Goal: Answer question/provide support: Share knowledge or assist other users

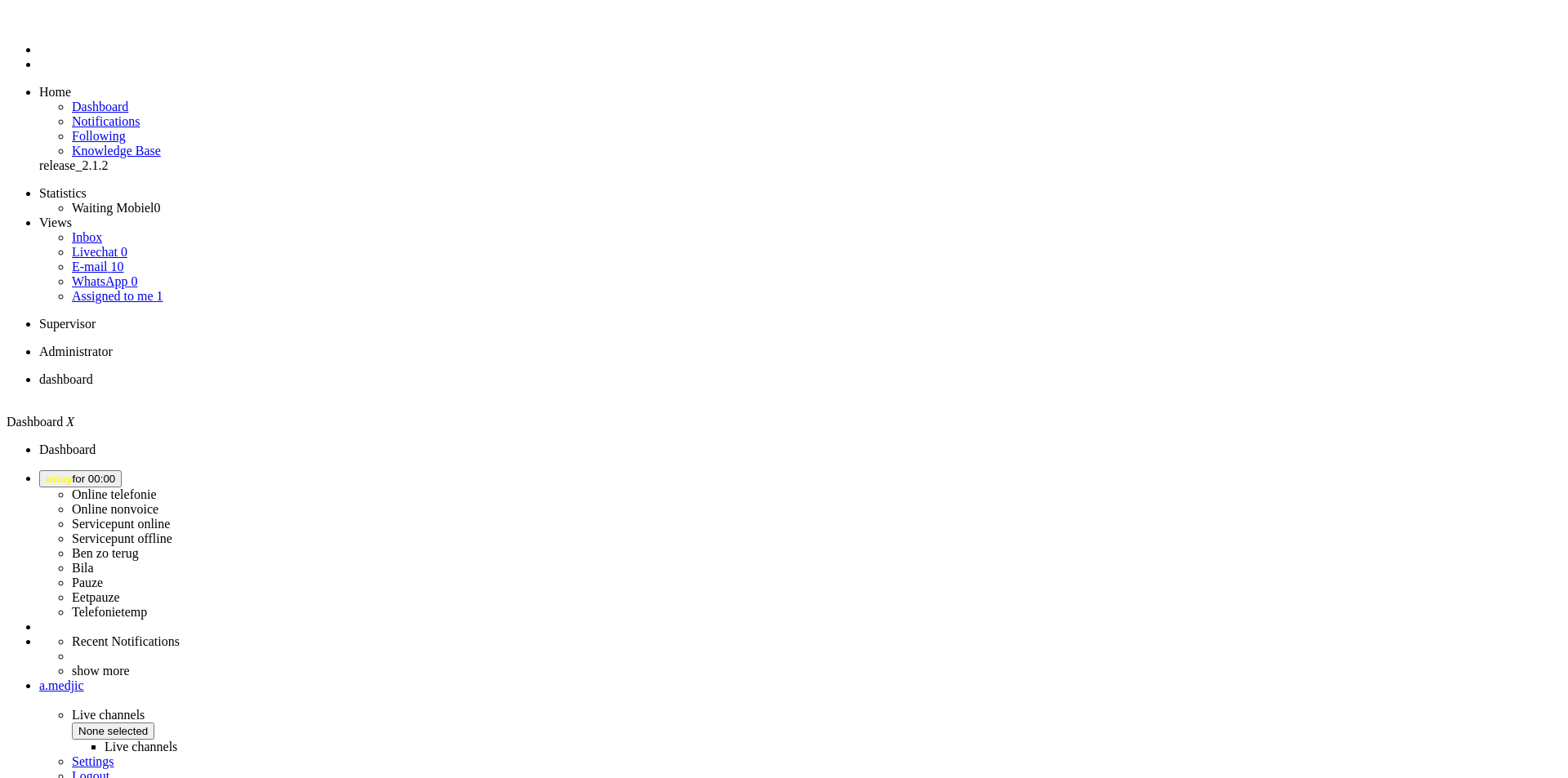
click at [0, 0] on icon at bounding box center [0, 0] width 0 height 0
click at [115, 473] on span "away for 00:00" at bounding box center [80, 479] width 70 height 13
click at [147, 605] on label "Telefonietemp" at bounding box center [110, 611] width 76 height 14
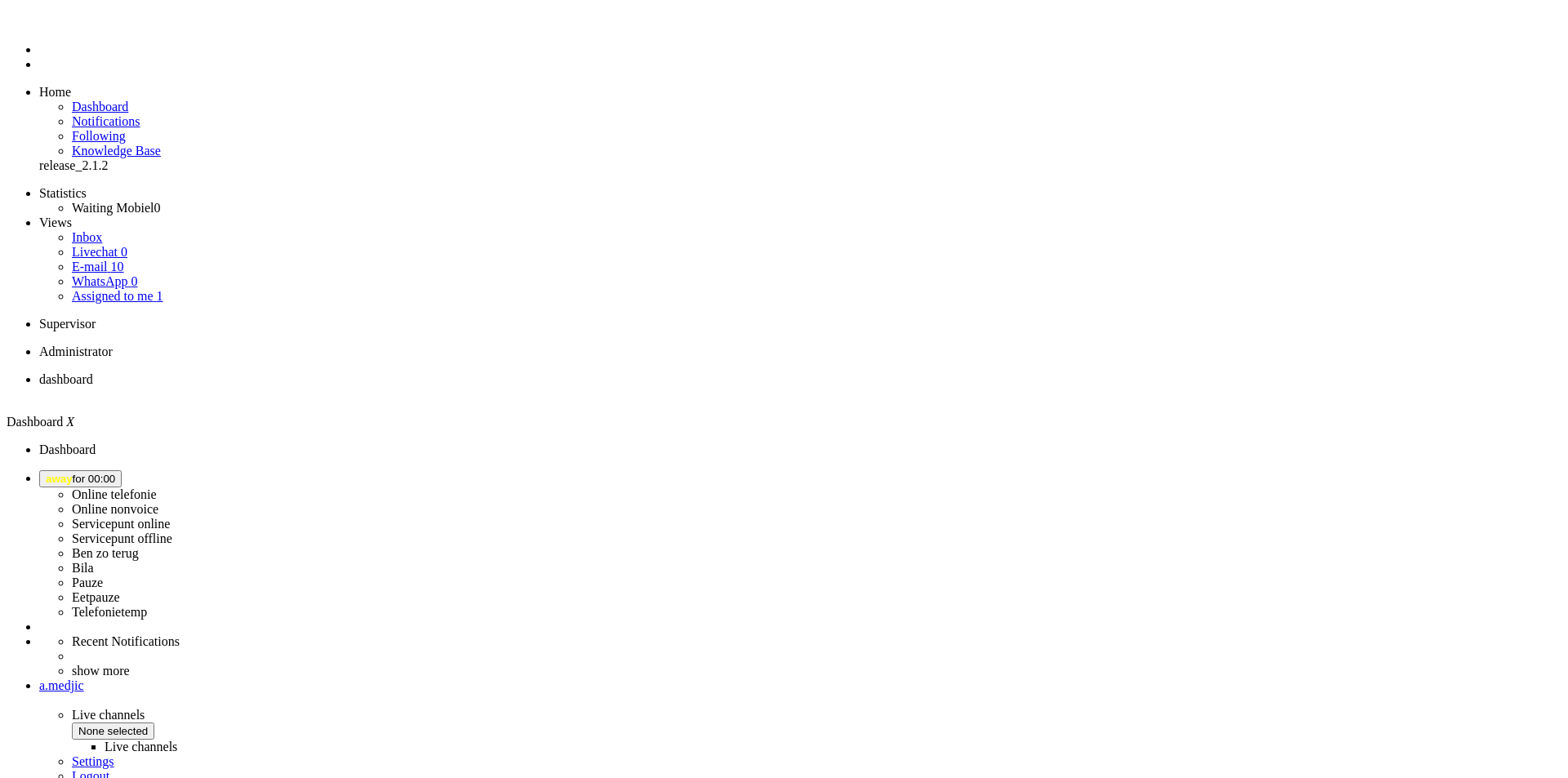
click at [115, 473] on span "away for 00:00" at bounding box center [80, 479] width 70 height 13
click at [147, 605] on label "Telefonietemp" at bounding box center [110, 611] width 76 height 14
click at [115, 473] on span "away for 00:00" at bounding box center [80, 479] width 70 height 13
click at [157, 487] on label "Online telefonie" at bounding box center [114, 494] width 85 height 14
click at [108, 473] on span "Select status" at bounding box center [77, 479] width 62 height 13
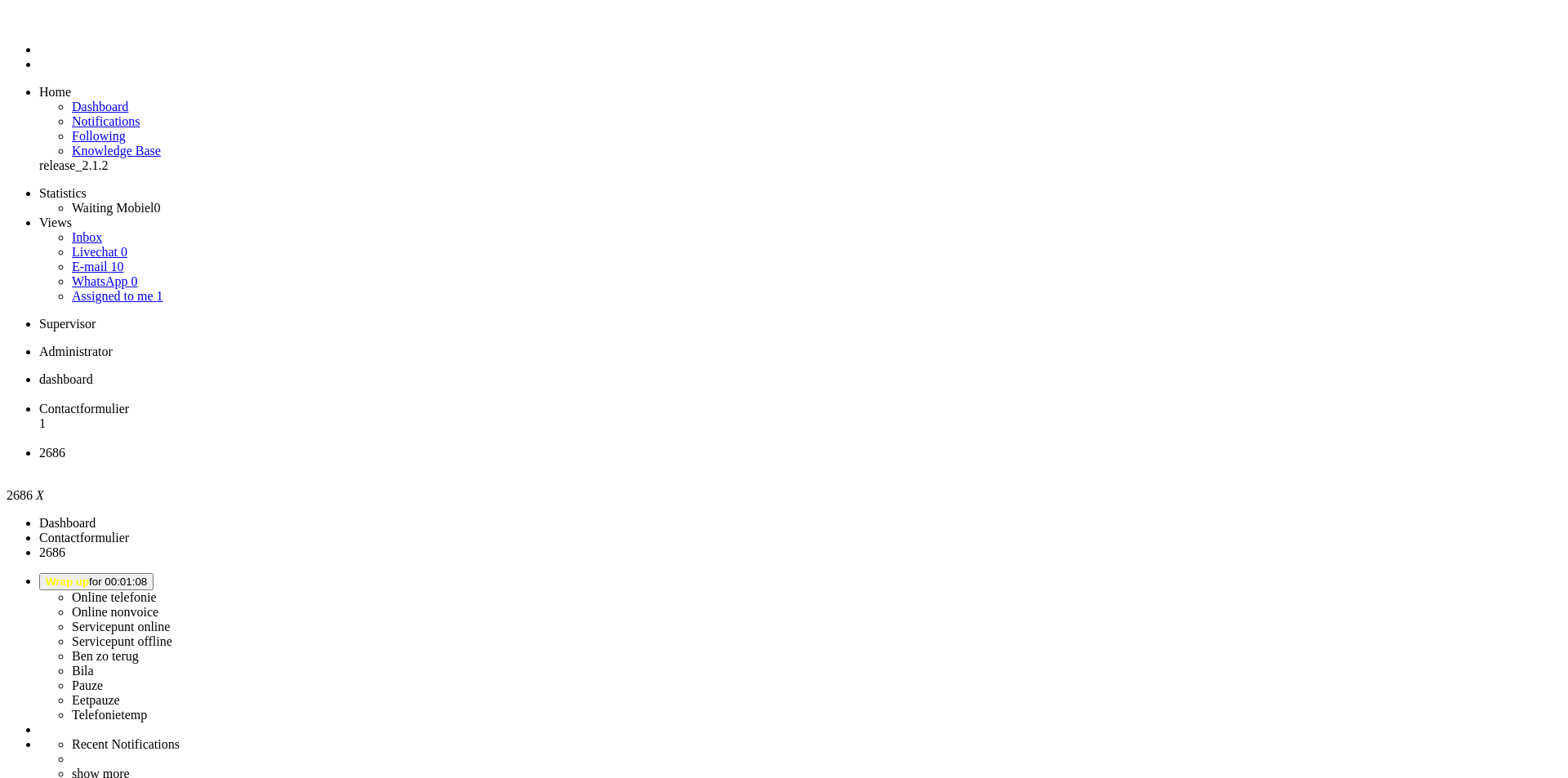
scroll to position [245, 0]
click at [147, 576] on span "Wrap up for 00:01:11" at bounding box center [96, 581] width 101 height 13
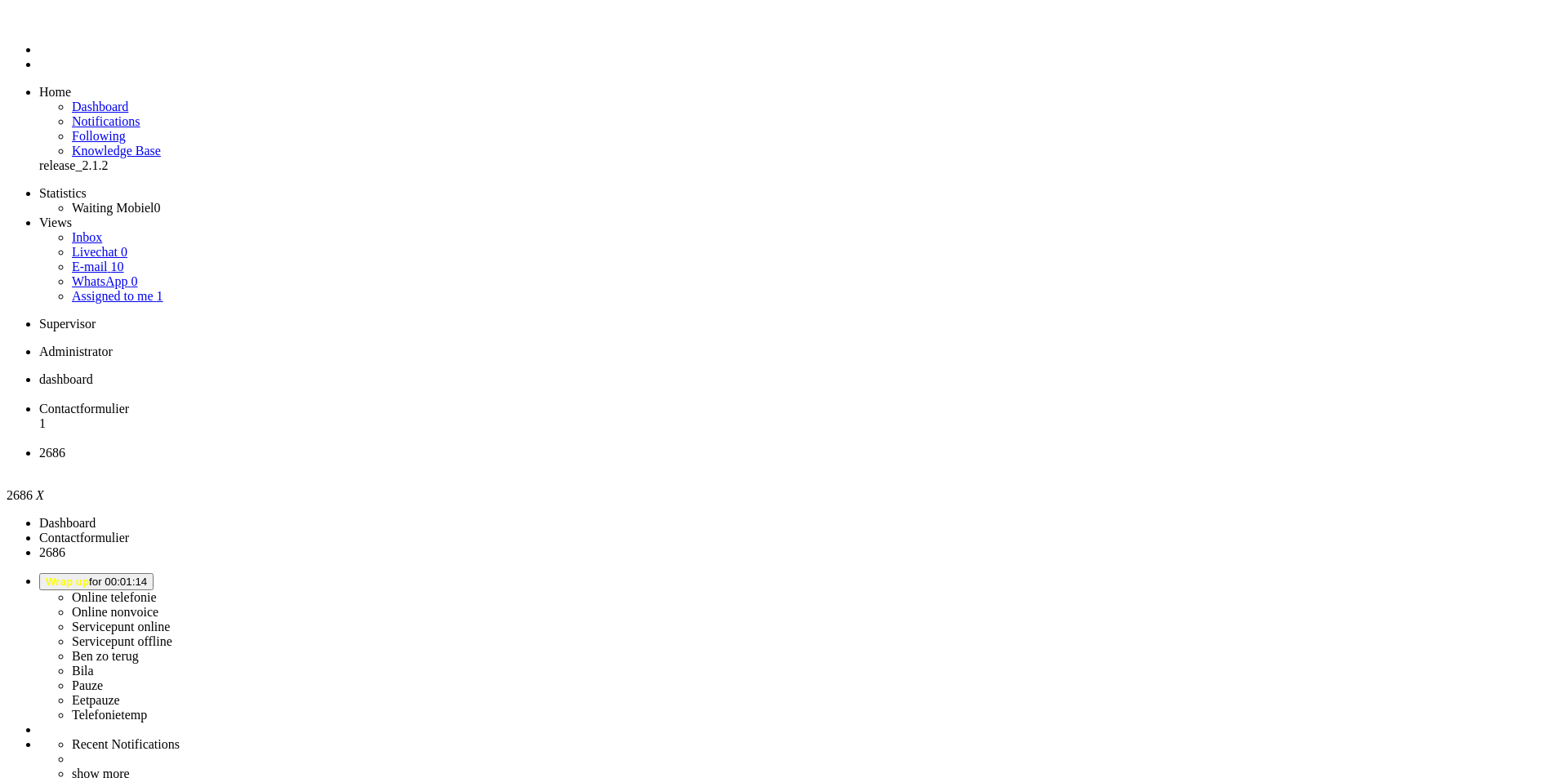
click at [120, 693] on label "Eetpauze" at bounding box center [96, 700] width 48 height 14
click at [605, 460] on div "Close tab" at bounding box center [800, 467] width 1521 height 15
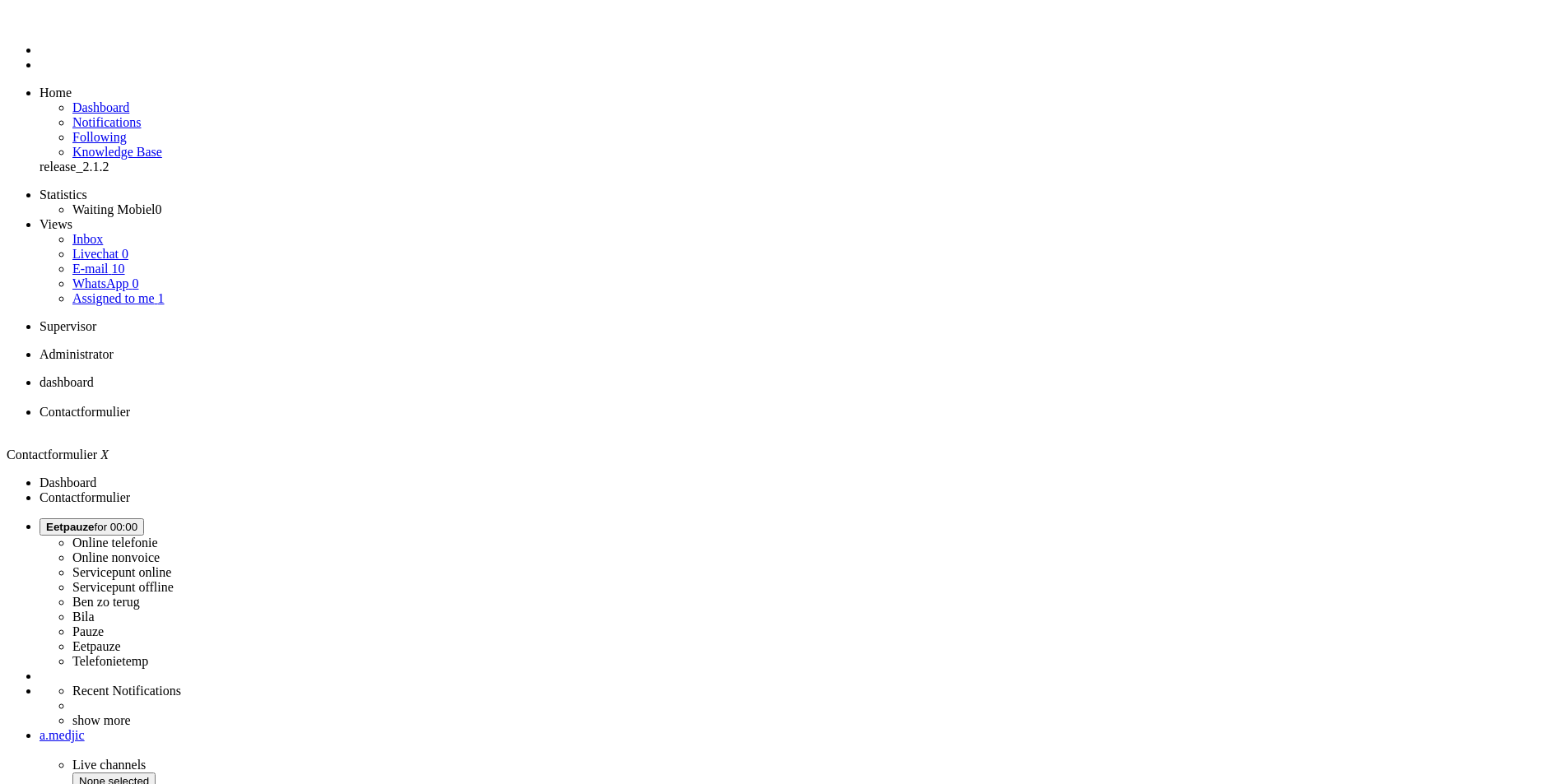
click at [94, 375] on span "dashboard" at bounding box center [66, 382] width 55 height 14
click at [107, 276] on link "WhatsApp 0" at bounding box center [105, 283] width 65 height 14
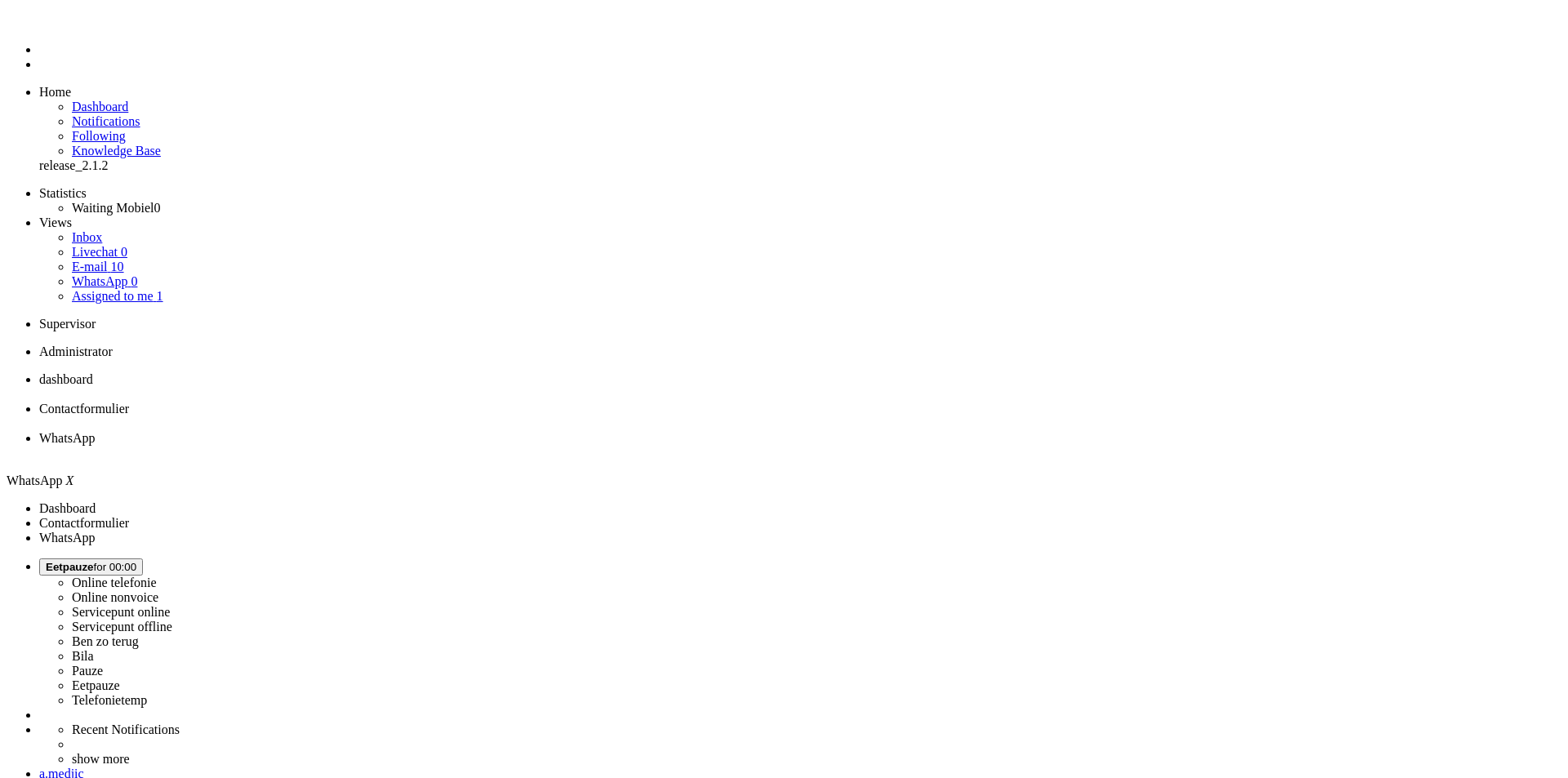
click at [119, 260] on link "E-mail 10" at bounding box center [98, 266] width 52 height 14
click at [613, 446] on div "Close tab" at bounding box center [800, 452] width 1521 height 15
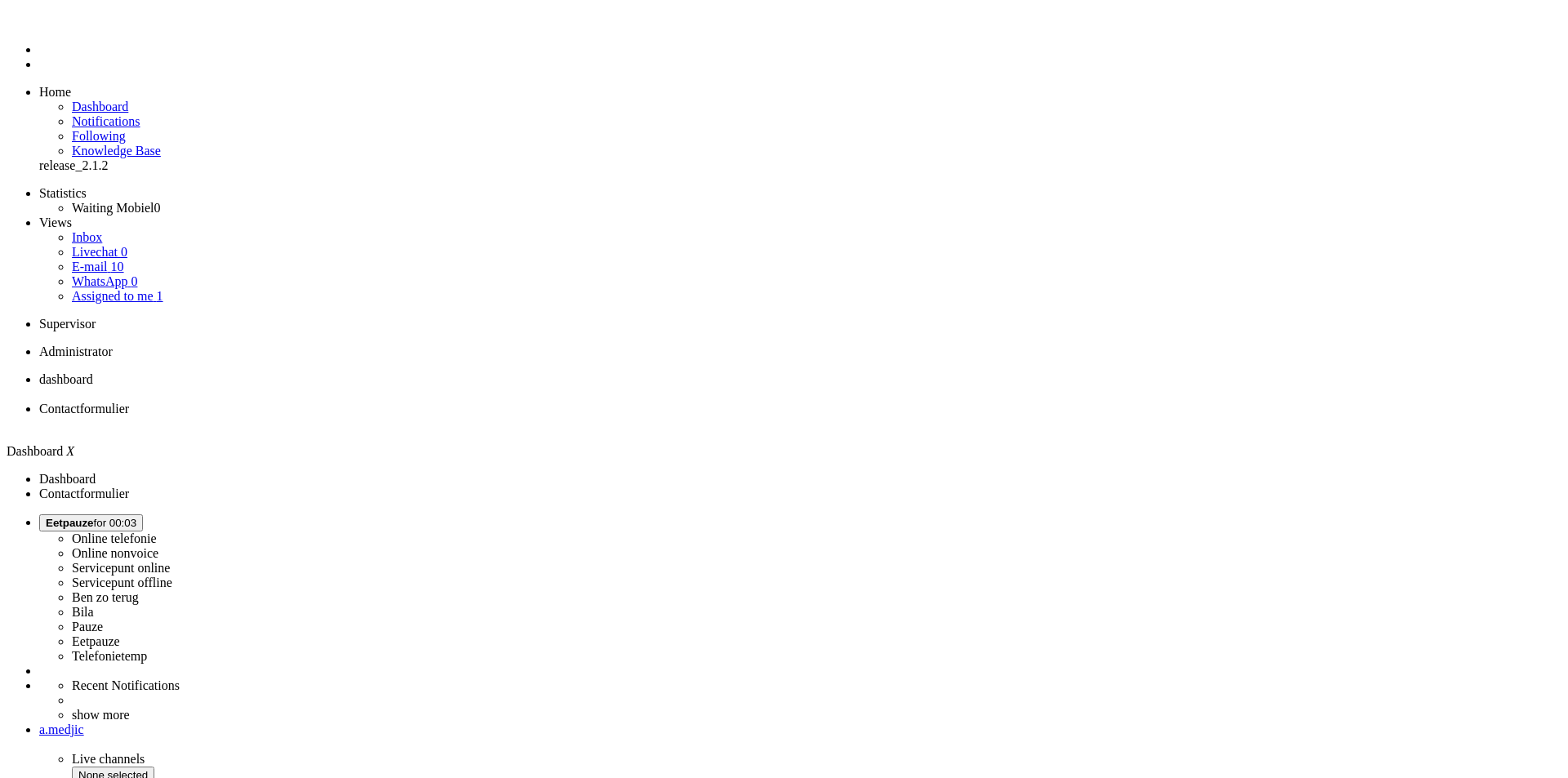
click at [39, 678] on icon "0" at bounding box center [39, 678] width 0 height 0
click at [137, 516] on span "Eetpauze for 00:03" at bounding box center [91, 522] width 91 height 13
click at [157, 531] on label "Online telefonie" at bounding box center [114, 538] width 85 height 14
click at [172, 516] on span "Online Telefonie for 00:00" at bounding box center [109, 522] width 127 height 13
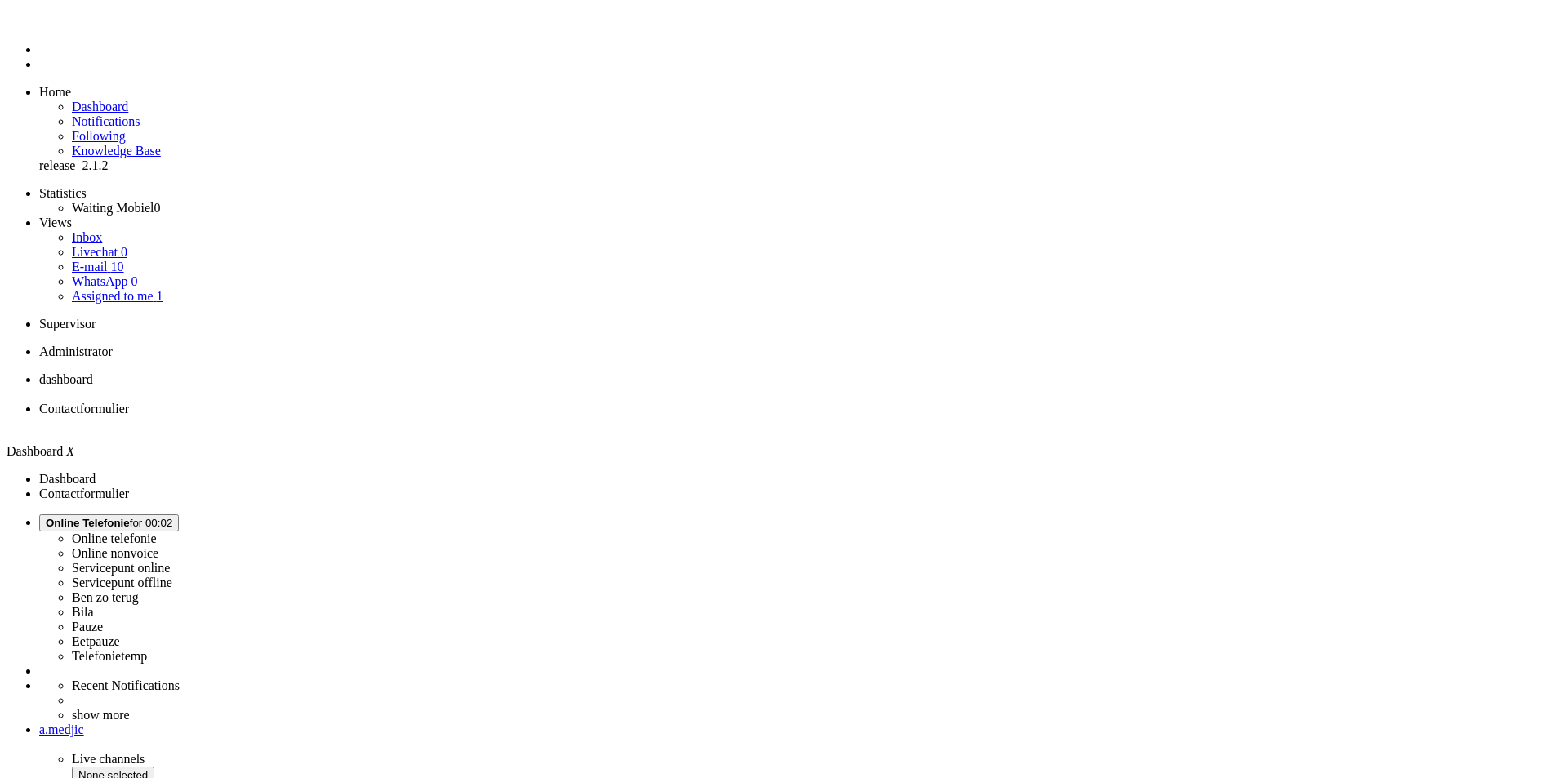
click at [110, 260] on link "E-mail 10" at bounding box center [98, 266] width 52 height 14
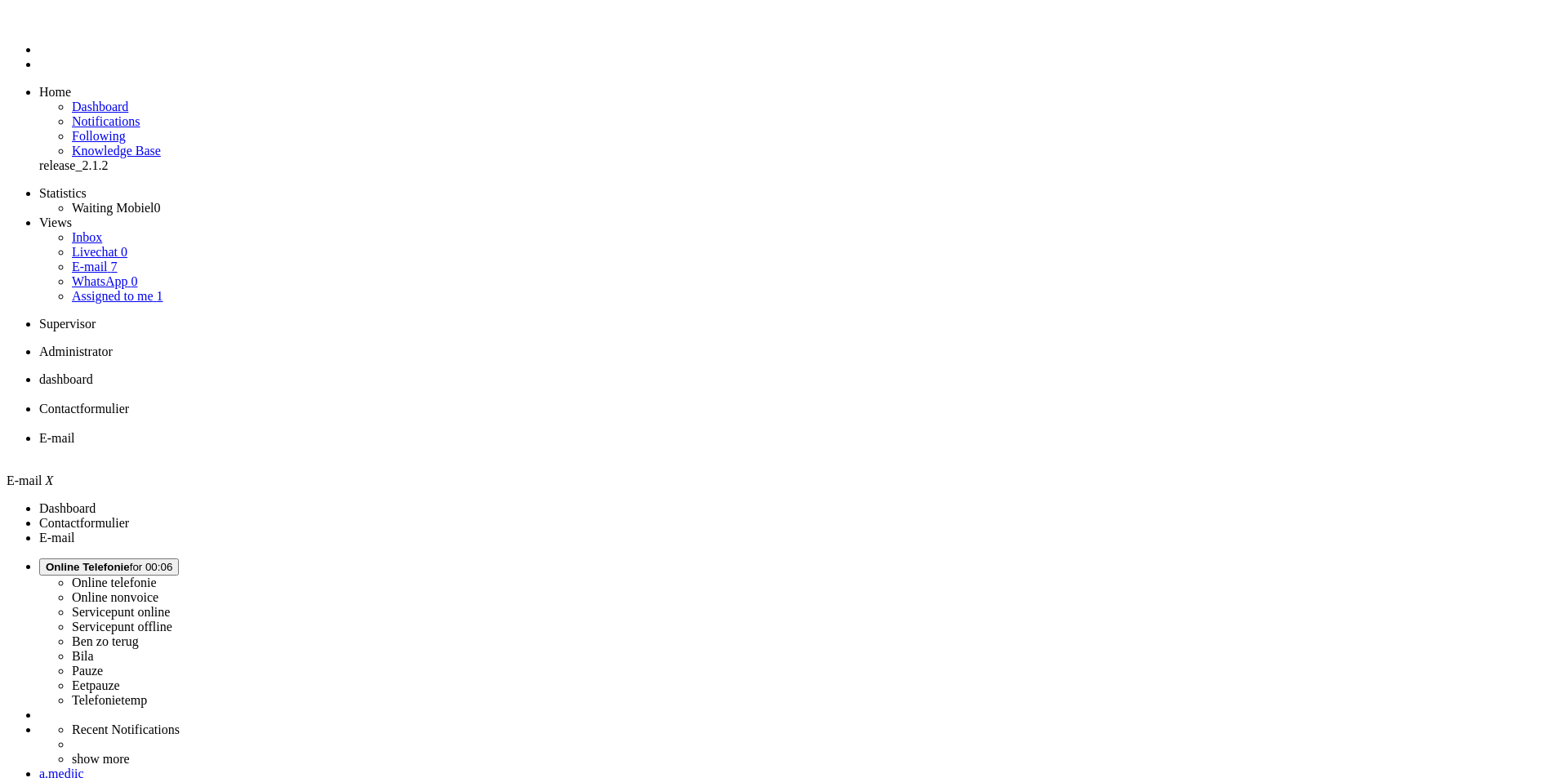
click at [245, 372] on li "dashboard" at bounding box center [800, 387] width 1521 height 29
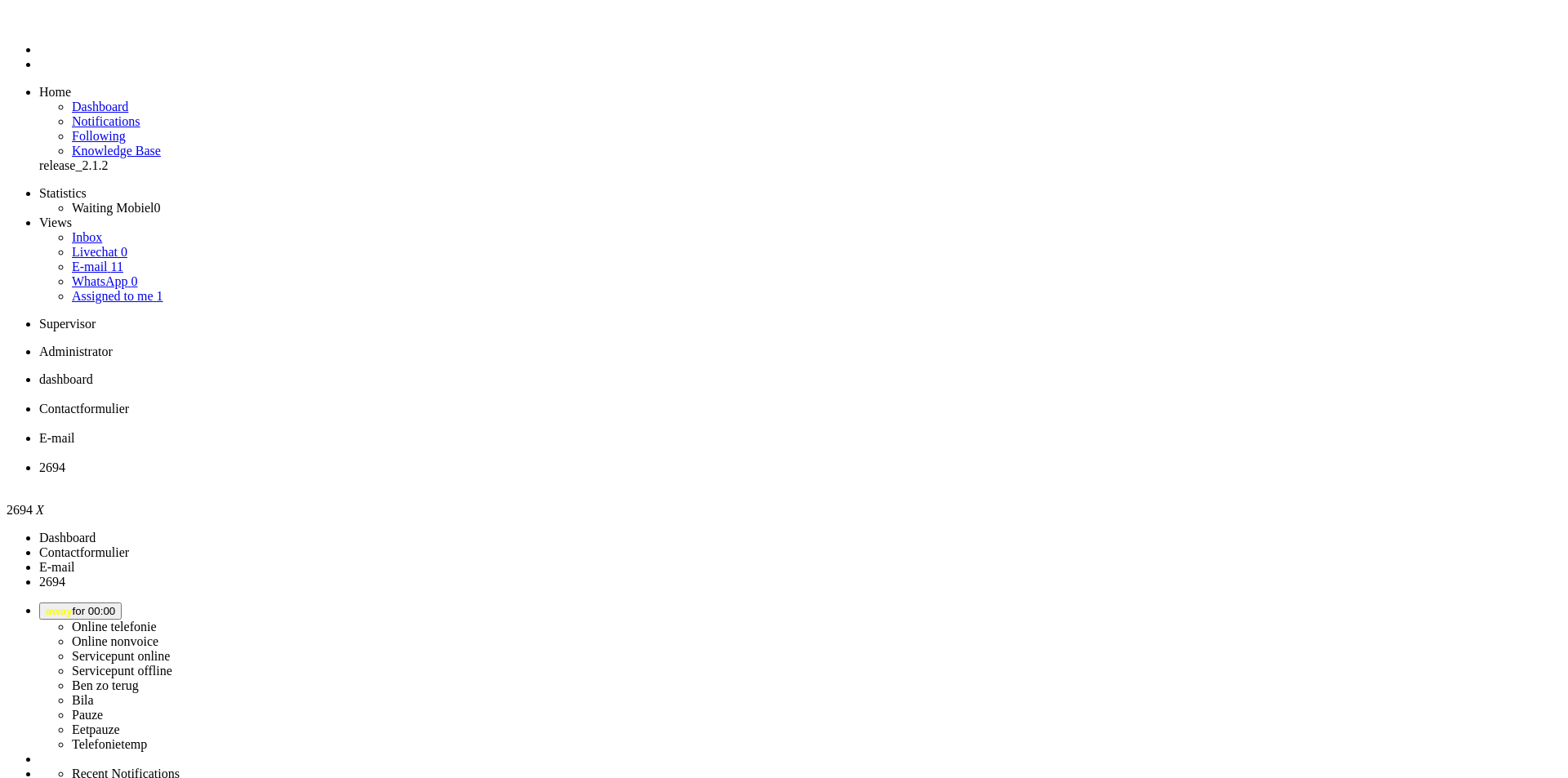
type input "[PHONE_NUMBER]"
click at [752, 475] on div "Close tab" at bounding box center [800, 482] width 1521 height 15
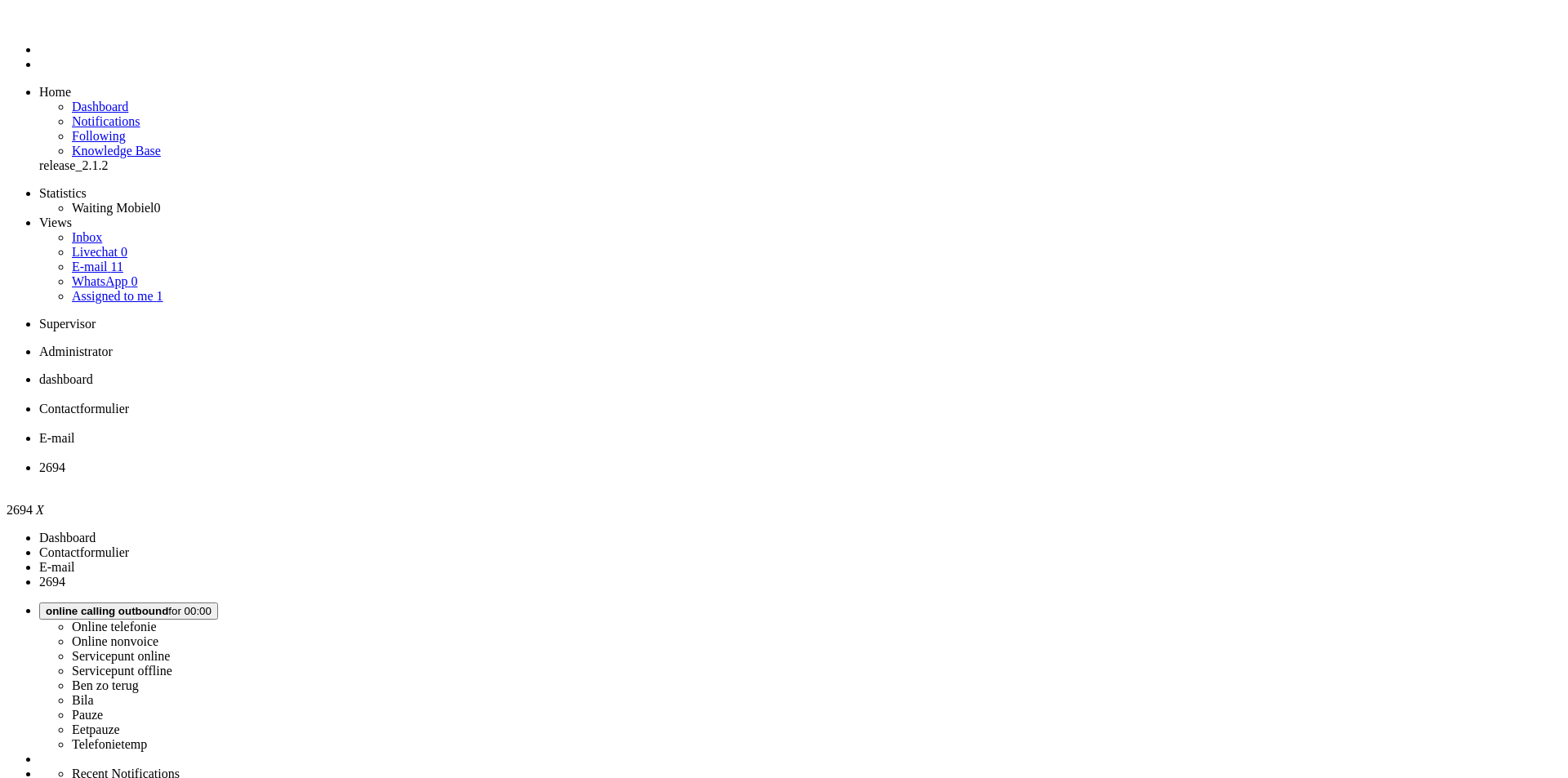
click at [541, 431] on li "E-mail" at bounding box center [800, 446] width 1521 height 29
click at [65, 460] on span "2694" at bounding box center [51, 467] width 26 height 14
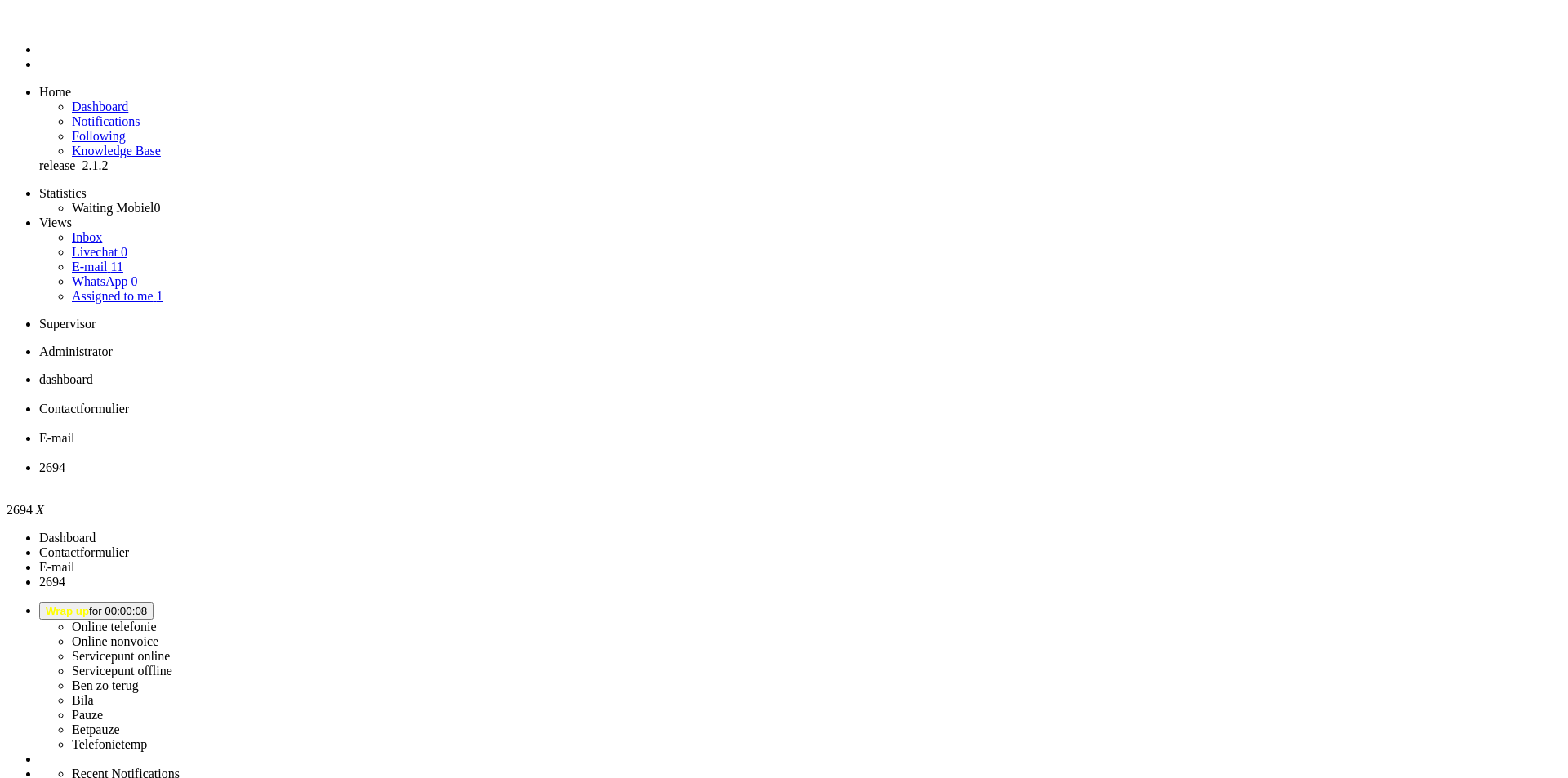
scroll to position [283, 0]
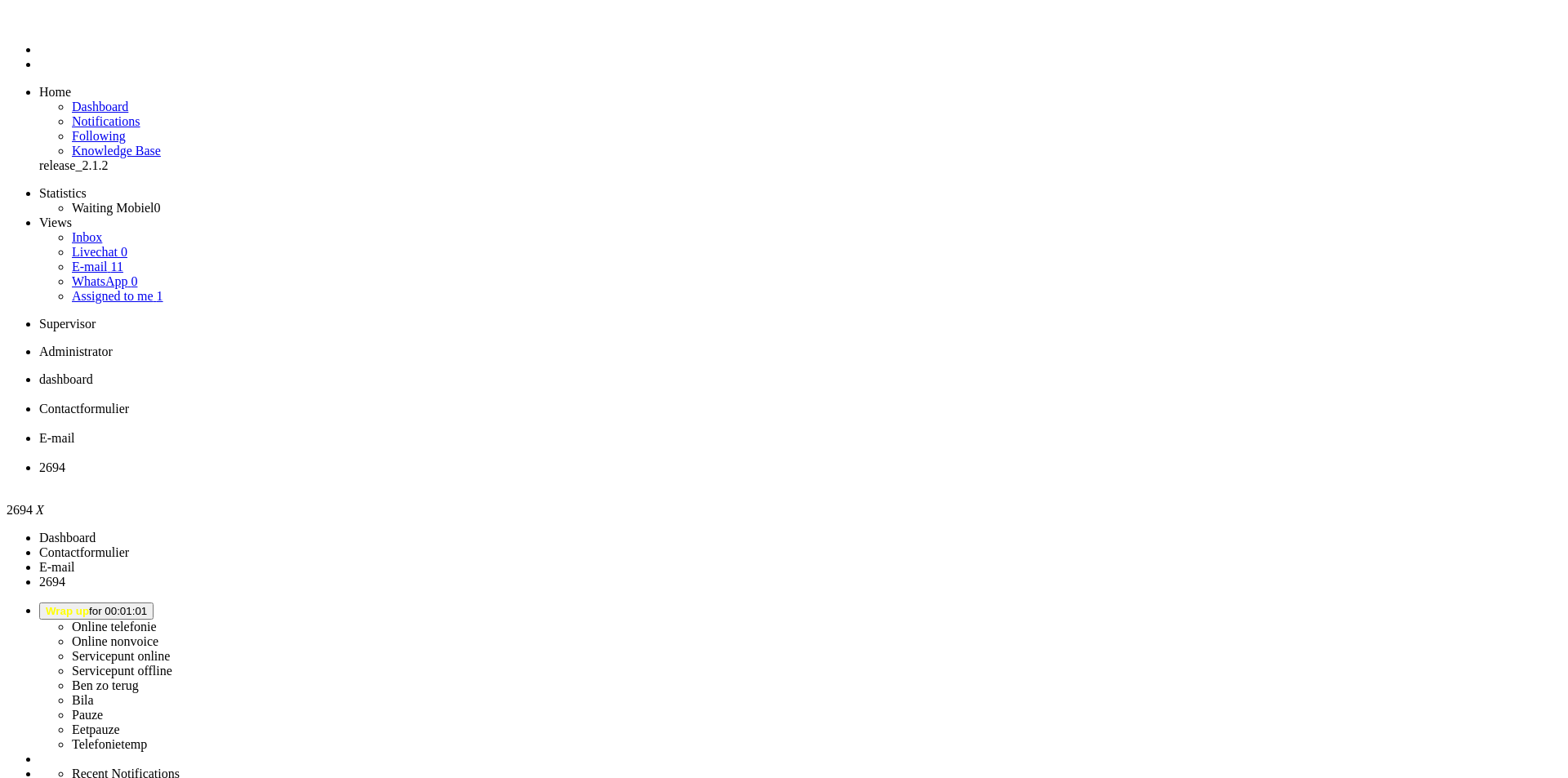
click at [153, 603] on button "Wrap up for 00:01:05" at bounding box center [96, 611] width 114 height 17
click at [754, 475] on div "Close tab" at bounding box center [800, 482] width 1521 height 15
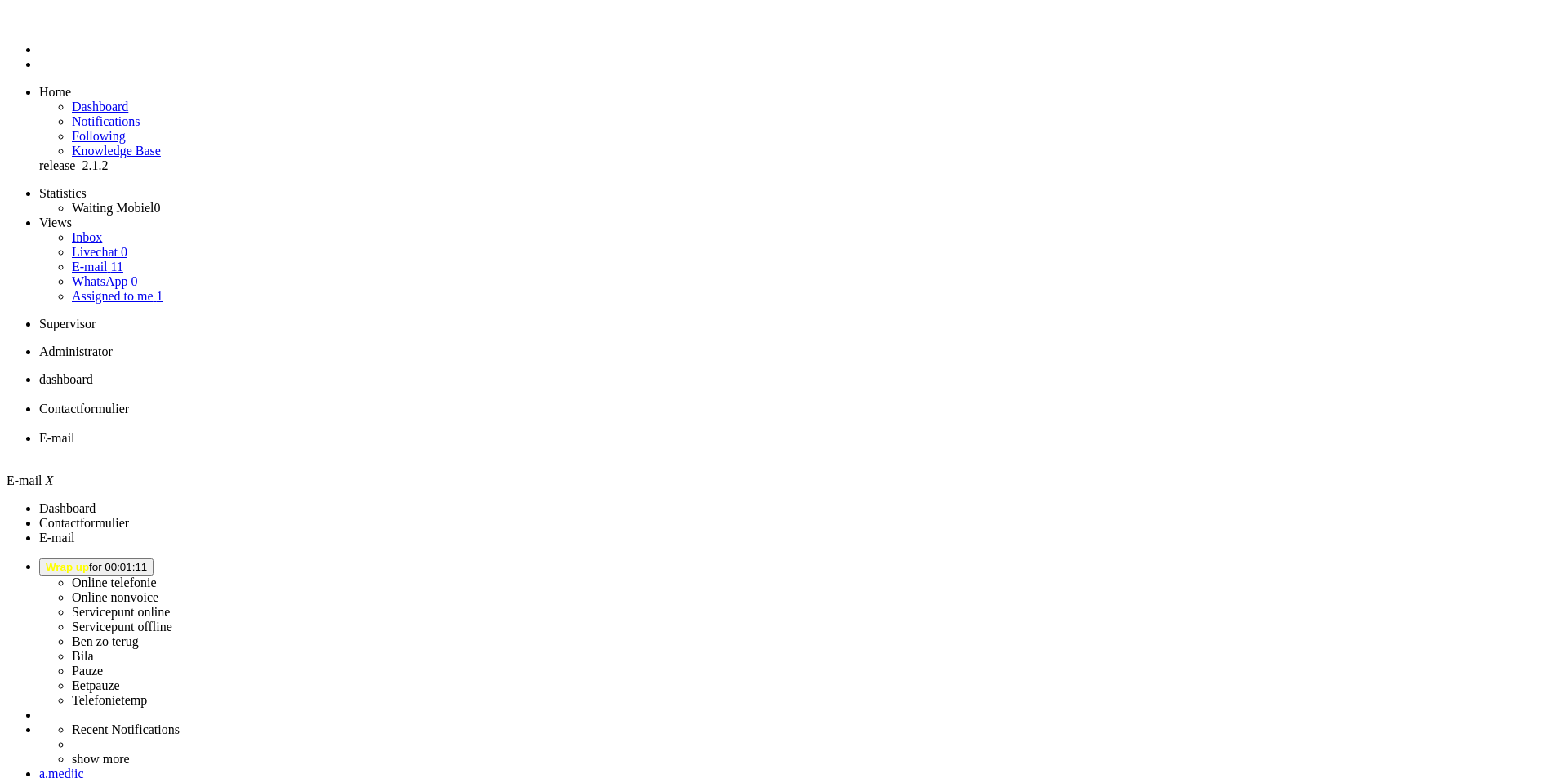
click at [147, 561] on span "Wrap up for 00:01:11" at bounding box center [96, 567] width 101 height 13
click at [157, 576] on label "Online telefonie" at bounding box center [114, 582] width 85 height 14
click at [93, 372] on span "dashboard" at bounding box center [66, 379] width 54 height 14
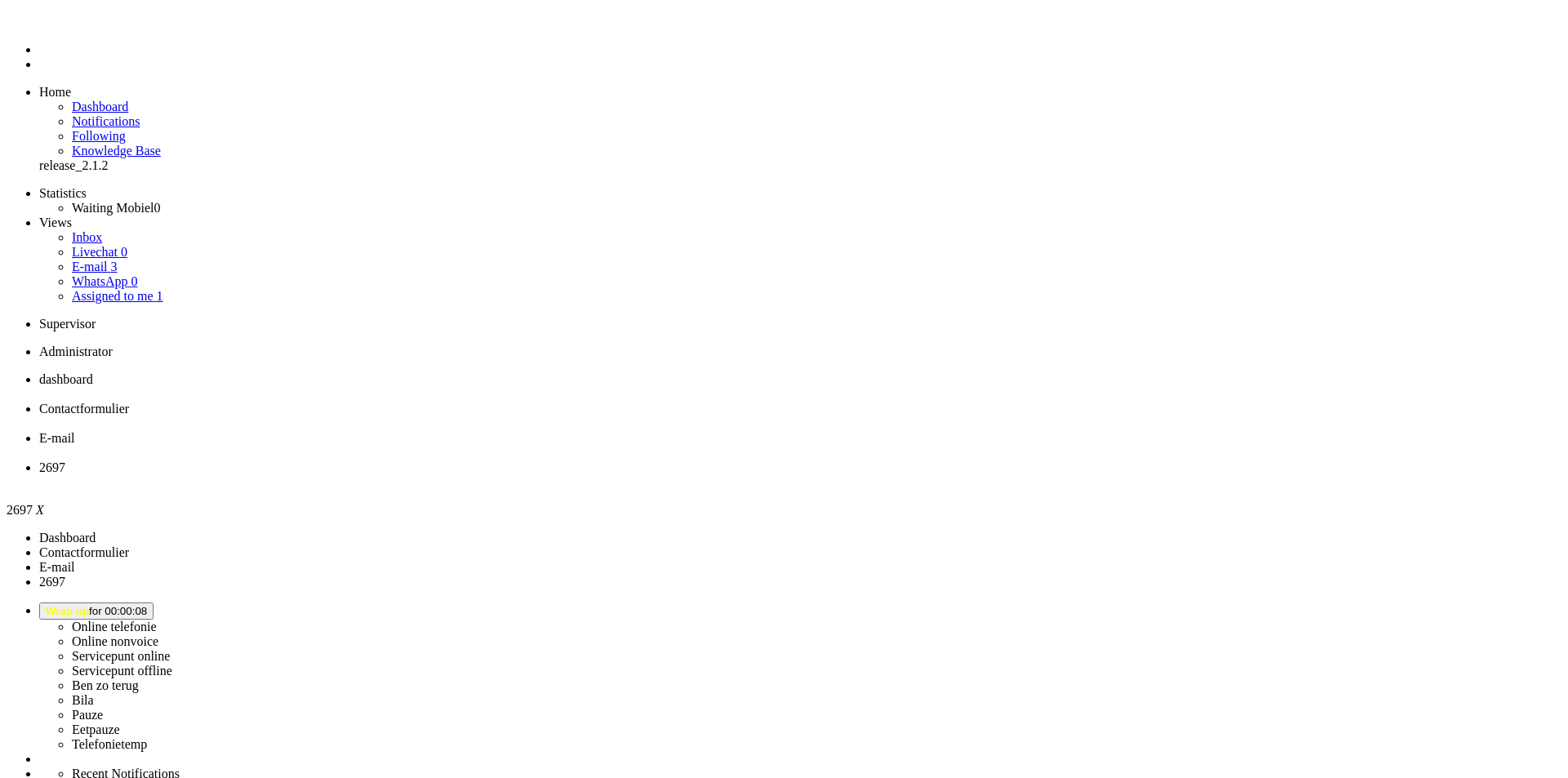
click at [749, 475] on div "Close tab" at bounding box center [800, 482] width 1521 height 15
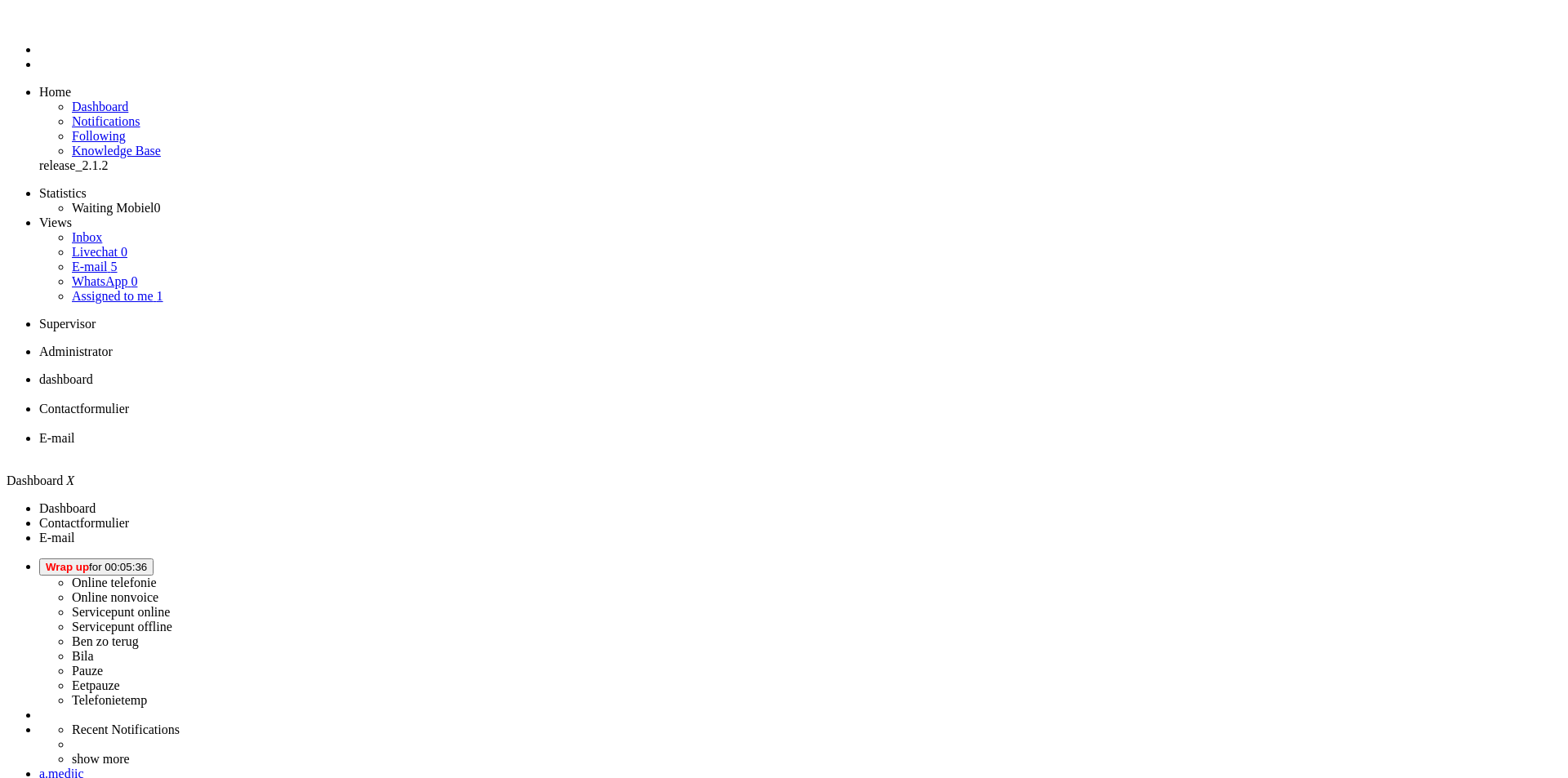
click at [153, 558] on button "Wrap up for 00:05:36" at bounding box center [96, 567] width 114 height 17
click at [157, 576] on label "Online telefonie" at bounding box center [114, 582] width 85 height 14
click at [561, 431] on li "E-mail" at bounding box center [800, 446] width 1521 height 29
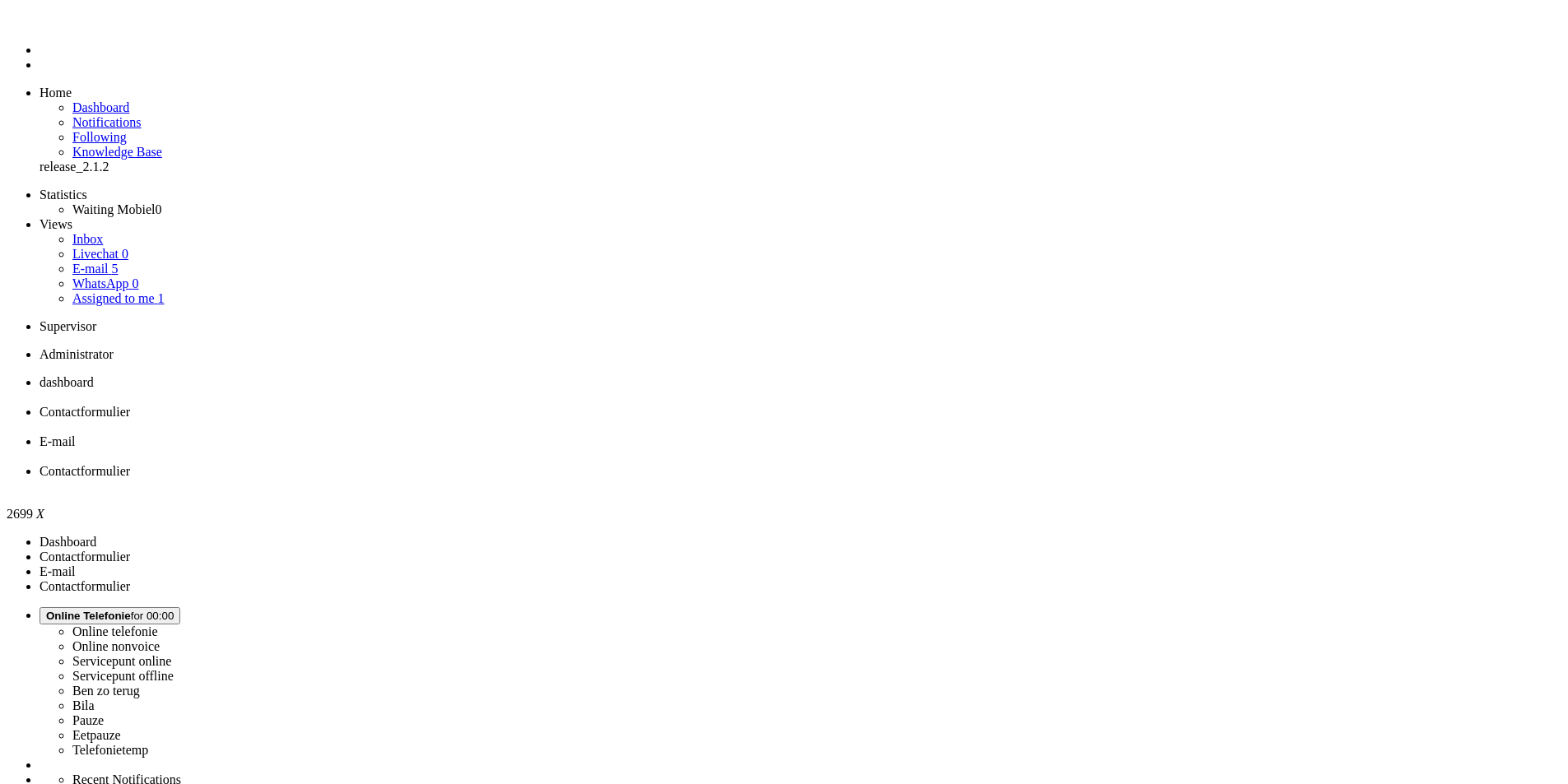
scroll to position [165, 0]
drag, startPoint x: 876, startPoint y: 595, endPoint x: 687, endPoint y: 525, distance: 201.5
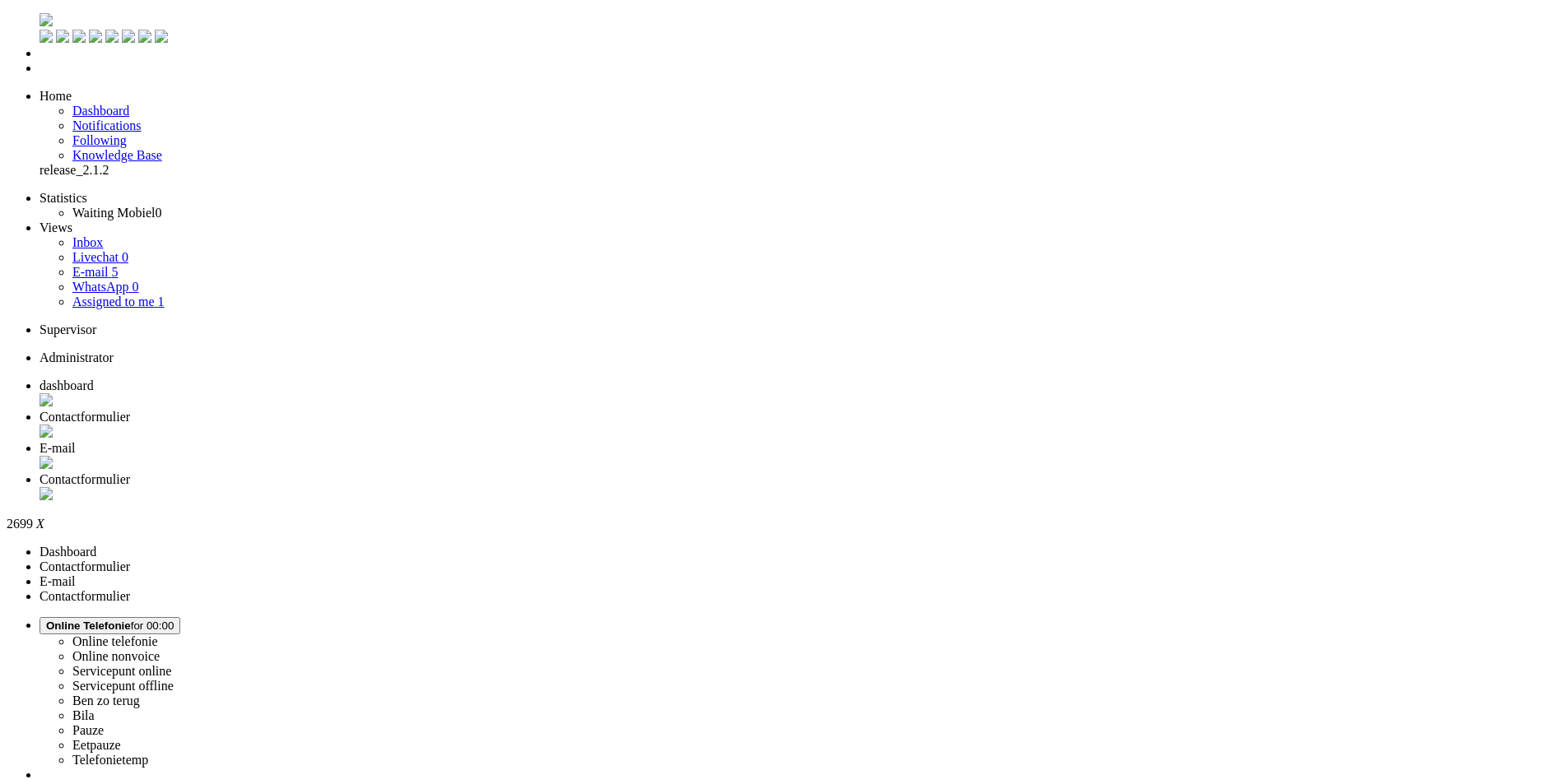
click at [751, 487] on div "Close tab" at bounding box center [800, 495] width 1522 height 17
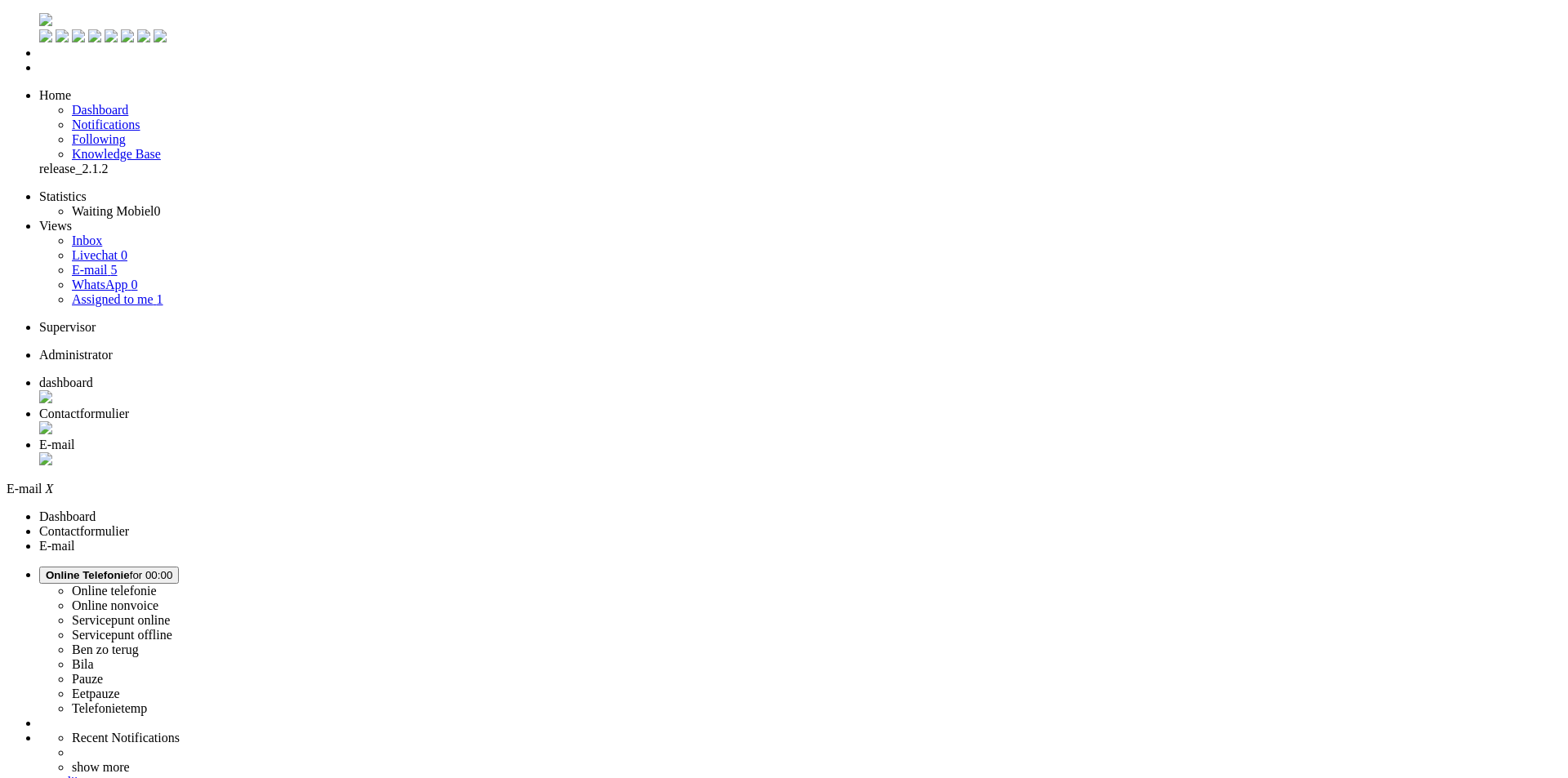
click at [129, 407] on span "Contactformulier" at bounding box center [83, 414] width 90 height 14
click at [562, 438] on li "E-mail" at bounding box center [794, 453] width 1510 height 31
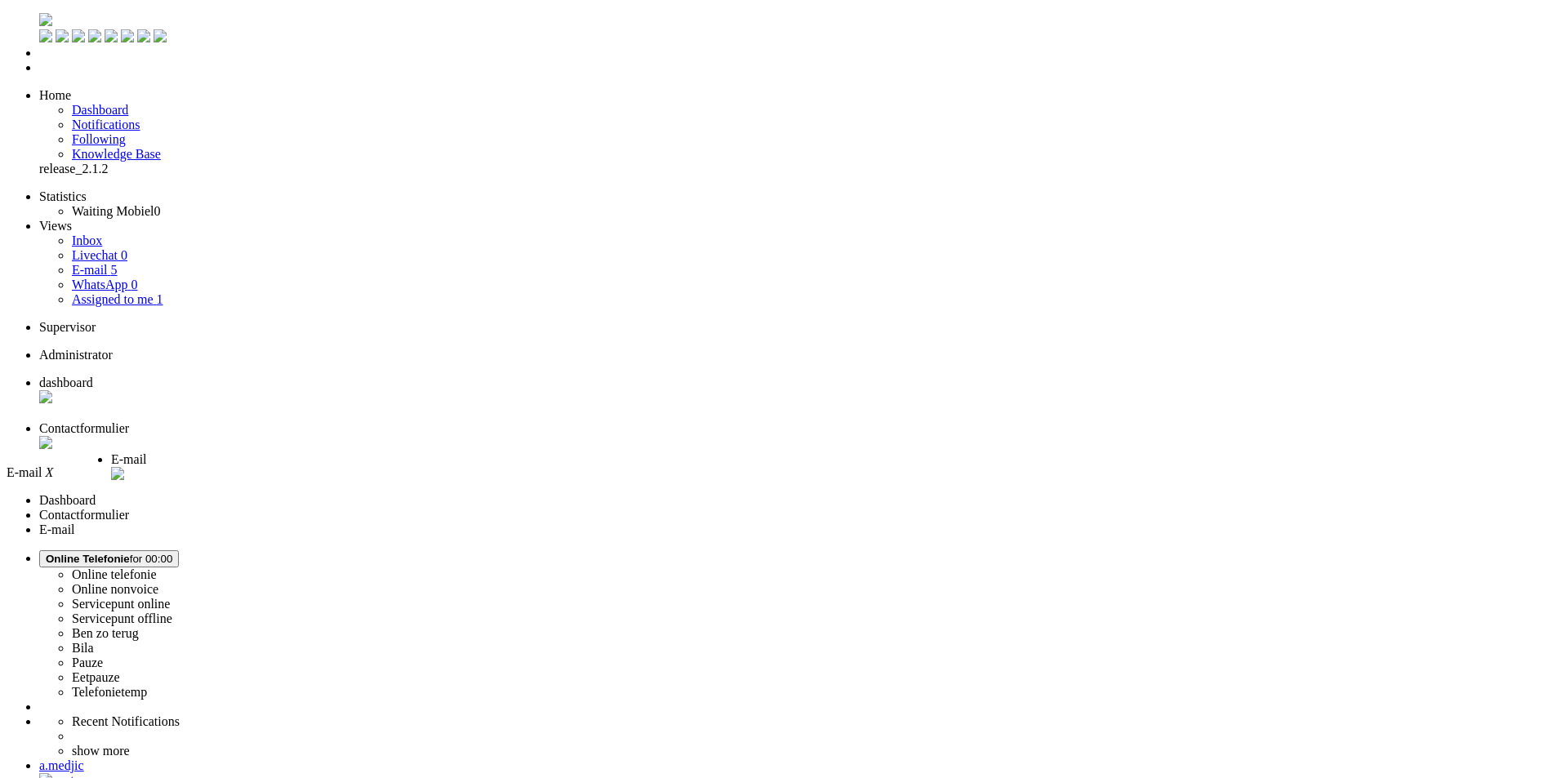
drag, startPoint x: 562, startPoint y: 18, endPoint x: 390, endPoint y: 17, distance: 172.0
click at [147, 452] on span "E-mail" at bounding box center [129, 459] width 36 height 14
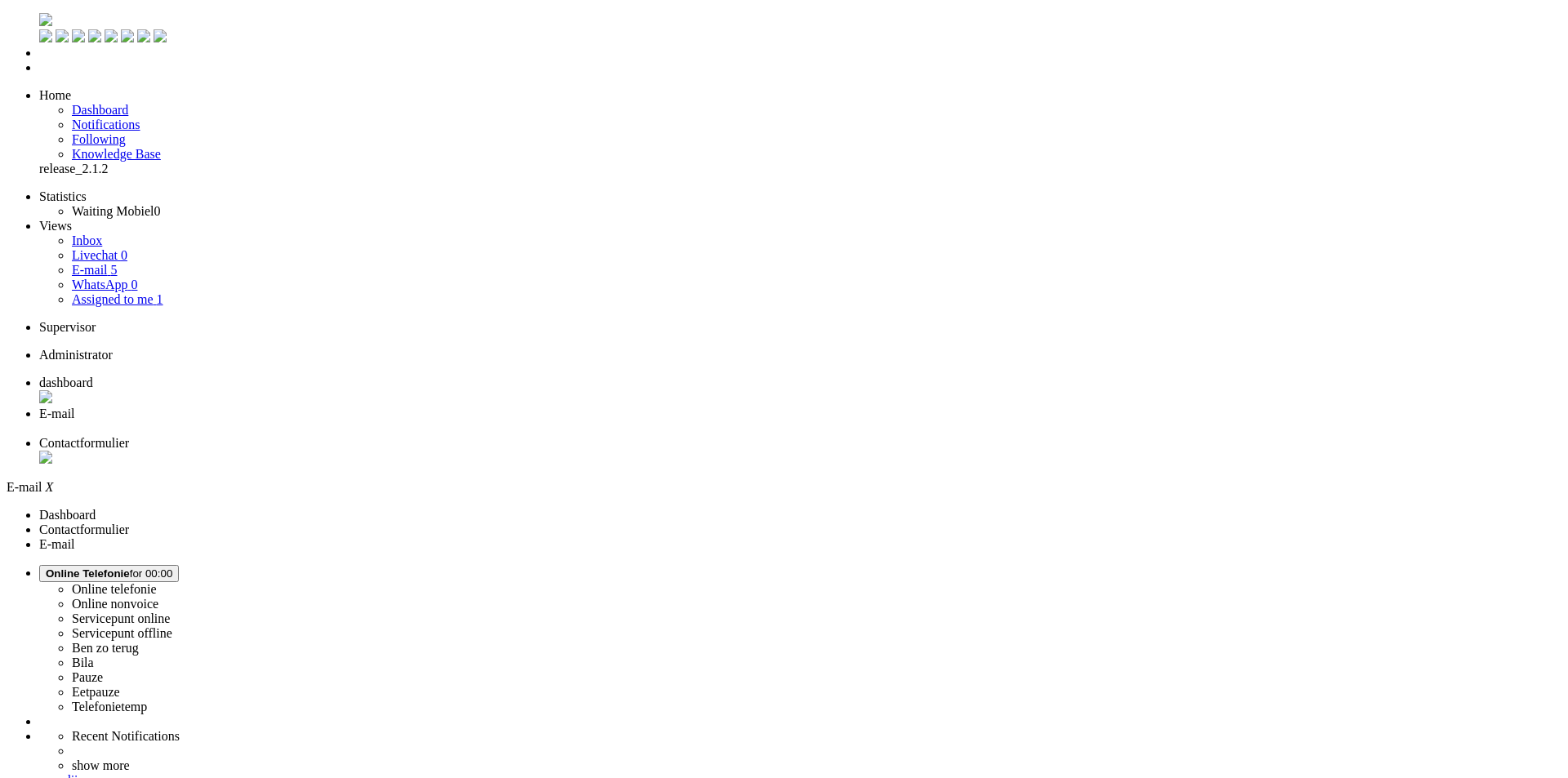
click at [536, 436] on li "Contactformulier" at bounding box center [800, 451] width 1521 height 31
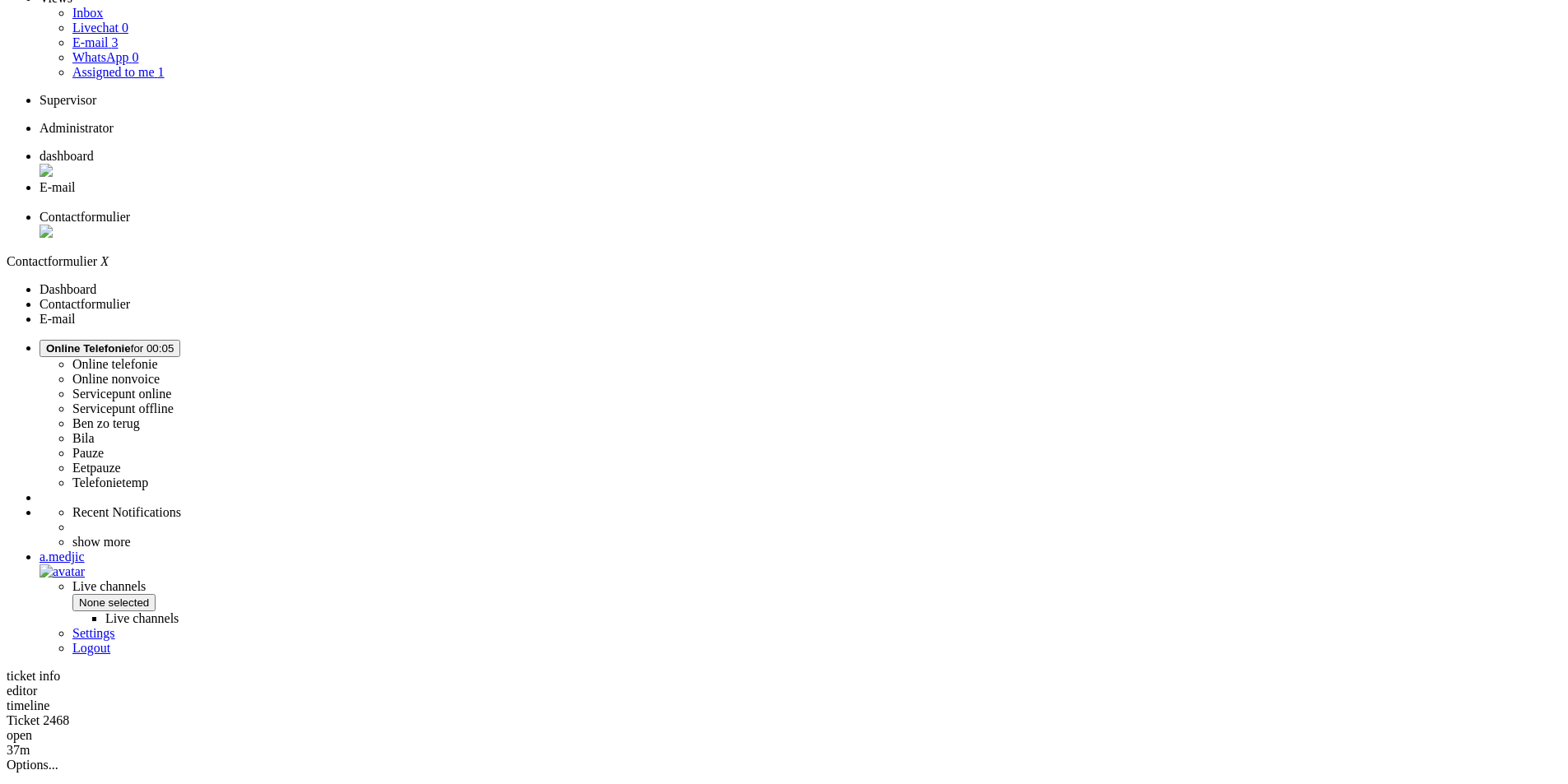
scroll to position [494, 0]
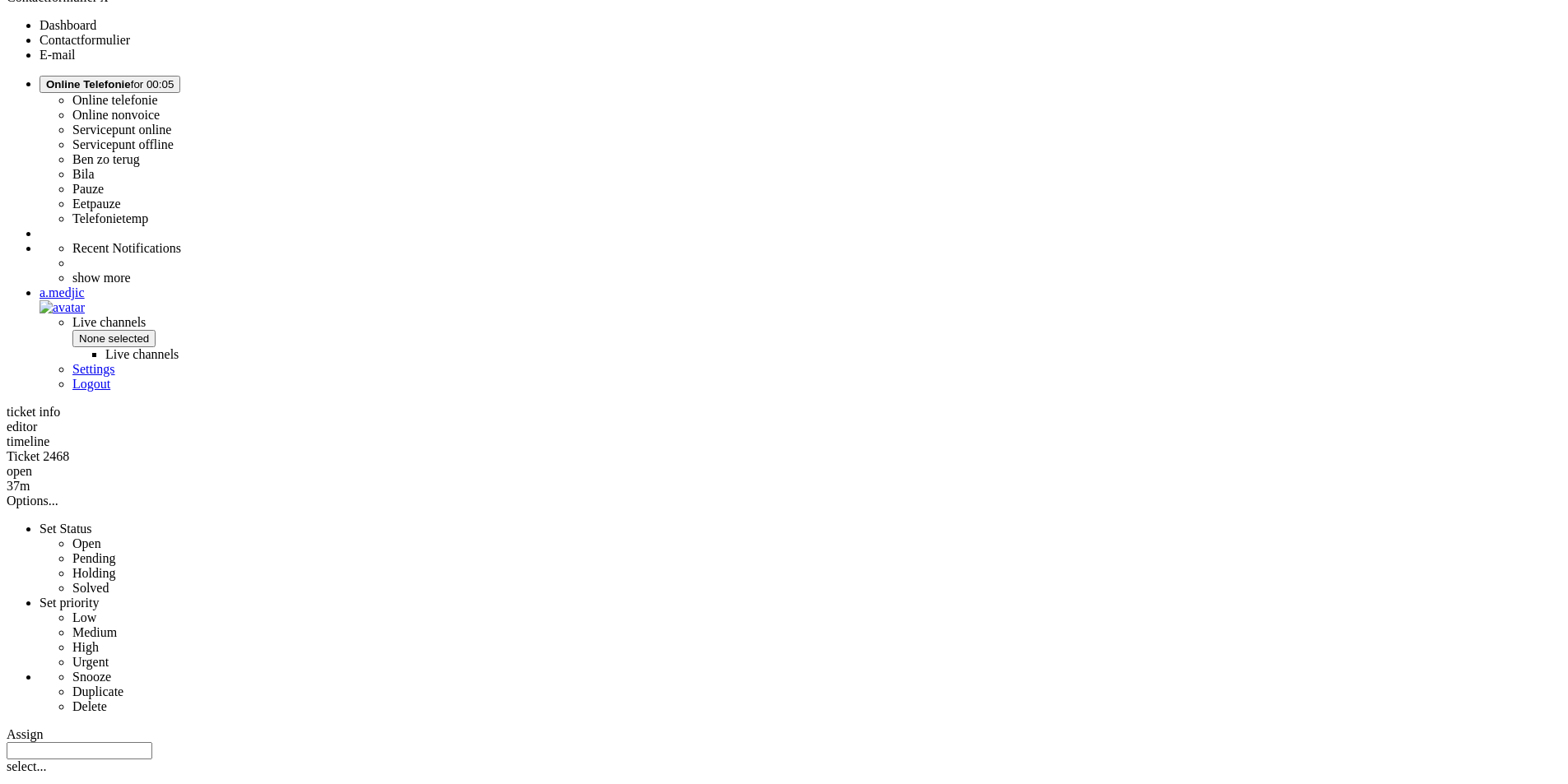
drag, startPoint x: 556, startPoint y: 686, endPoint x: 449, endPoint y: 671, distance: 108.0
drag, startPoint x: 557, startPoint y: 689, endPoint x: 450, endPoint y: 666, distance: 109.4
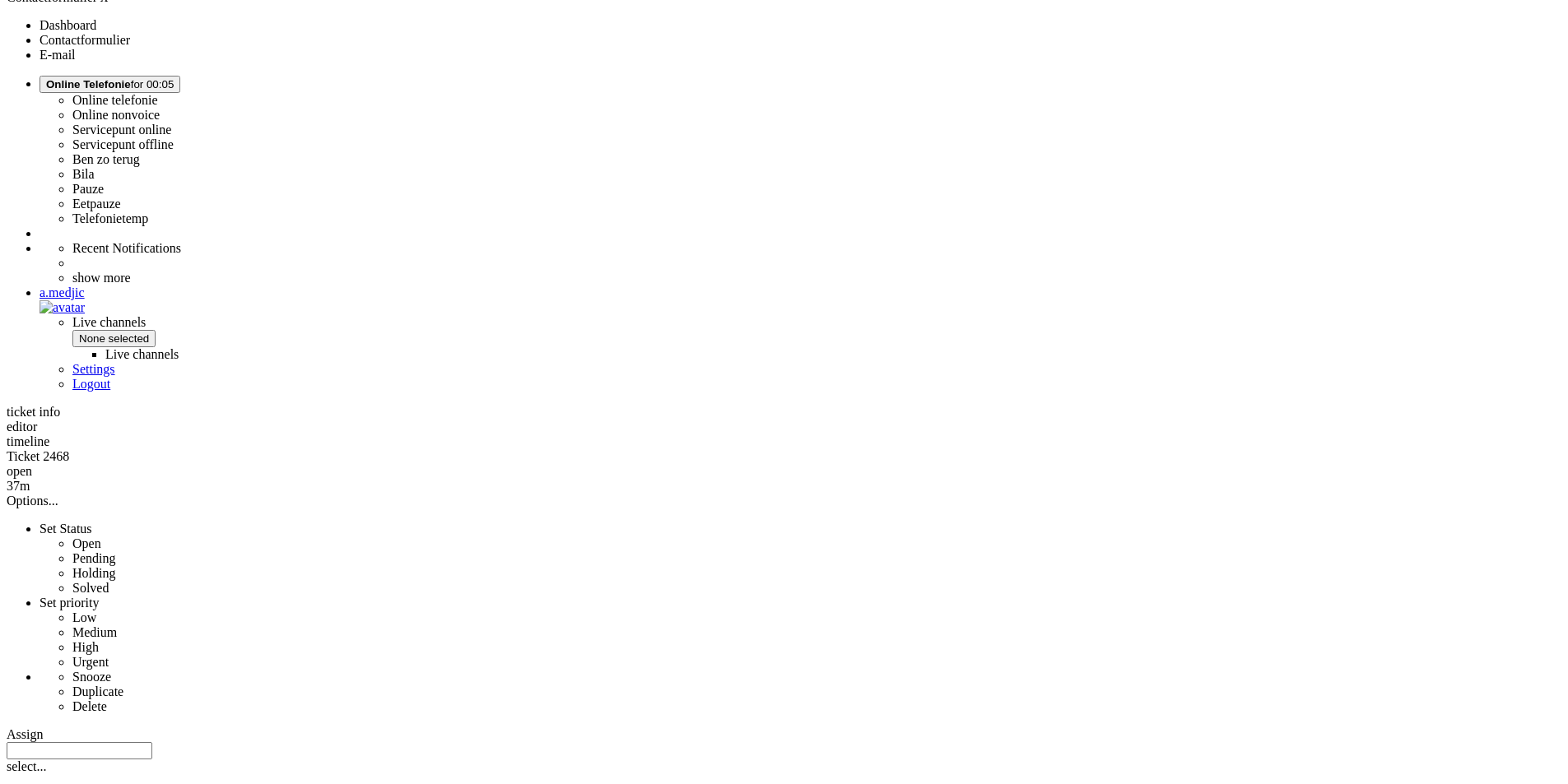
copy p "Beste Charlotte, Bedankt voor je mail!"
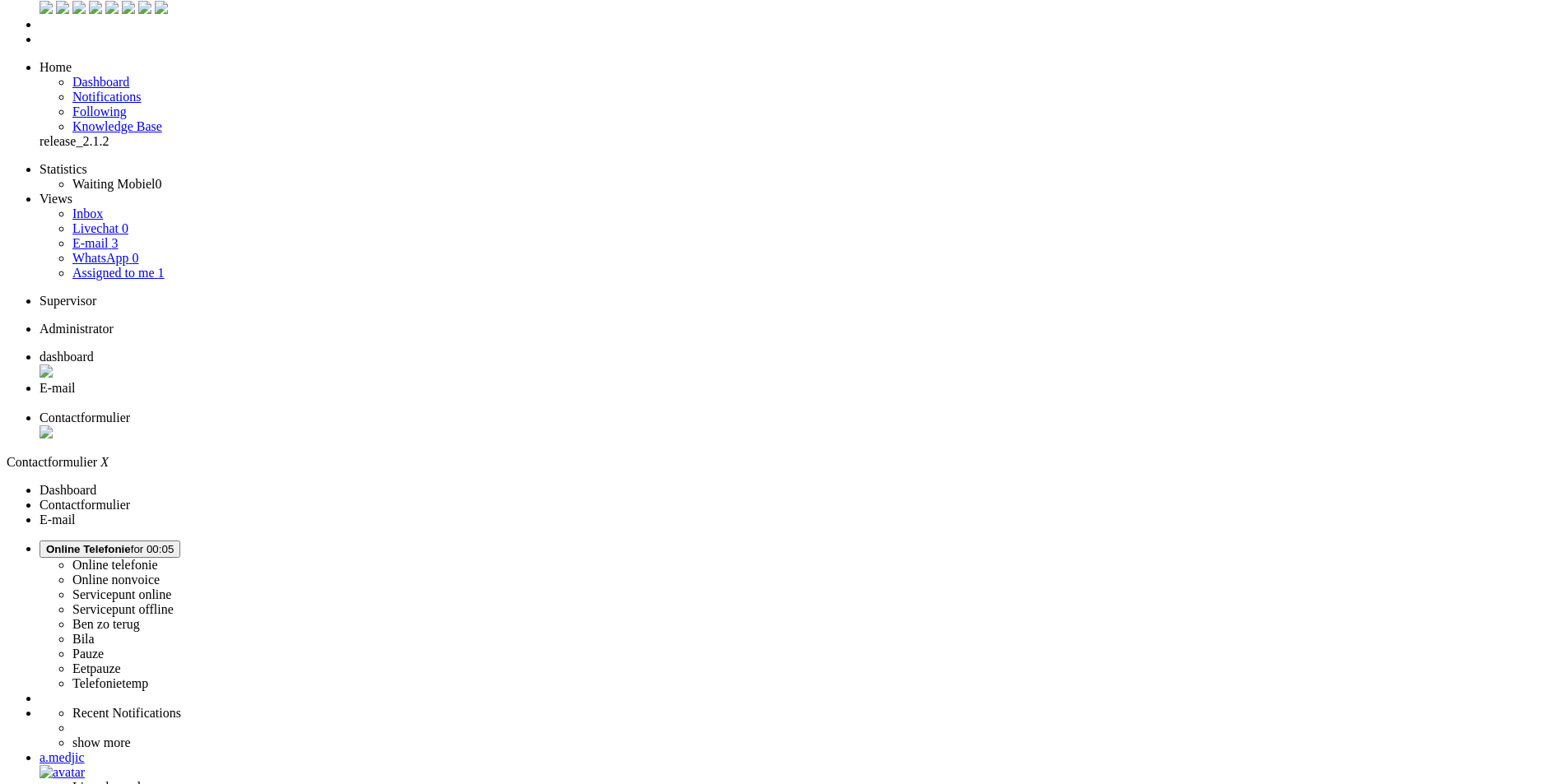
scroll to position [0, 0]
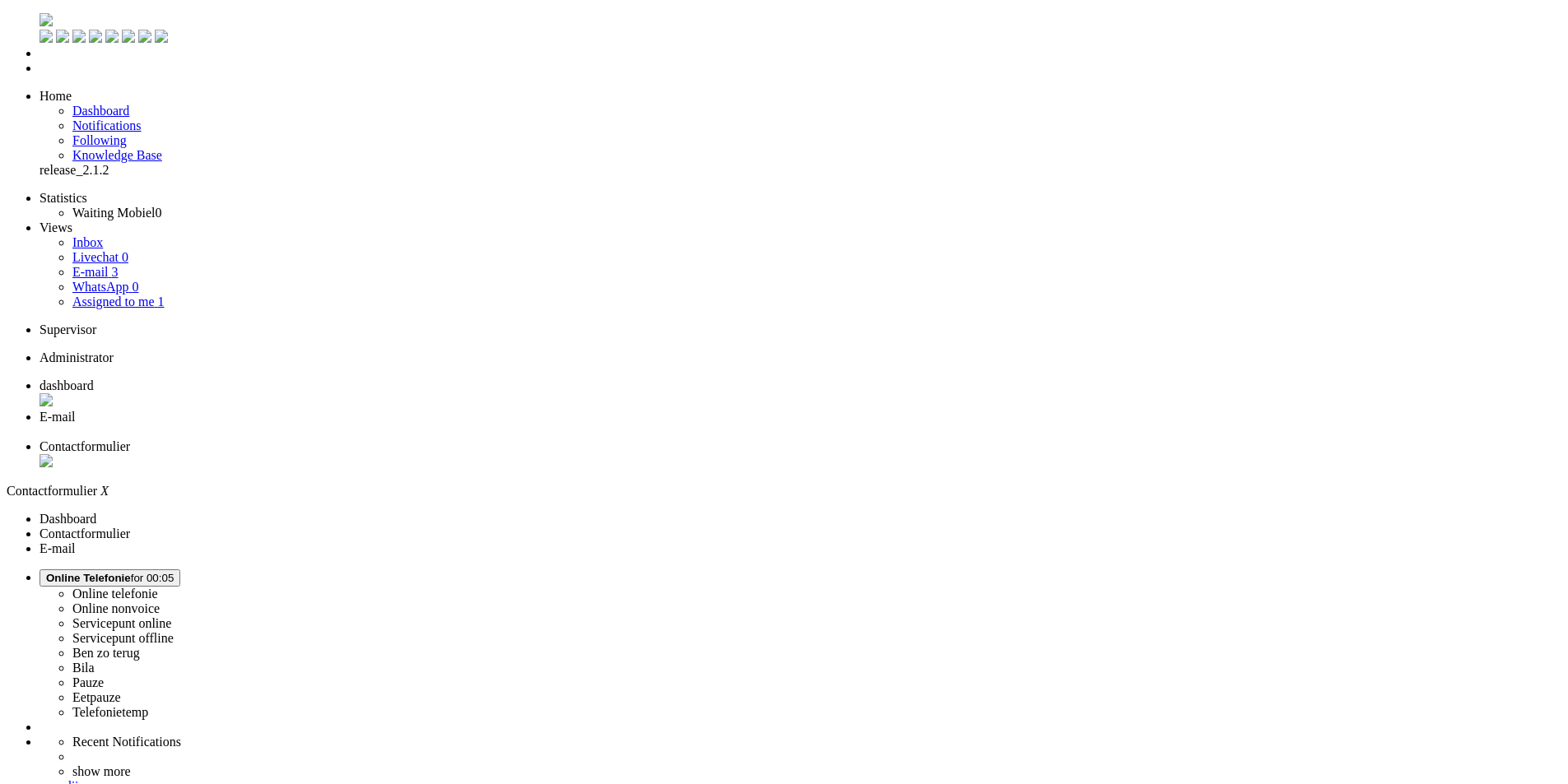
drag, startPoint x: 88, startPoint y: 2931, endPoint x: -70, endPoint y: 2903, distance: 160.5
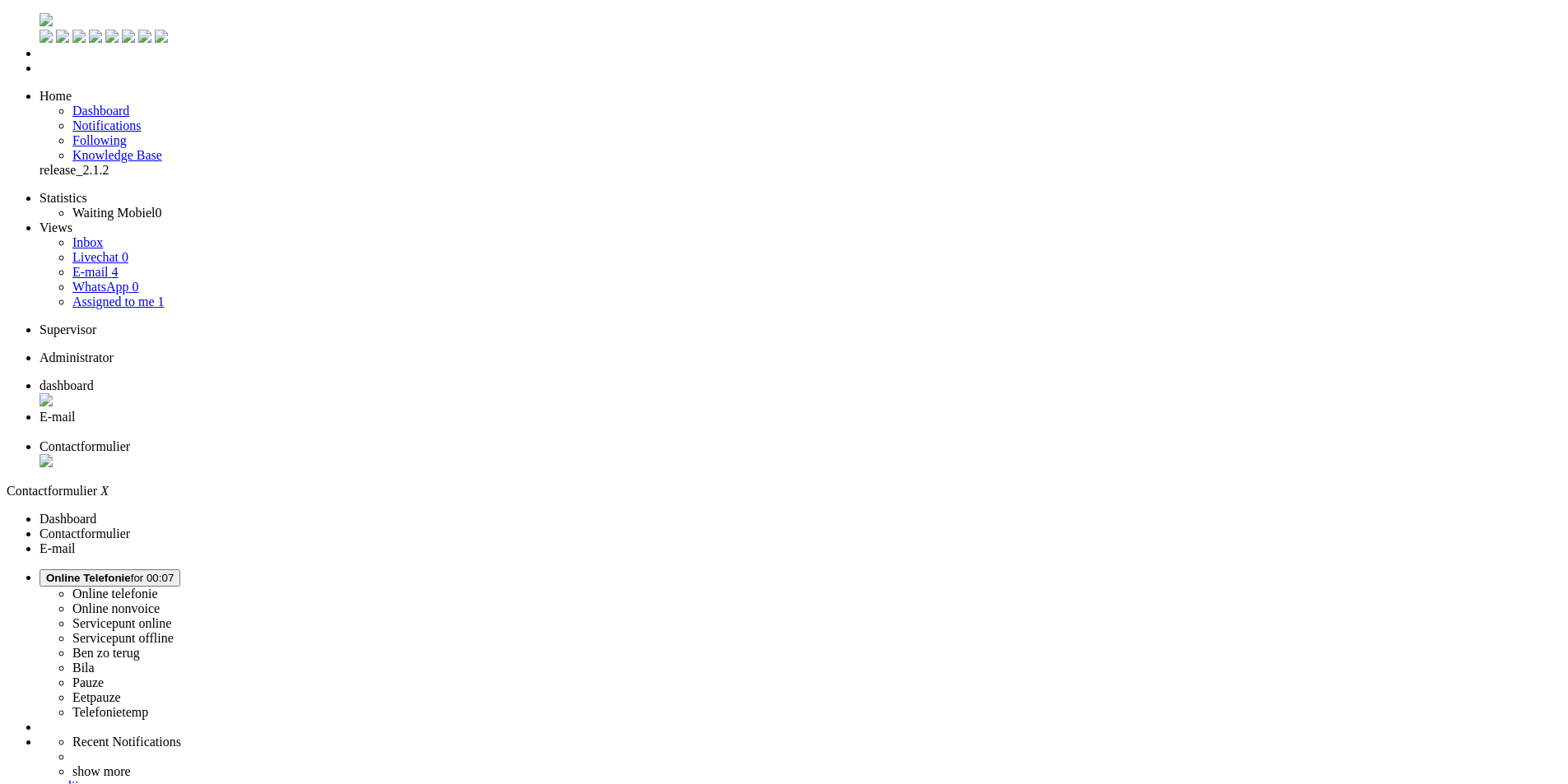
drag, startPoint x: 524, startPoint y: 3023, endPoint x: 505, endPoint y: 3018, distance: 19.6
click at [617, 454] on div "Close tab" at bounding box center [800, 462] width 1522 height 17
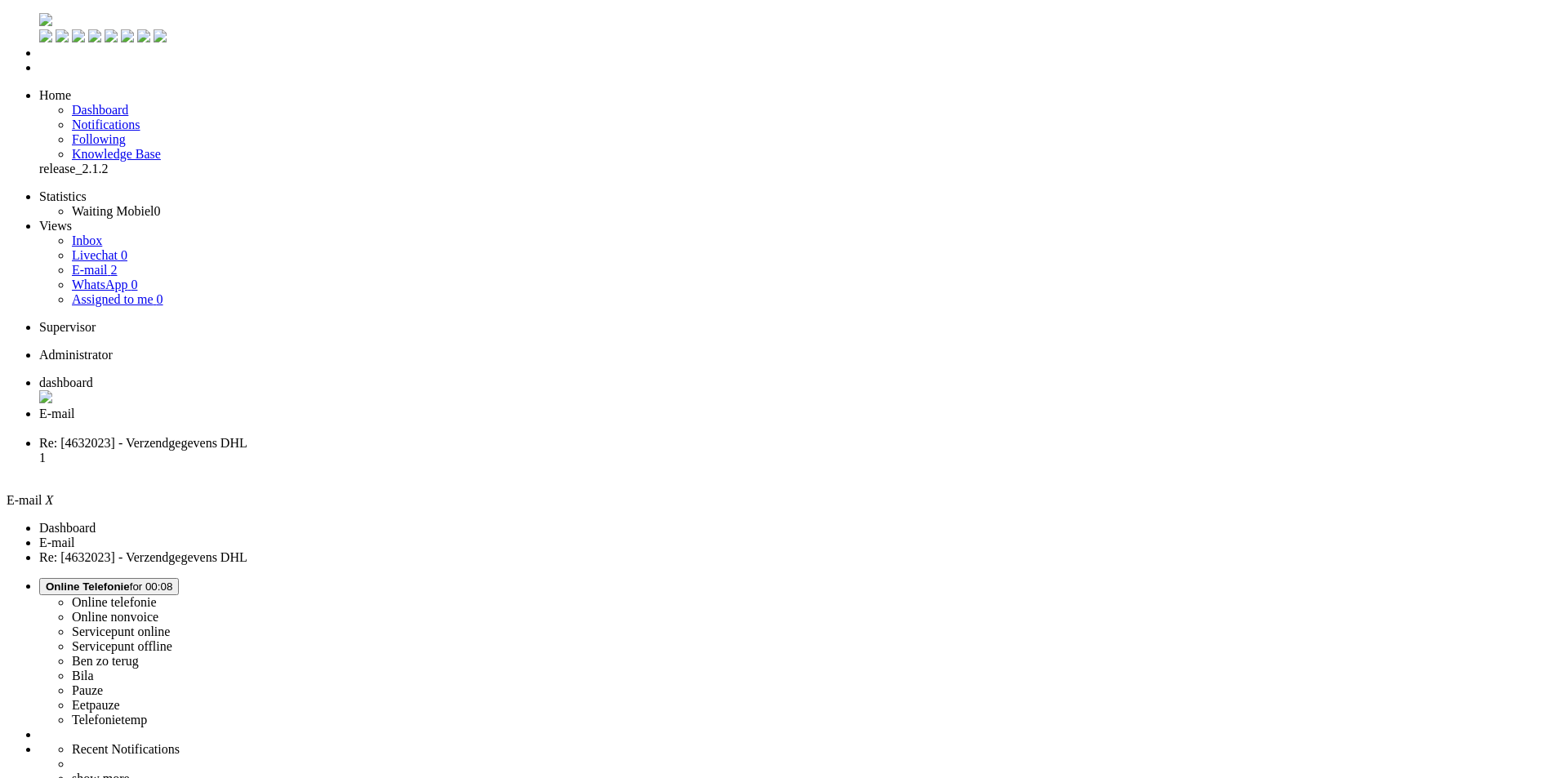
click at [528, 436] on li "Re: [4632023] - Verzendgegevens DHL 1" at bounding box center [800, 457] width 1521 height 44
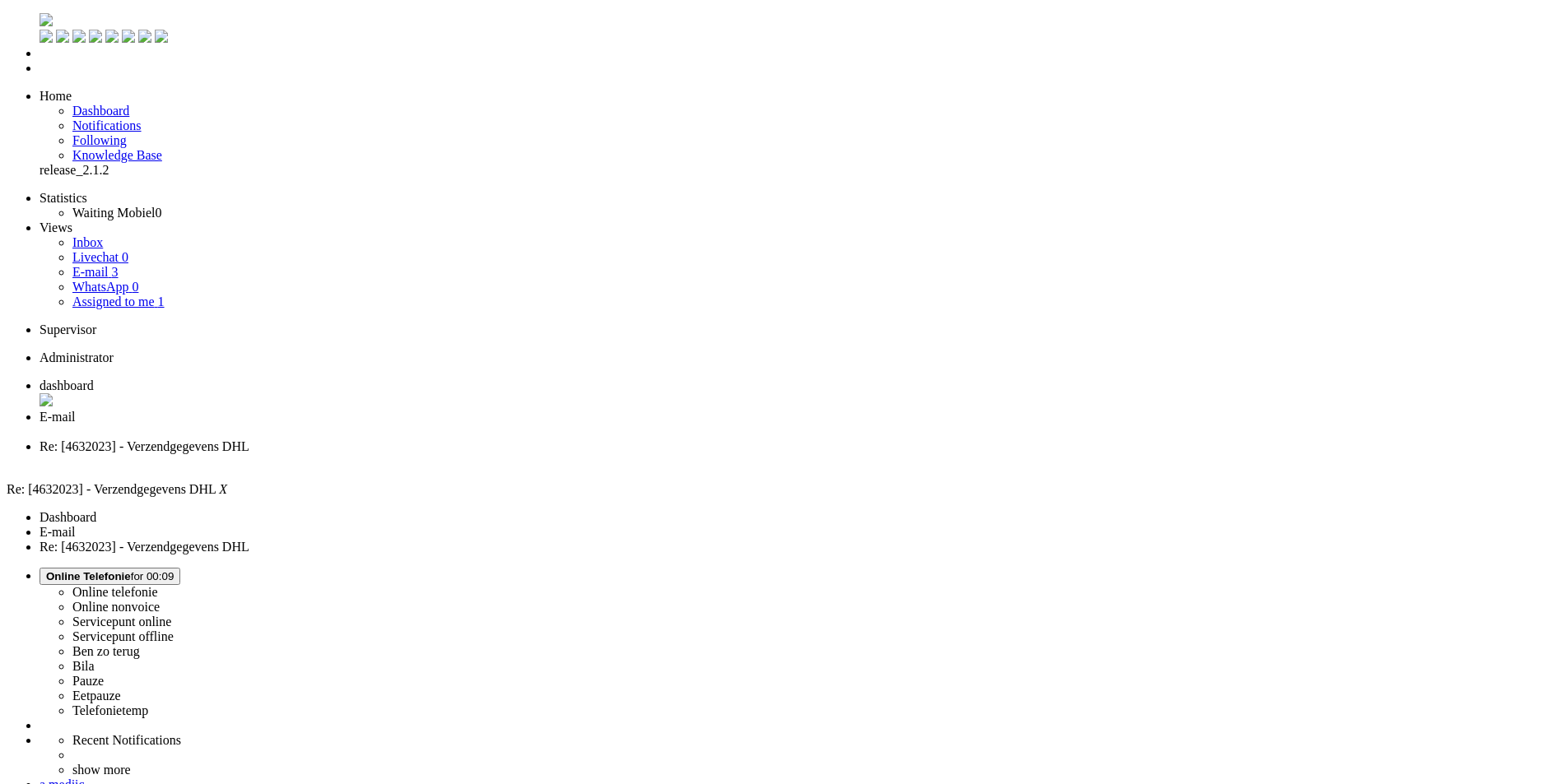
click at [94, 379] on span "dashboard" at bounding box center [66, 386] width 55 height 14
click at [103, 235] on link "Inbox" at bounding box center [87, 242] width 30 height 14
click at [118, 265] on link "E-mail 3" at bounding box center [95, 271] width 46 height 14
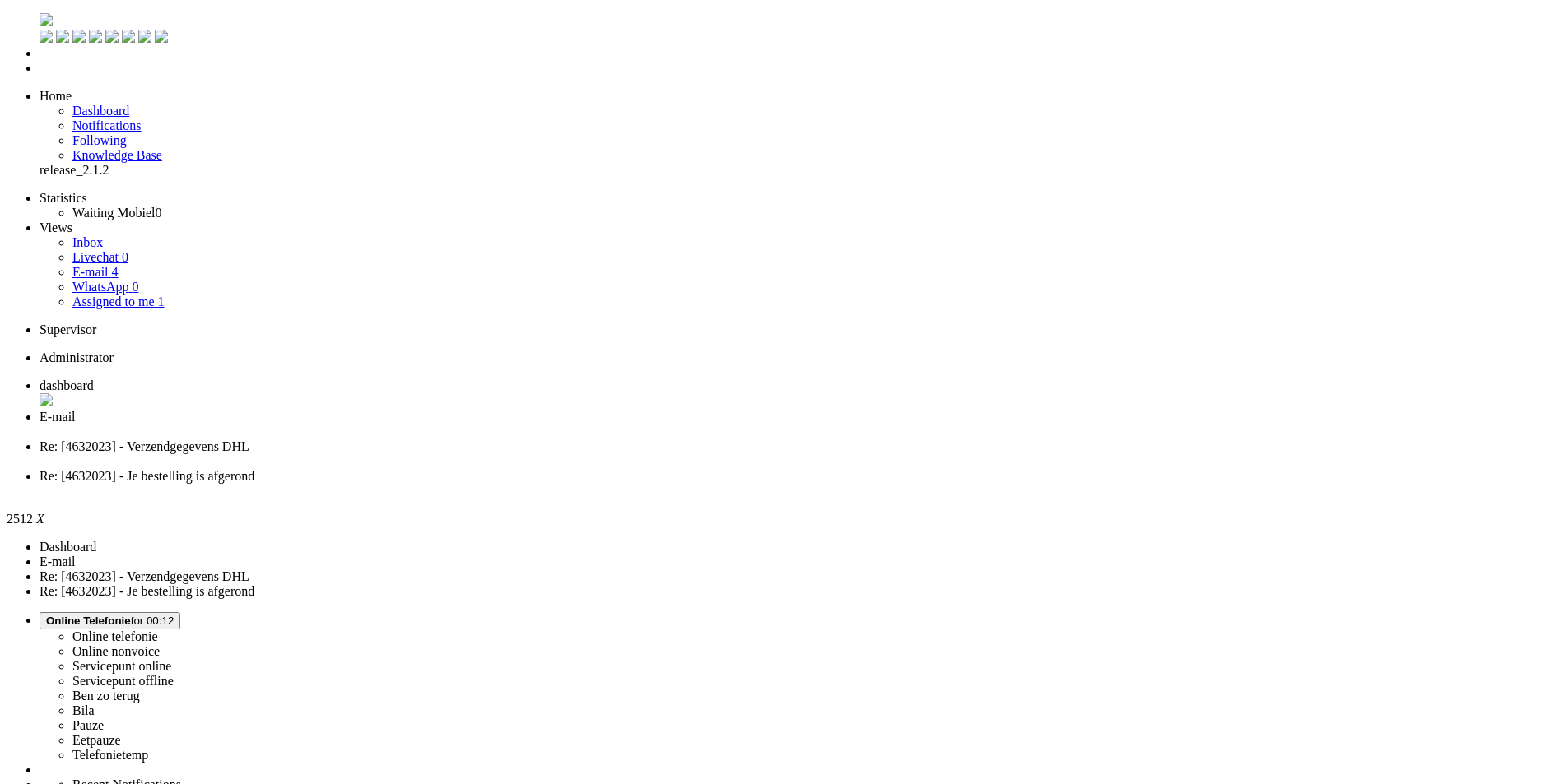
click at [118, 265] on link "E-mail 4" at bounding box center [95, 271] width 46 height 14
click at [254, 469] on span "Re: [4632023] - Je bestelling is afgerond" at bounding box center [147, 475] width 215 height 14
click at [249, 439] on span "Re: [4632023] - Verzendgegevens DHL" at bounding box center [144, 446] width 210 height 14
click at [254, 469] on span "Re: [4632023] - Je bestelling is afgerond" at bounding box center [147, 475] width 215 height 14
click at [617, 454] on div "Close tab" at bounding box center [800, 461] width 1522 height 15
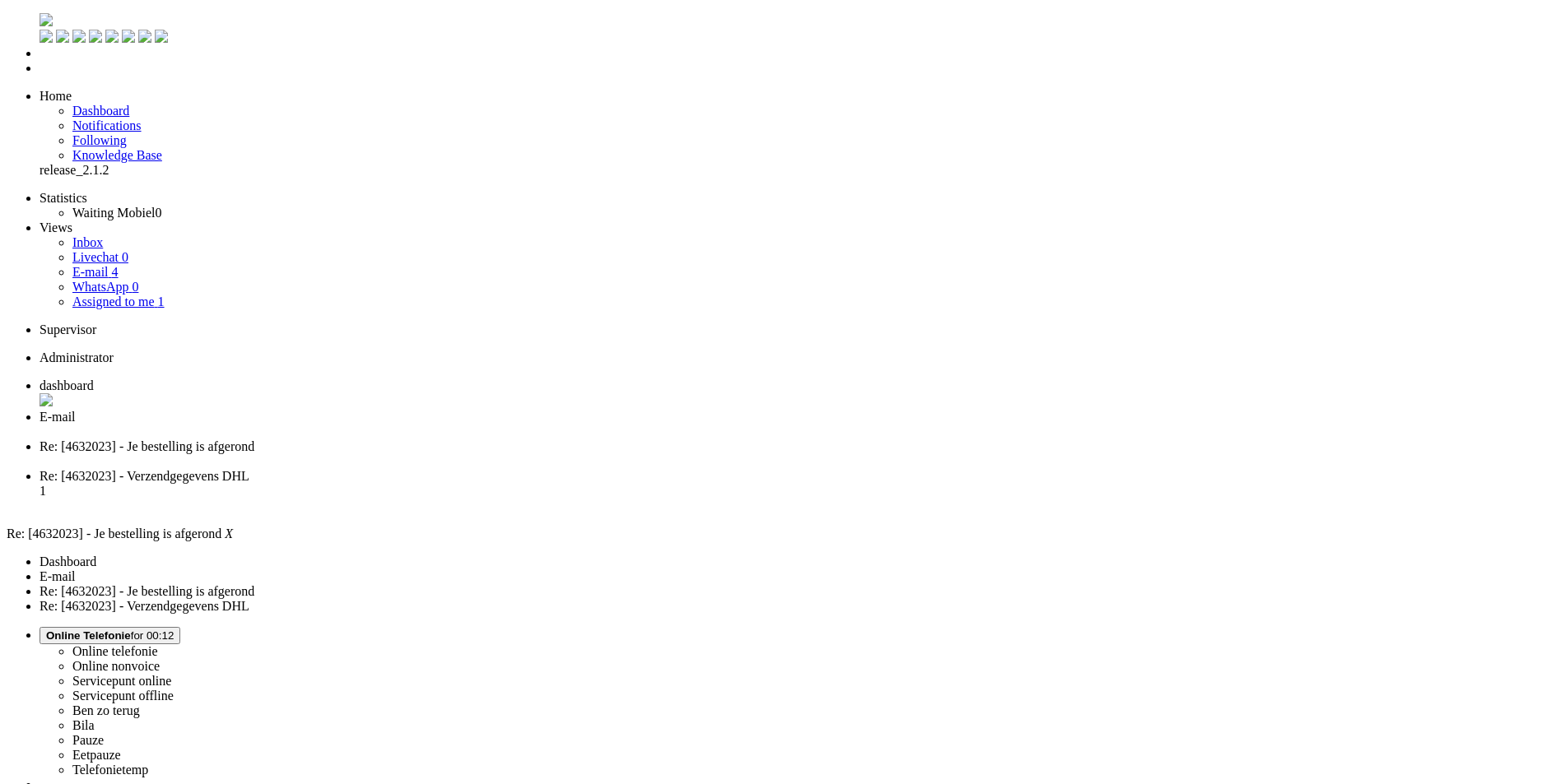
click at [717, 469] on li "Re: [4632023] - Verzendgegevens DHL 1" at bounding box center [800, 490] width 1522 height 44
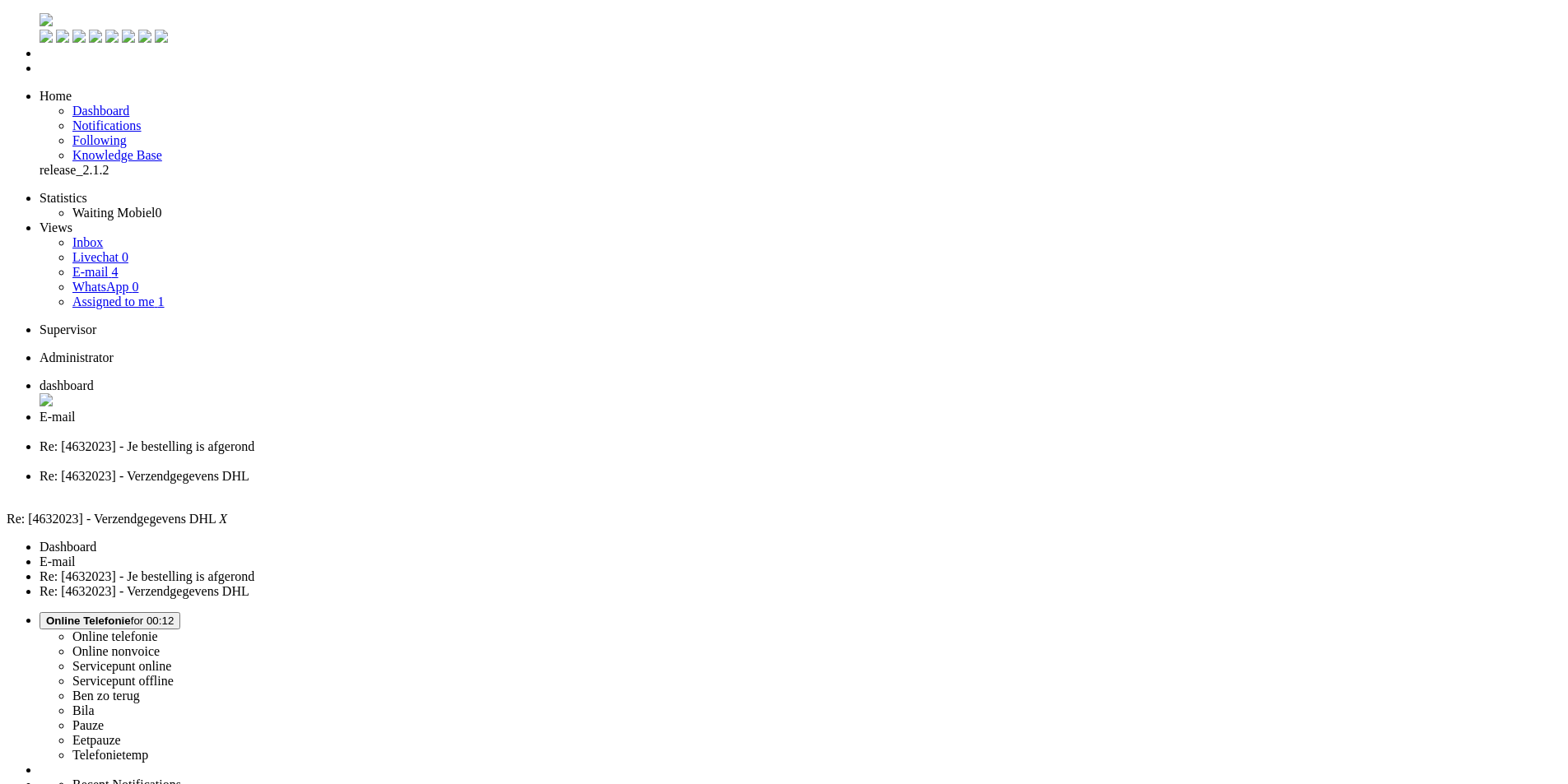
click at [615, 439] on li "Re: [4632023] - Je bestelling is afgerond" at bounding box center [800, 454] width 1522 height 29
click at [619, 454] on div "Close tab" at bounding box center [800, 461] width 1522 height 15
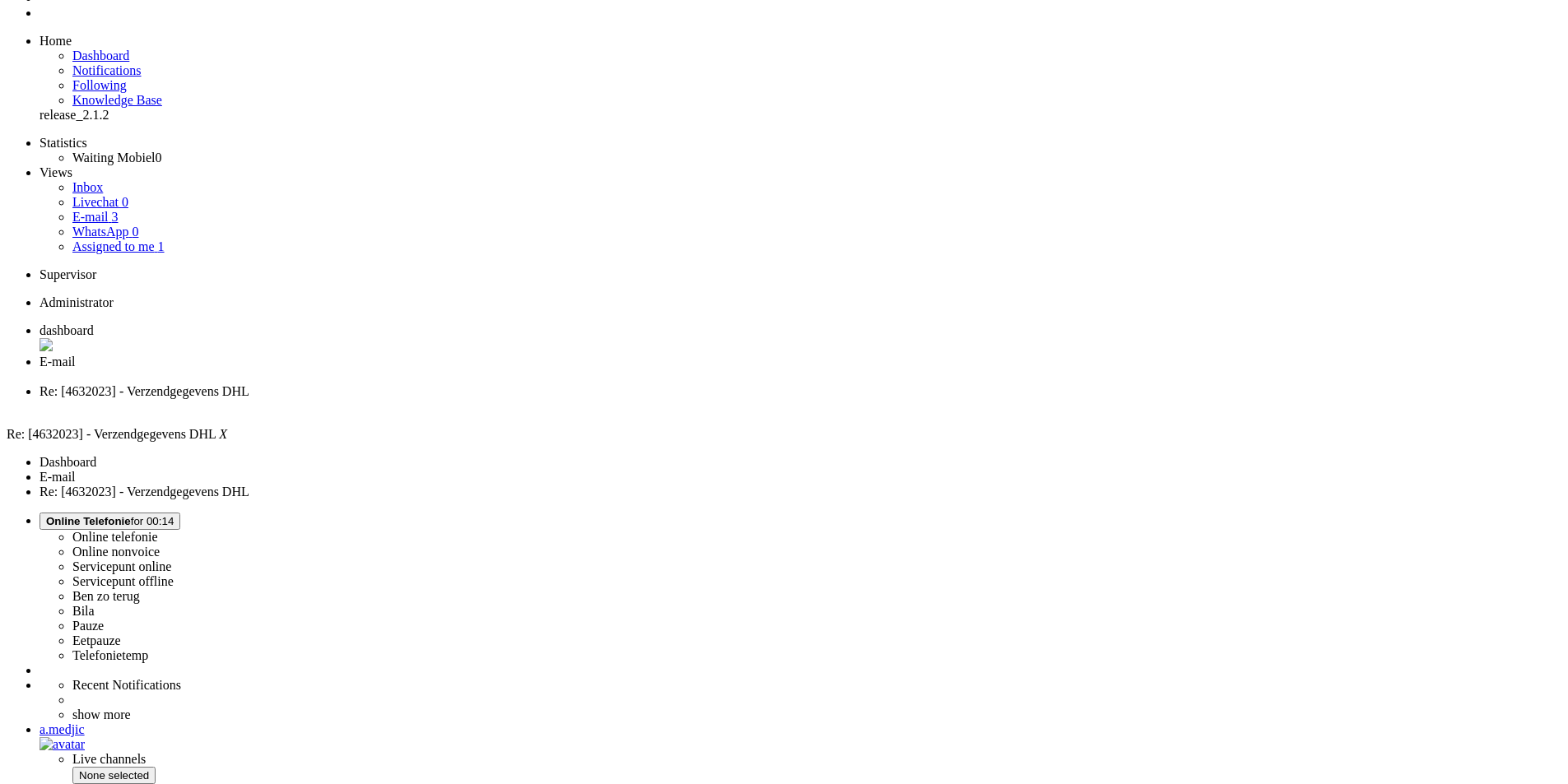
scroll to position [82, 0]
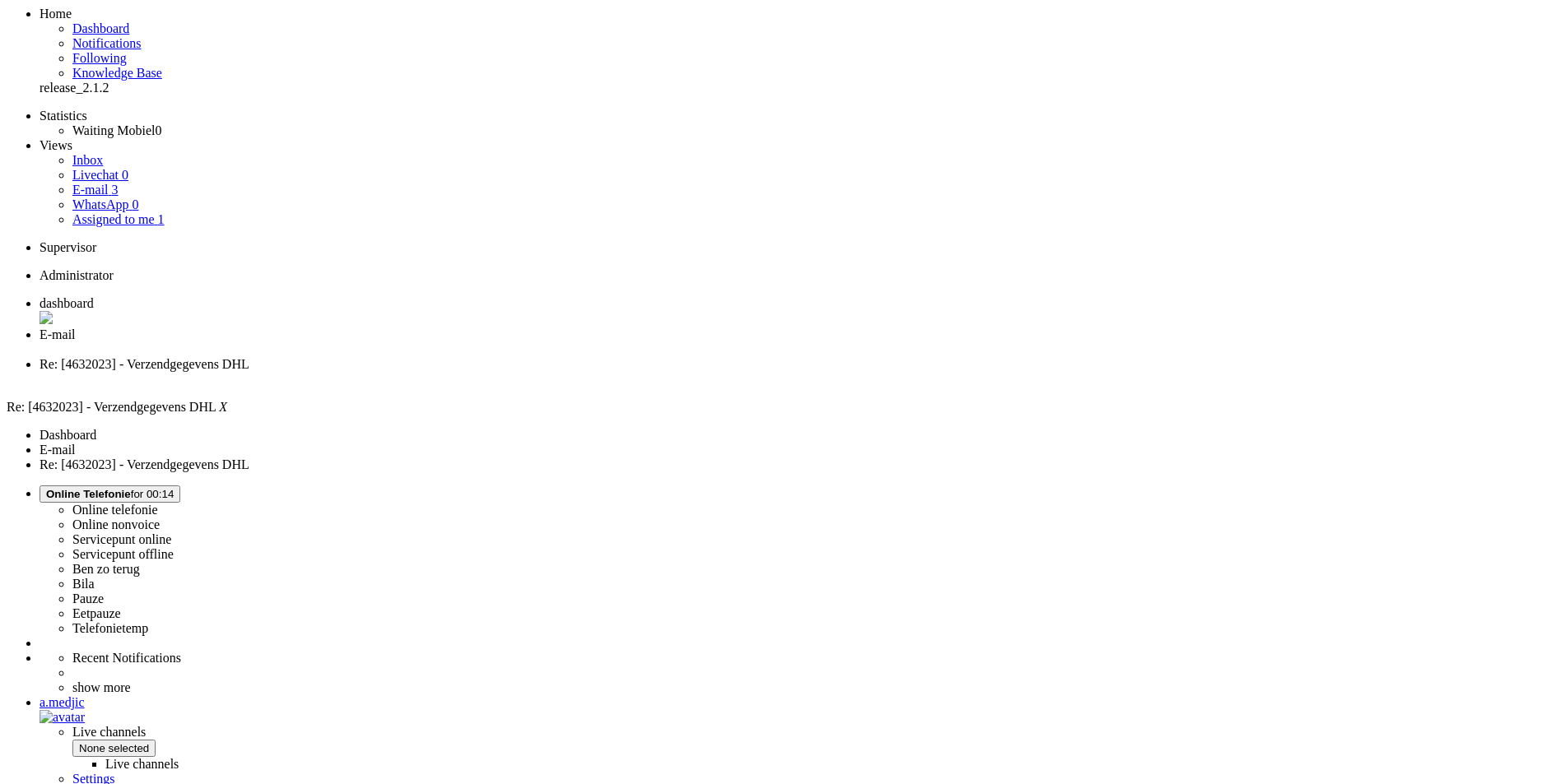
drag, startPoint x: 450, startPoint y: 677, endPoint x: 551, endPoint y: 709, distance: 105.9
copy div "Beste [PERSON_NAME], Bedankt voor je mail."
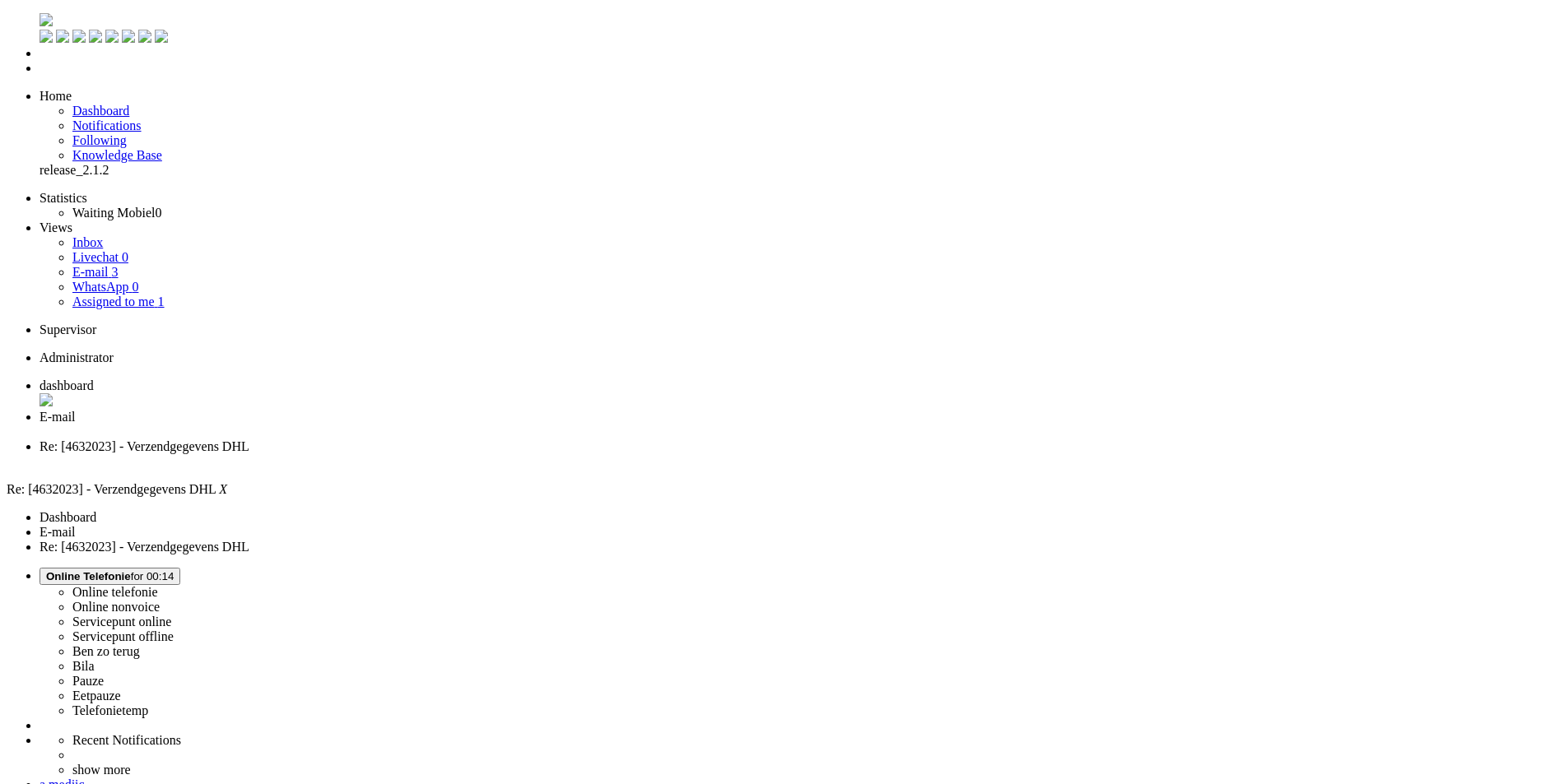
paste body "Rich Text Area. Press ALT-0 for help."
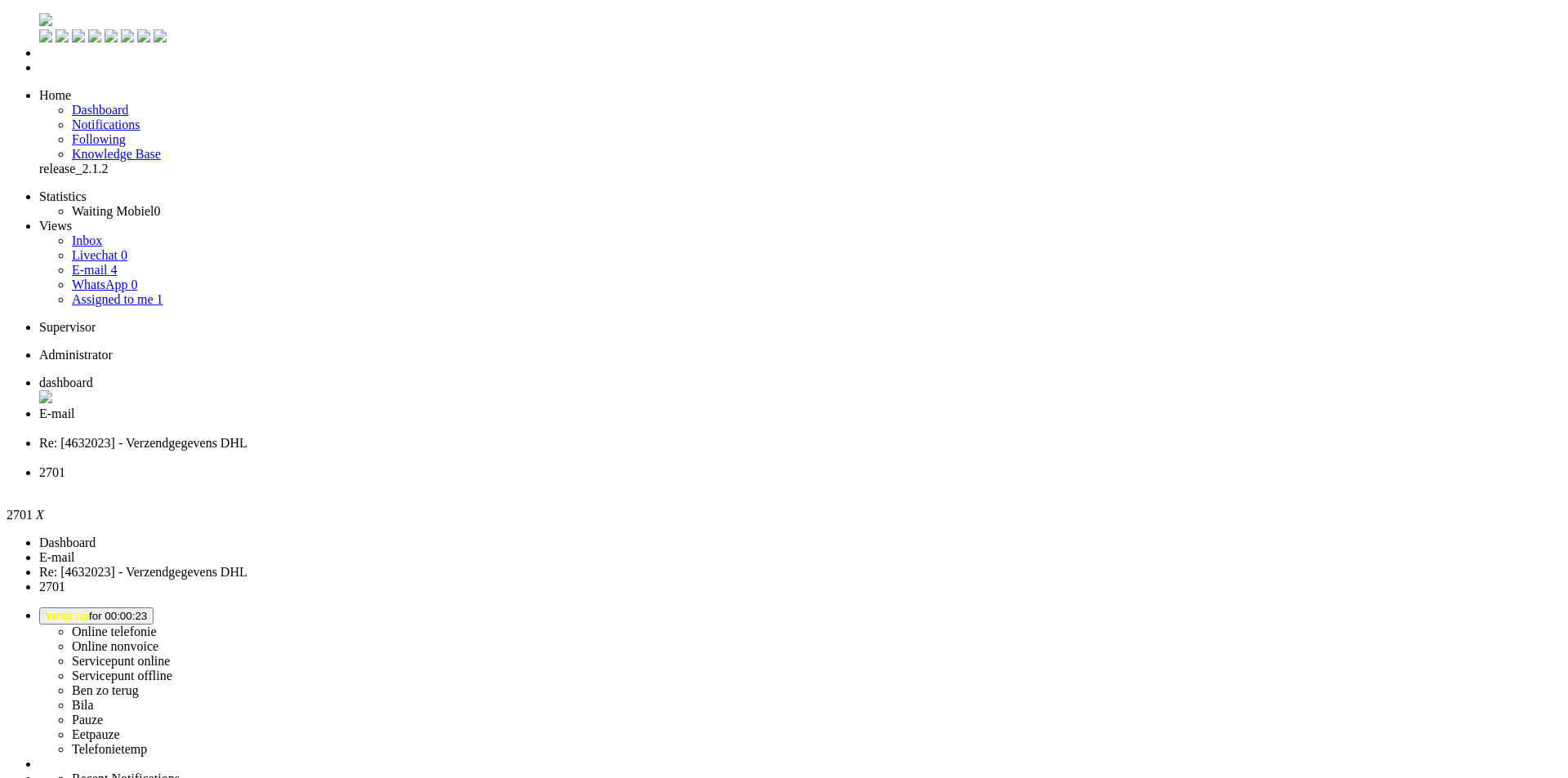
click at [752, 480] on div "Close tab" at bounding box center [800, 486] width 1521 height 15
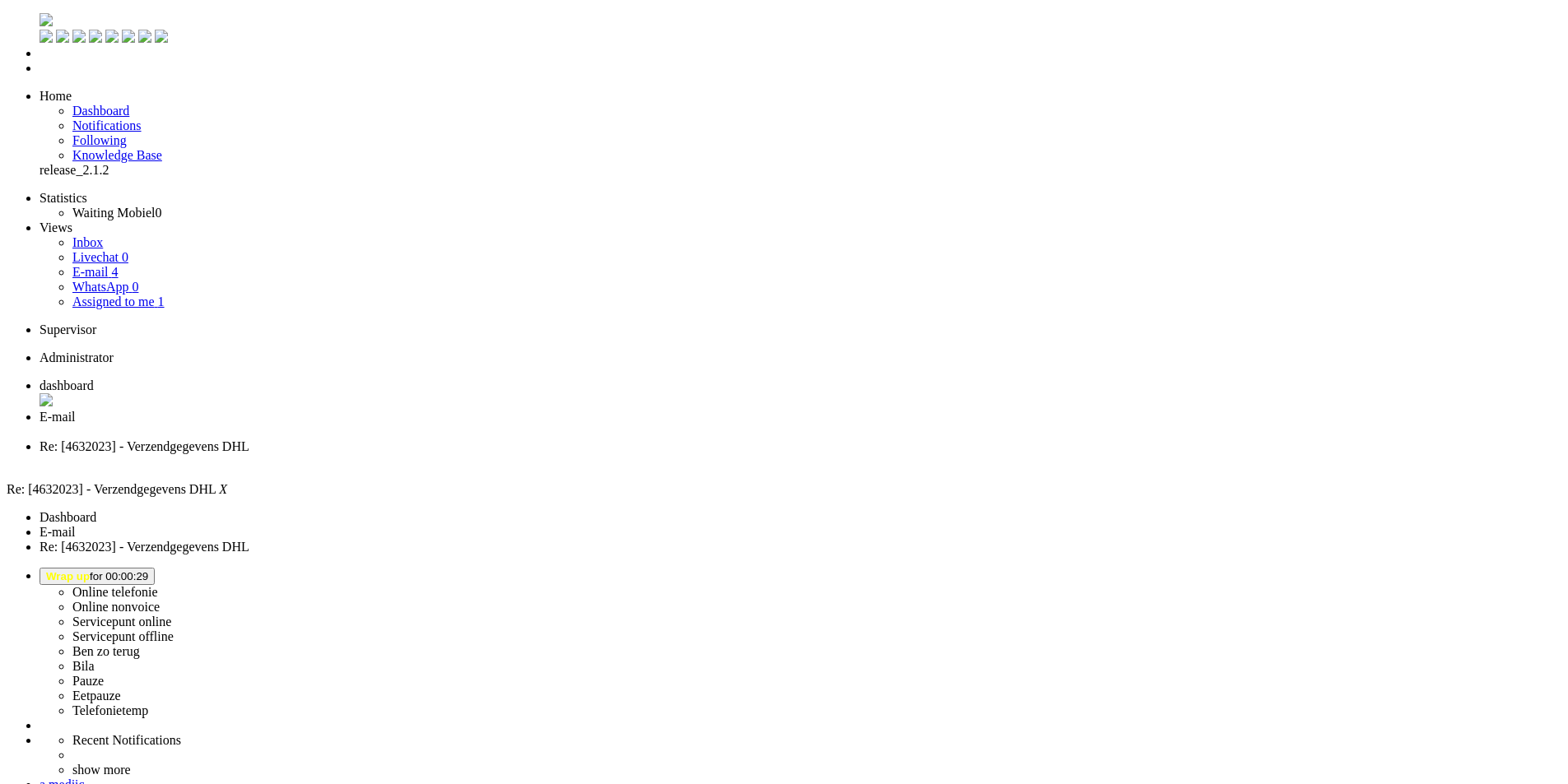
click at [148, 570] on span "Wrap up for 00:00:29" at bounding box center [97, 576] width 102 height 13
click at [158, 585] on label "Online telefonie" at bounding box center [115, 592] width 86 height 14
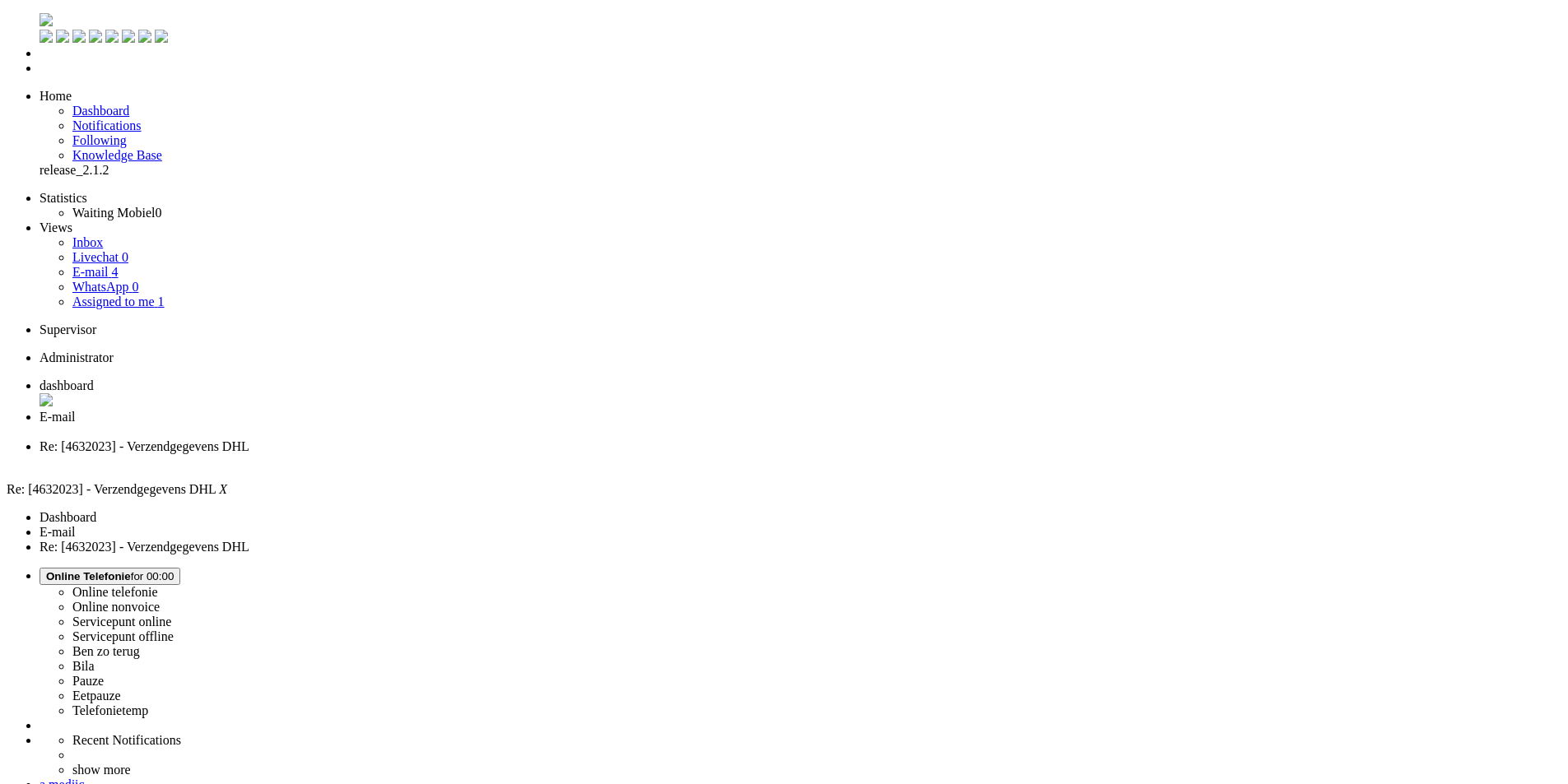
click at [618, 454] on div "Close tab" at bounding box center [800, 461] width 1522 height 15
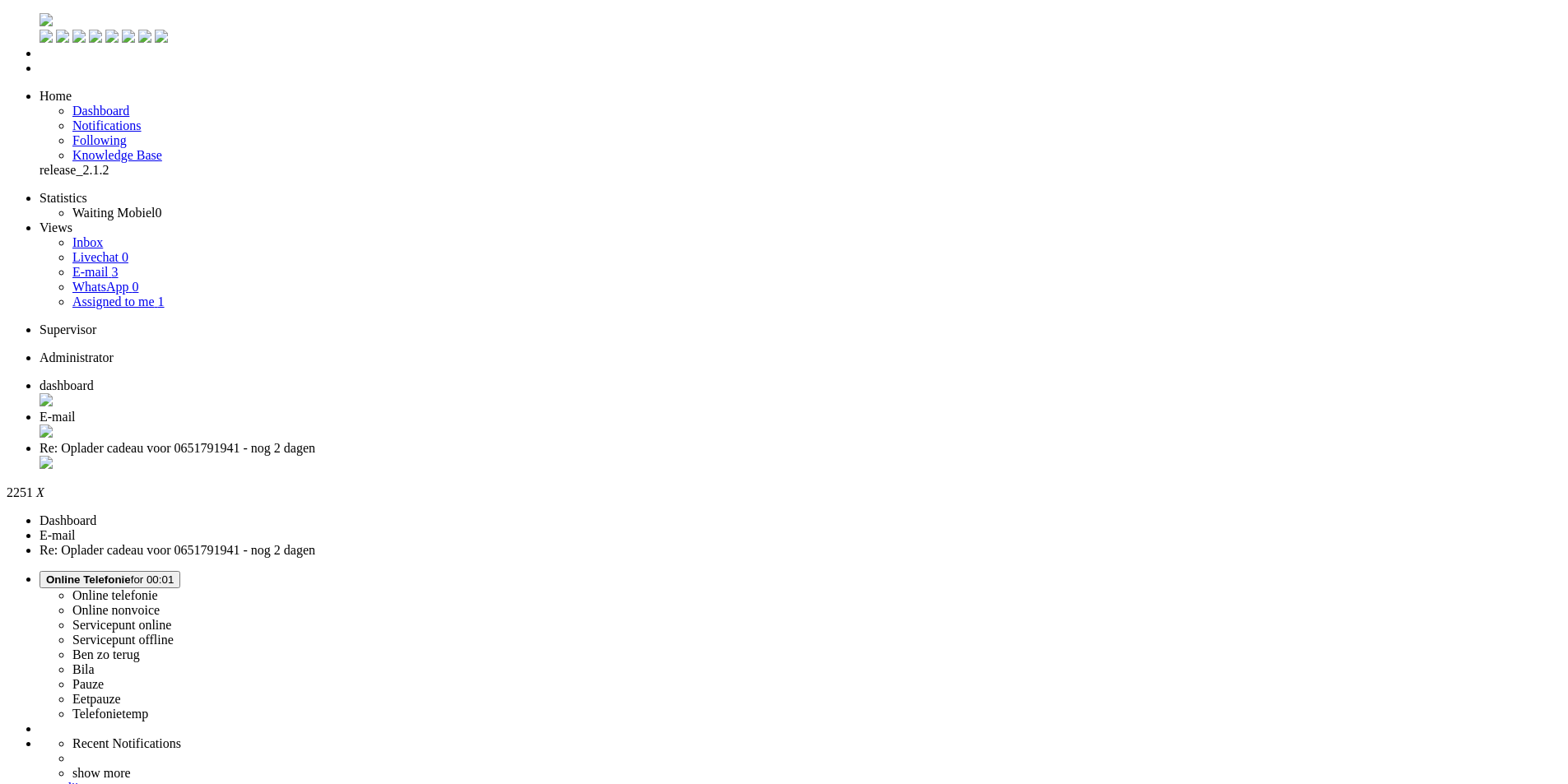
click at [618, 456] on div "Close tab" at bounding box center [800, 464] width 1522 height 17
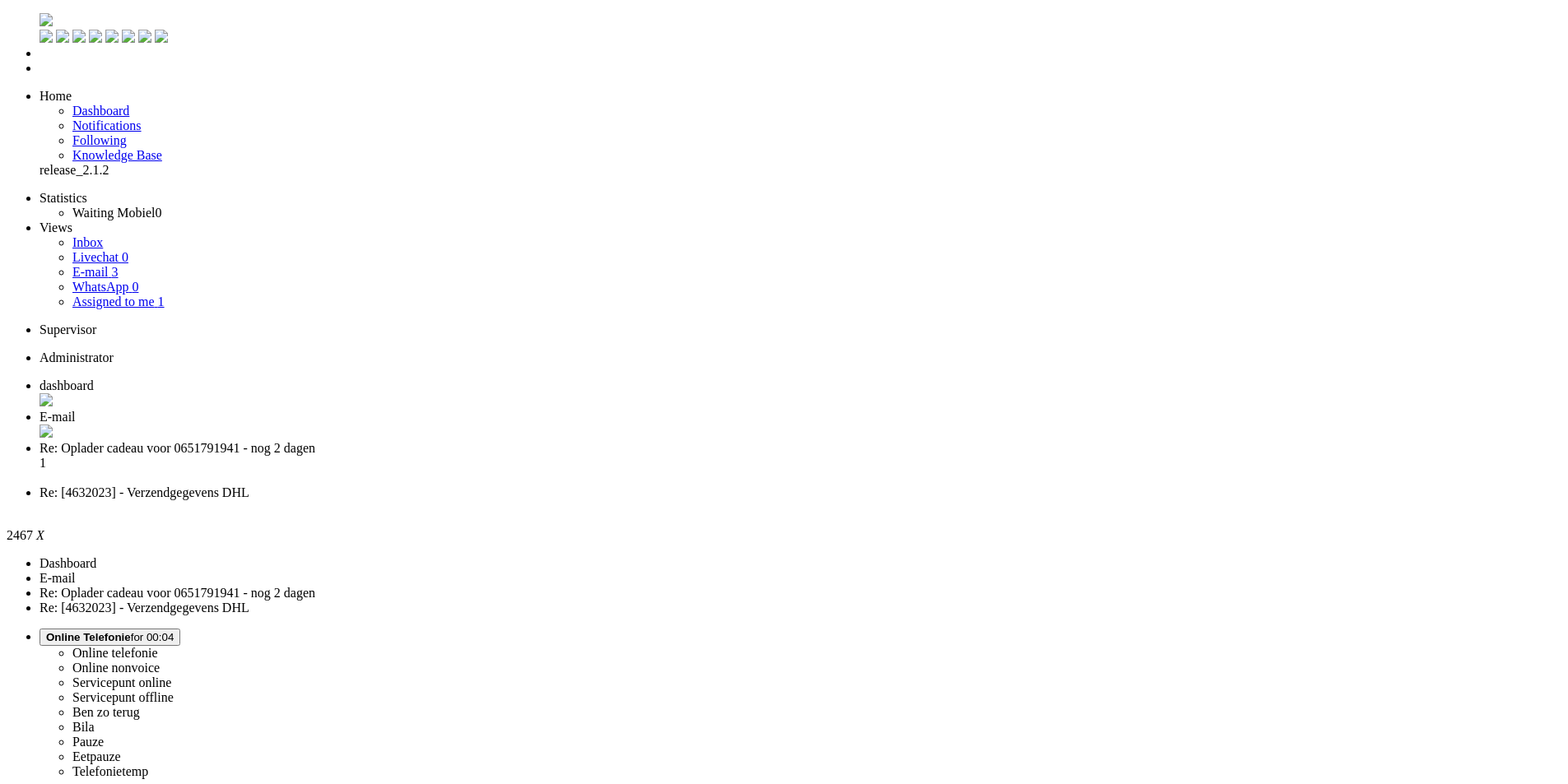
click at [757, 500] on div "Close tab" at bounding box center [800, 507] width 1522 height 15
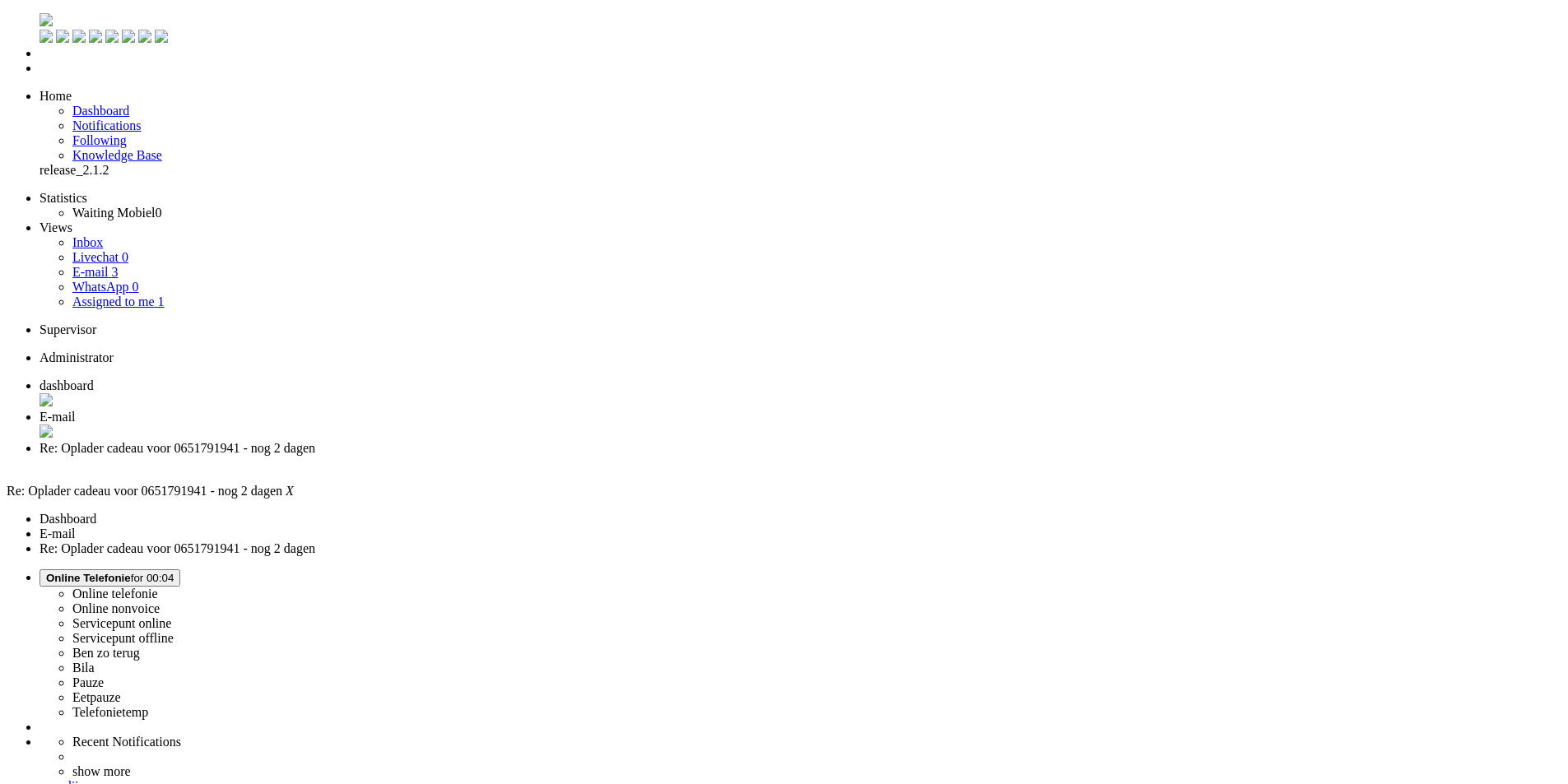
click at [620, 441] on li "Re: Oplader cadeau voor 0651791941 - nog 2 dagen" at bounding box center [800, 456] width 1522 height 29
click at [76, 410] on span "E-mail" at bounding box center [57, 417] width 36 height 14
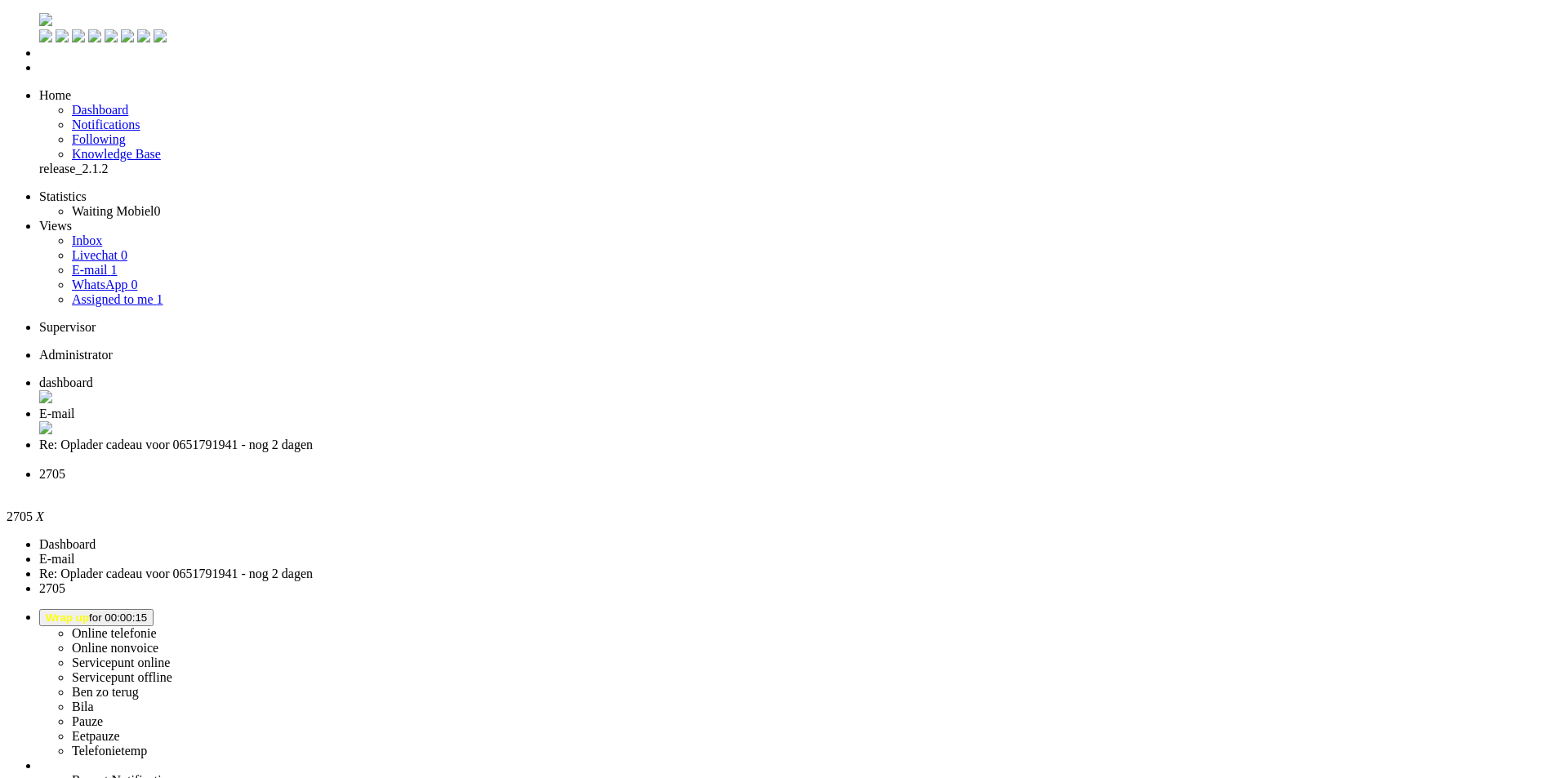
click at [147, 611] on span "Wrap up for 00:00:28" at bounding box center [96, 617] width 101 height 13
click at [157, 626] on label "Online telefonie" at bounding box center [114, 633] width 85 height 14
click at [748, 482] on div "Close tab" at bounding box center [800, 488] width 1521 height 15
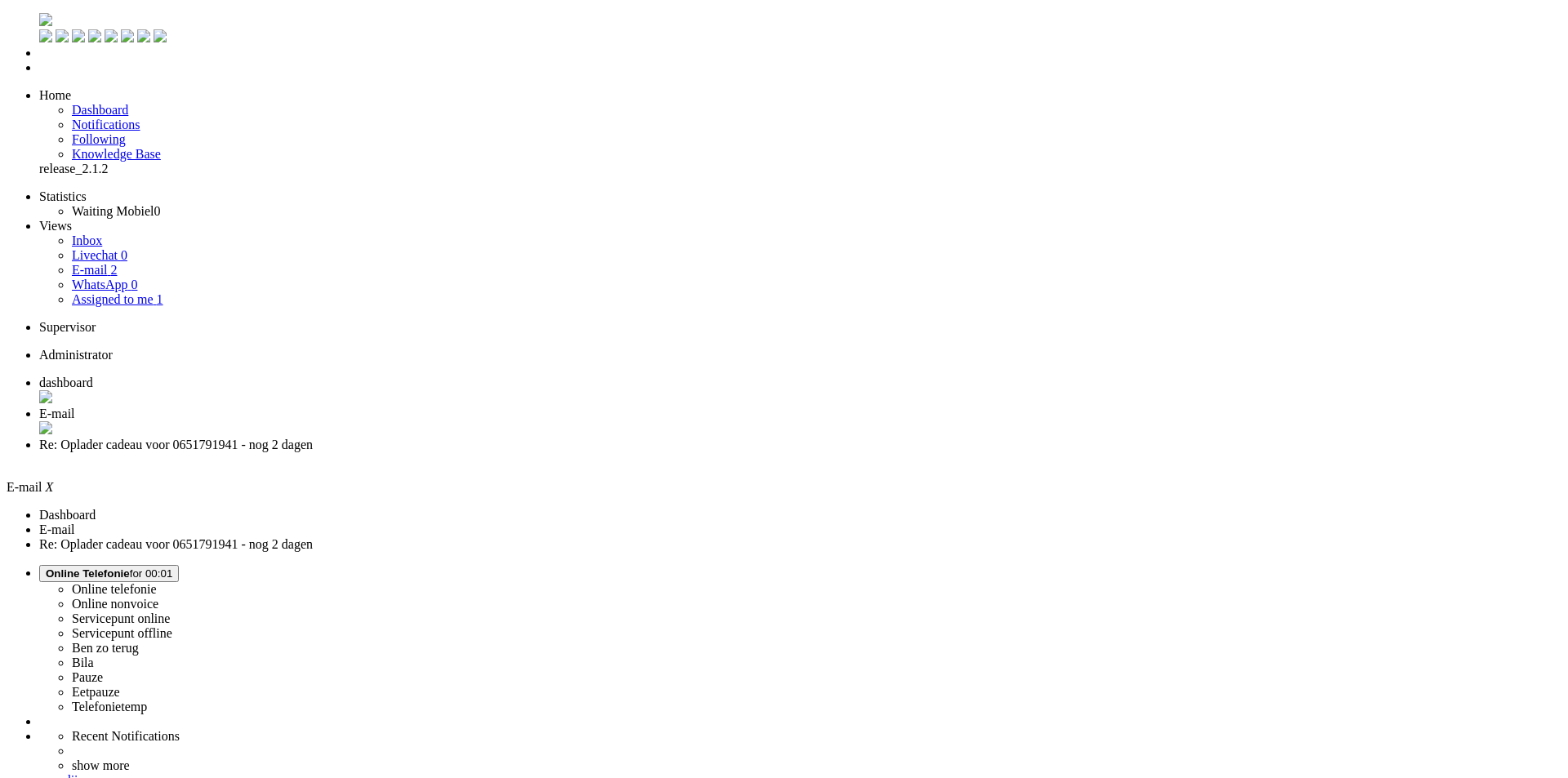
click at [313, 438] on span "Re: Oplader cadeau voor 0651791941 - nog 2 dagen" at bounding box center [175, 445] width 273 height 14
click at [617, 438] on li "Re: Oplader cadeau voor 0651791941 - nog 2 dagen" at bounding box center [794, 452] width 1510 height 29
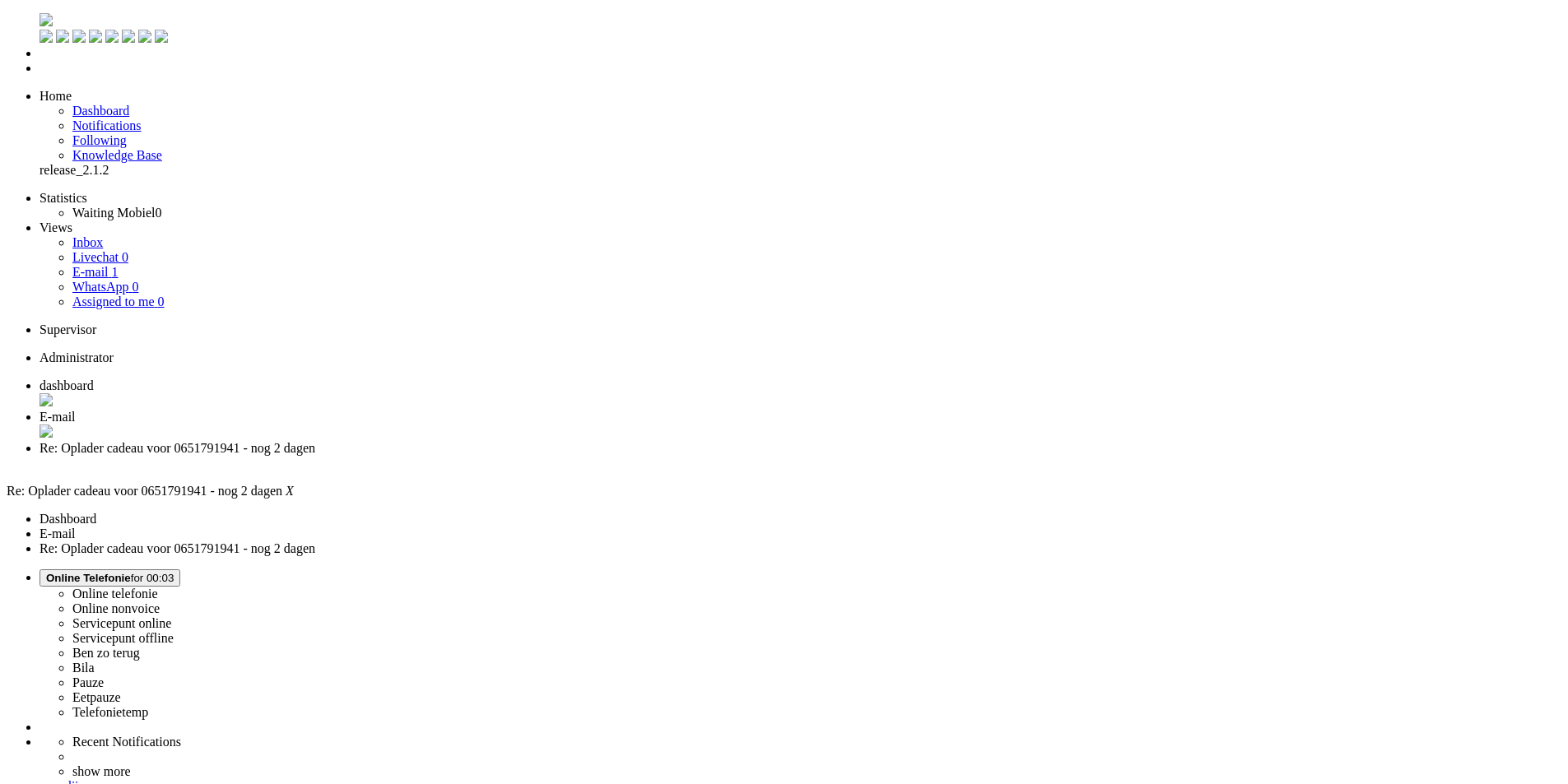
click at [618, 456] on div "Close tab" at bounding box center [800, 463] width 1522 height 15
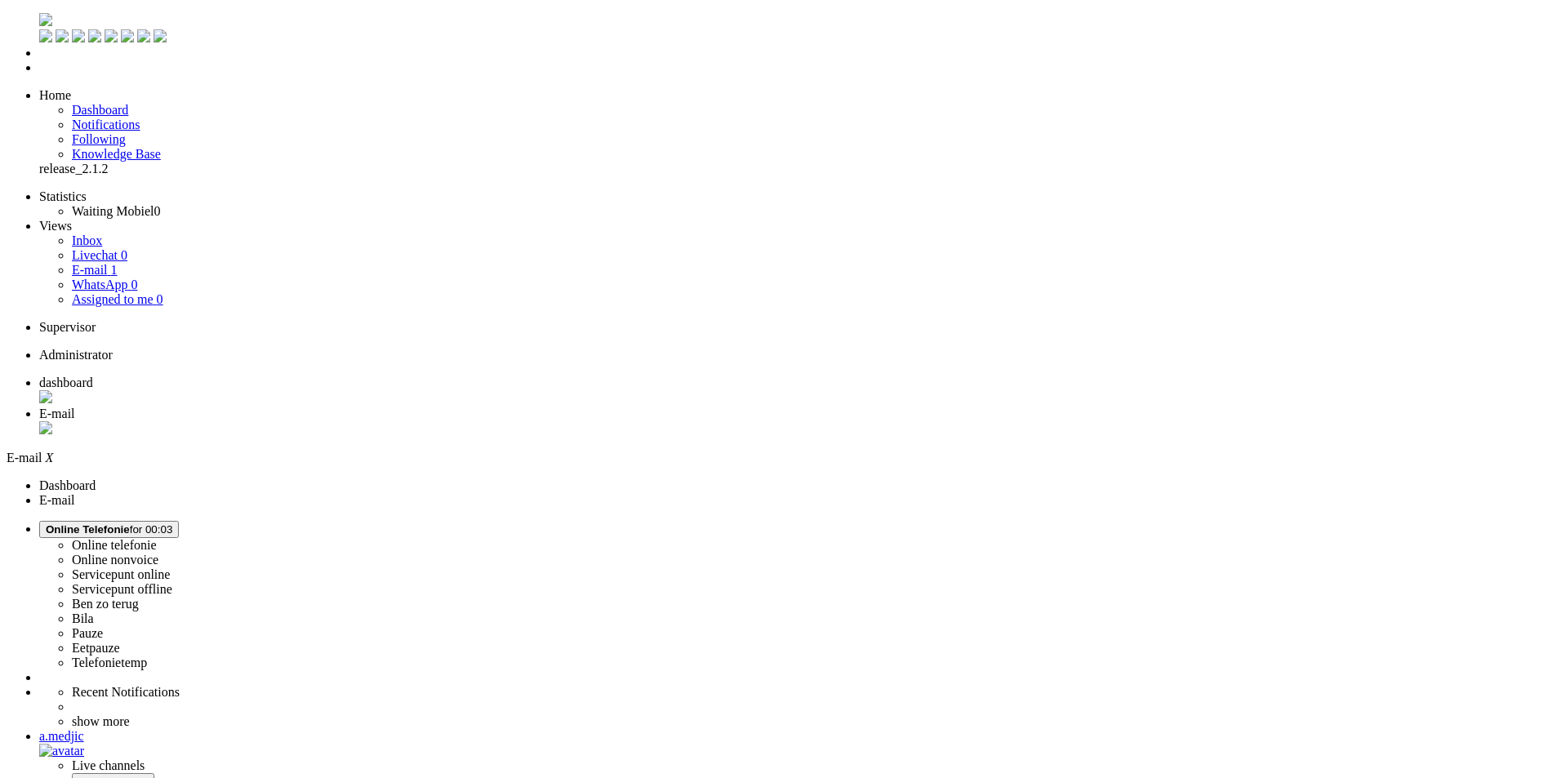
click at [93, 376] on span "dashboard" at bounding box center [66, 383] width 54 height 14
click at [407, 407] on li "E-mail" at bounding box center [800, 422] width 1521 height 31
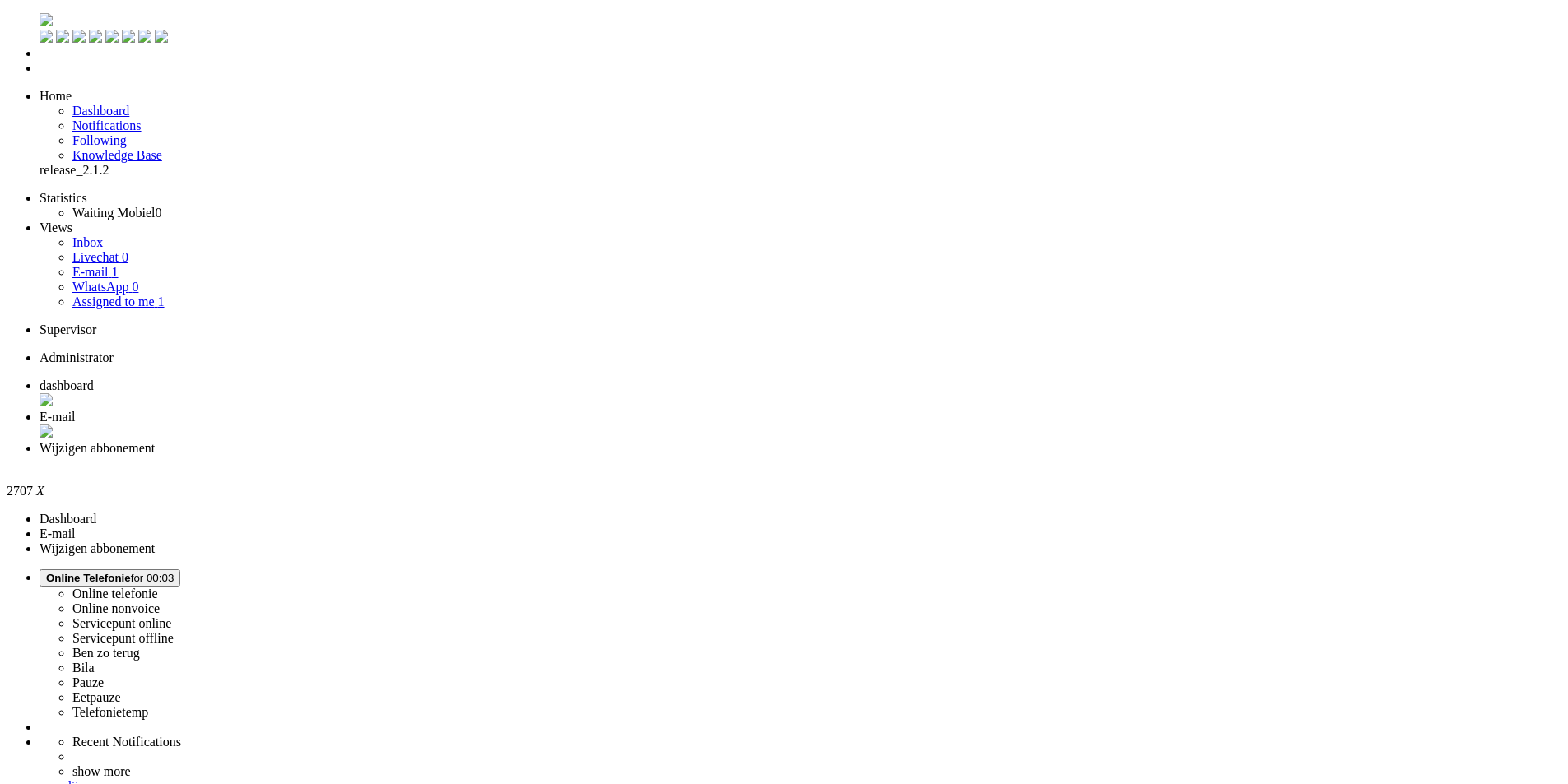
click at [76, 410] on span "E-mail" at bounding box center [57, 417] width 36 height 14
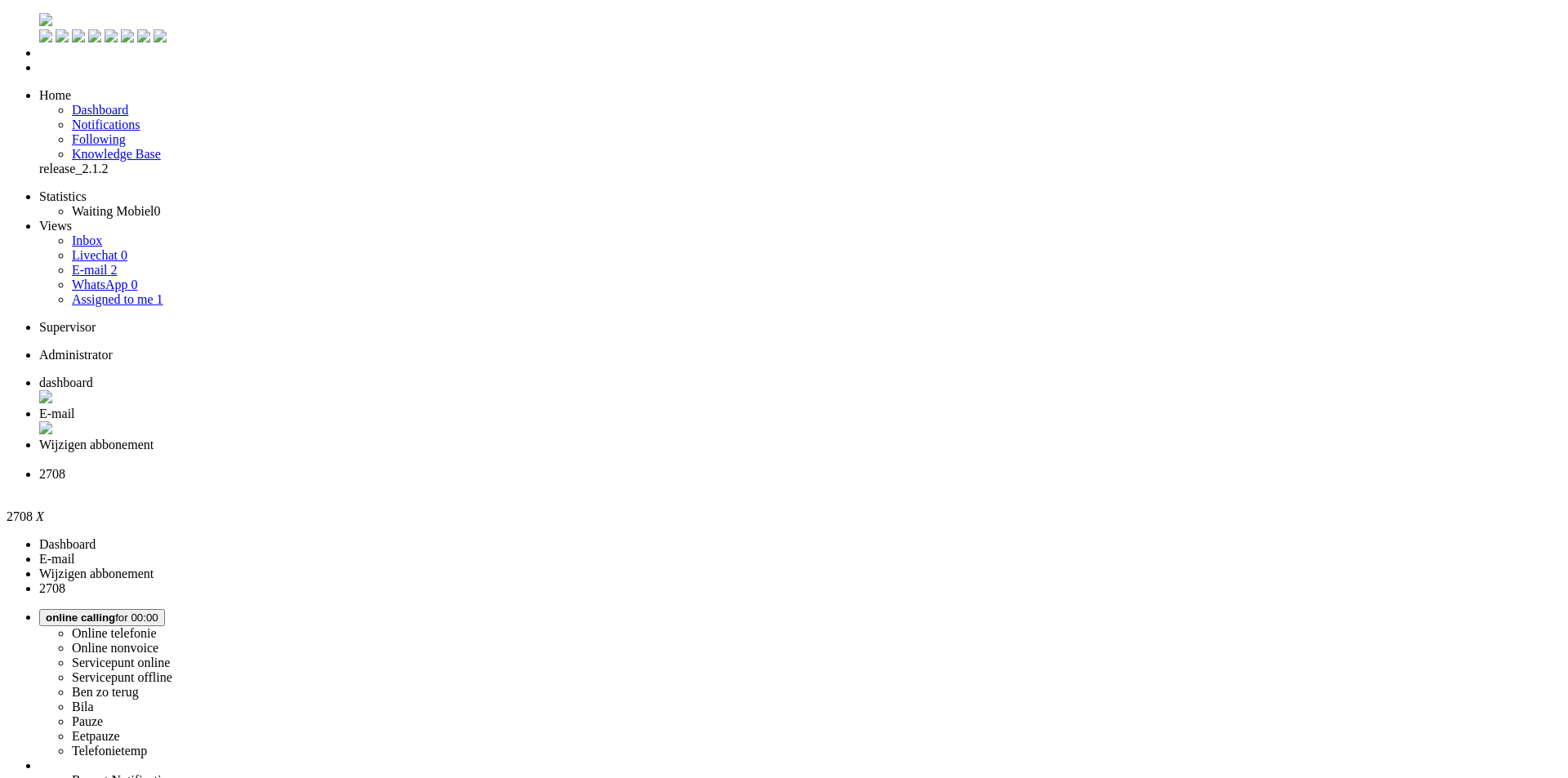
drag, startPoint x: 554, startPoint y: 304, endPoint x: 502, endPoint y: 301, distance: 52.1
copy span "[PHONE_NUMBER]"
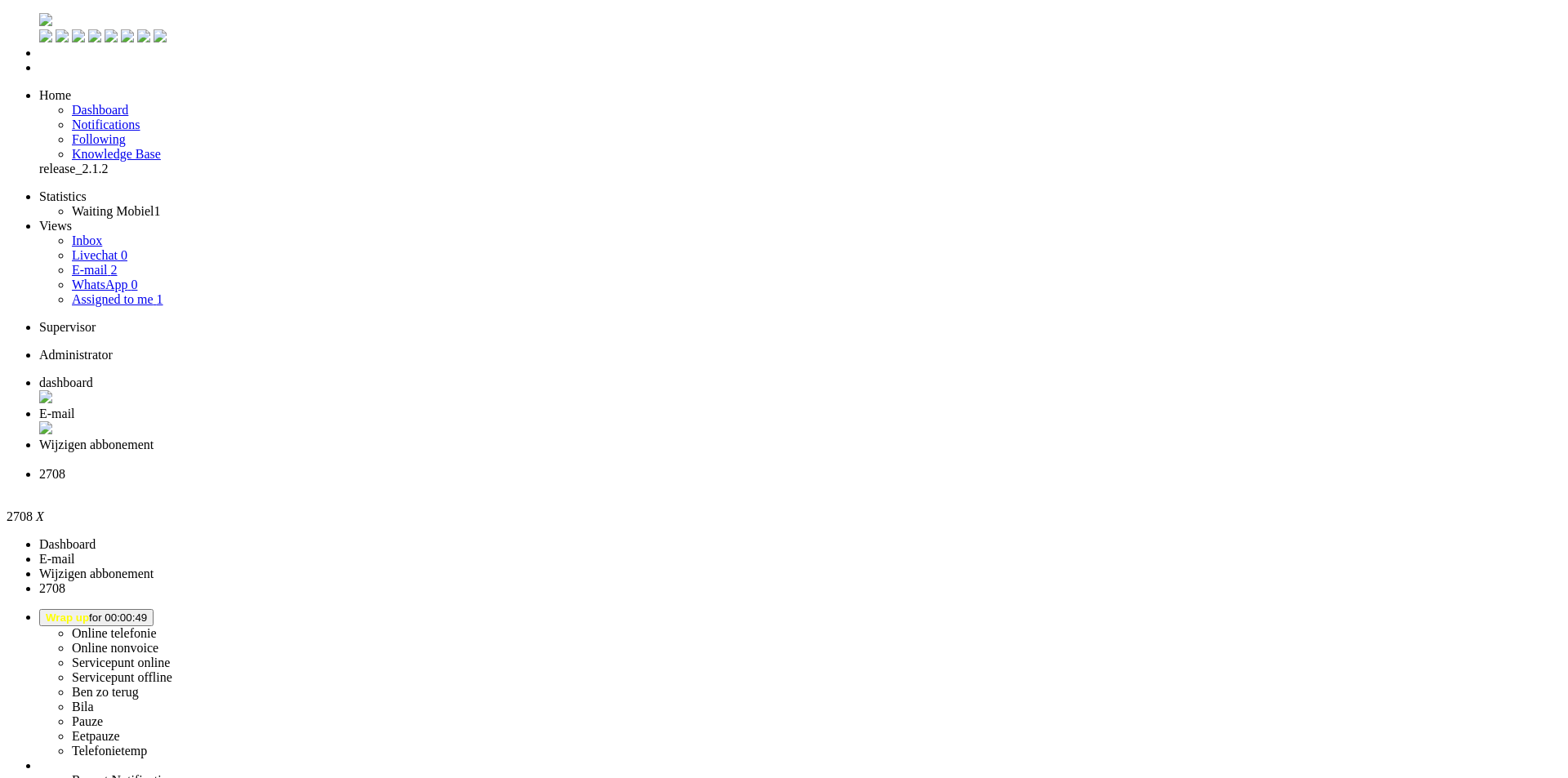
click at [753, 482] on div "Close tab" at bounding box center [800, 488] width 1521 height 15
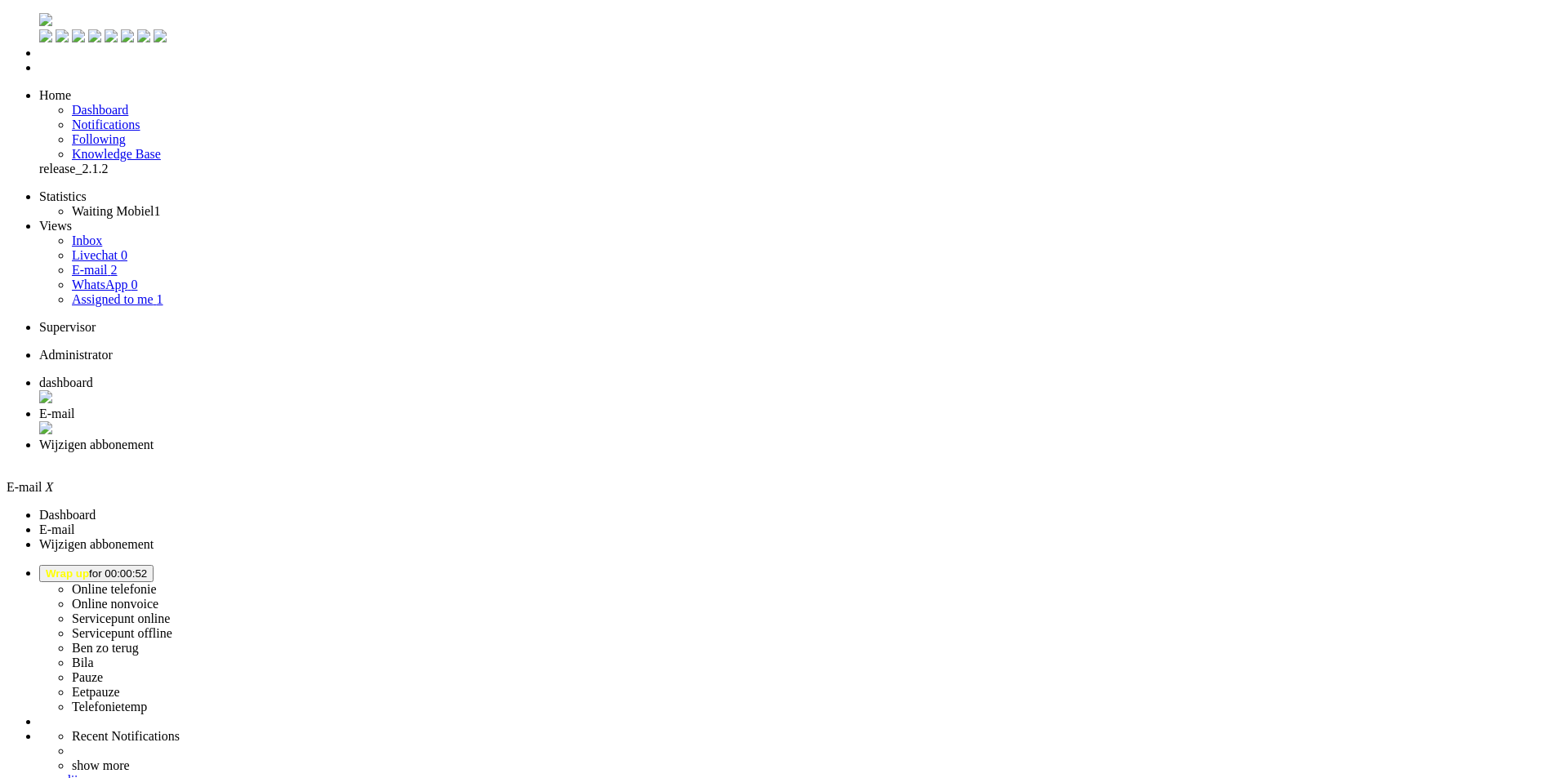
click at [147, 568] on span "Wrap up for 00:00:52" at bounding box center [96, 574] width 101 height 13
click at [157, 582] on label "Online telefonie" at bounding box center [114, 589] width 85 height 14
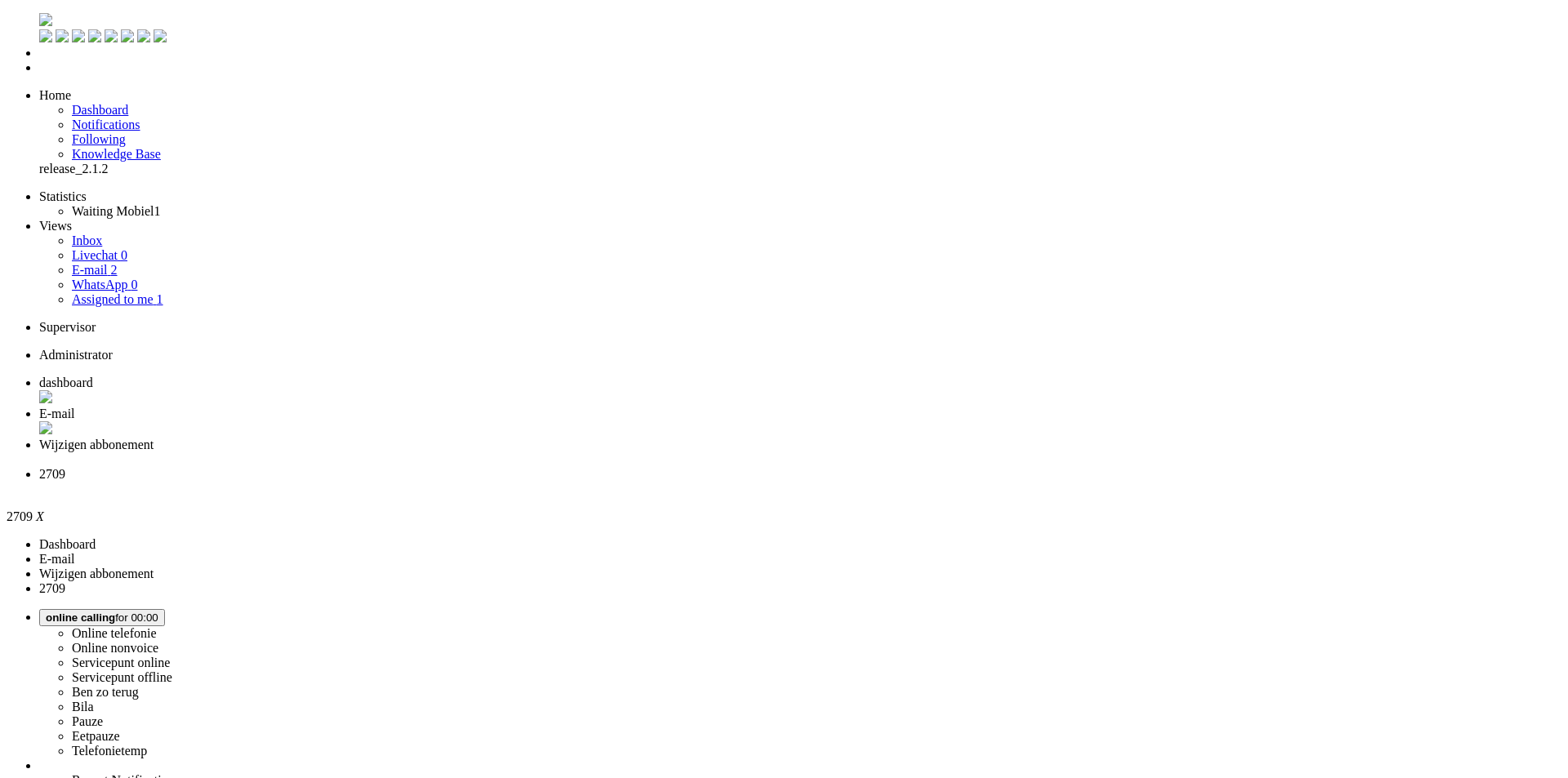
click at [93, 376] on span "dashboard" at bounding box center [66, 383] width 54 height 14
drag, startPoint x: 377, startPoint y: 80, endPoint x: 310, endPoint y: 80, distance: 67.0
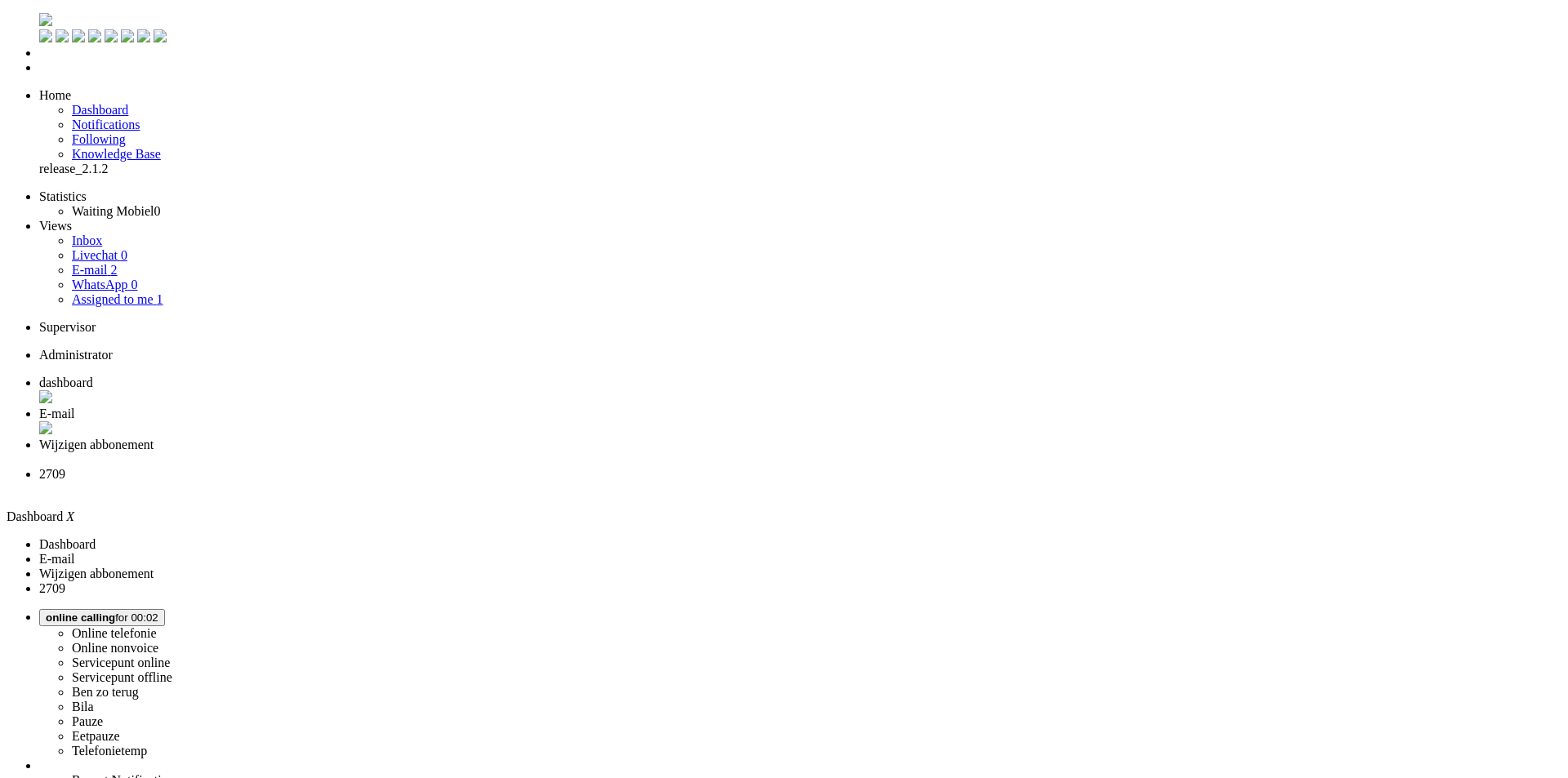
click at [65, 467] on span "2709" at bounding box center [51, 474] width 26 height 14
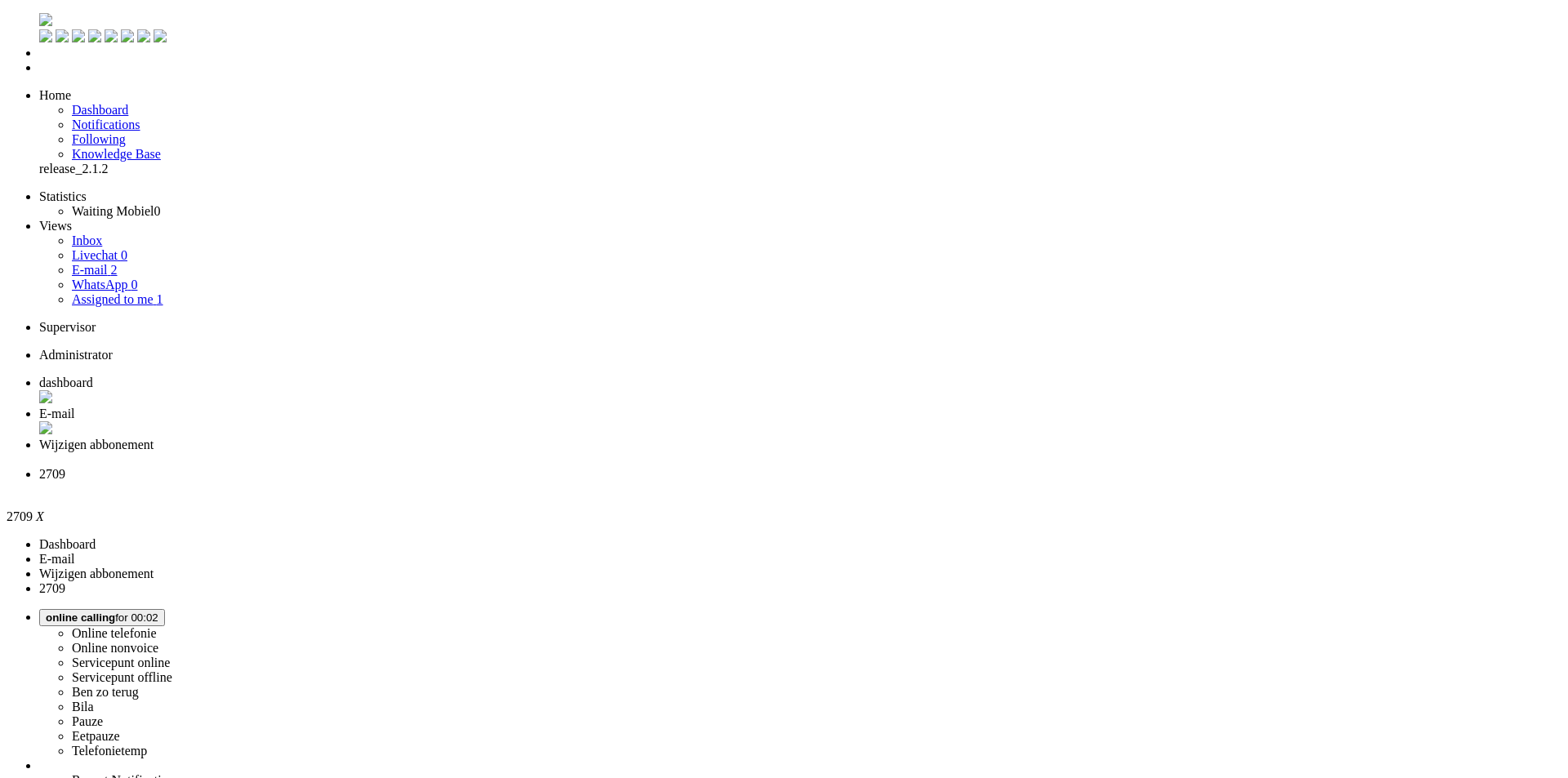
click at [754, 482] on div "Close tab" at bounding box center [800, 488] width 1521 height 15
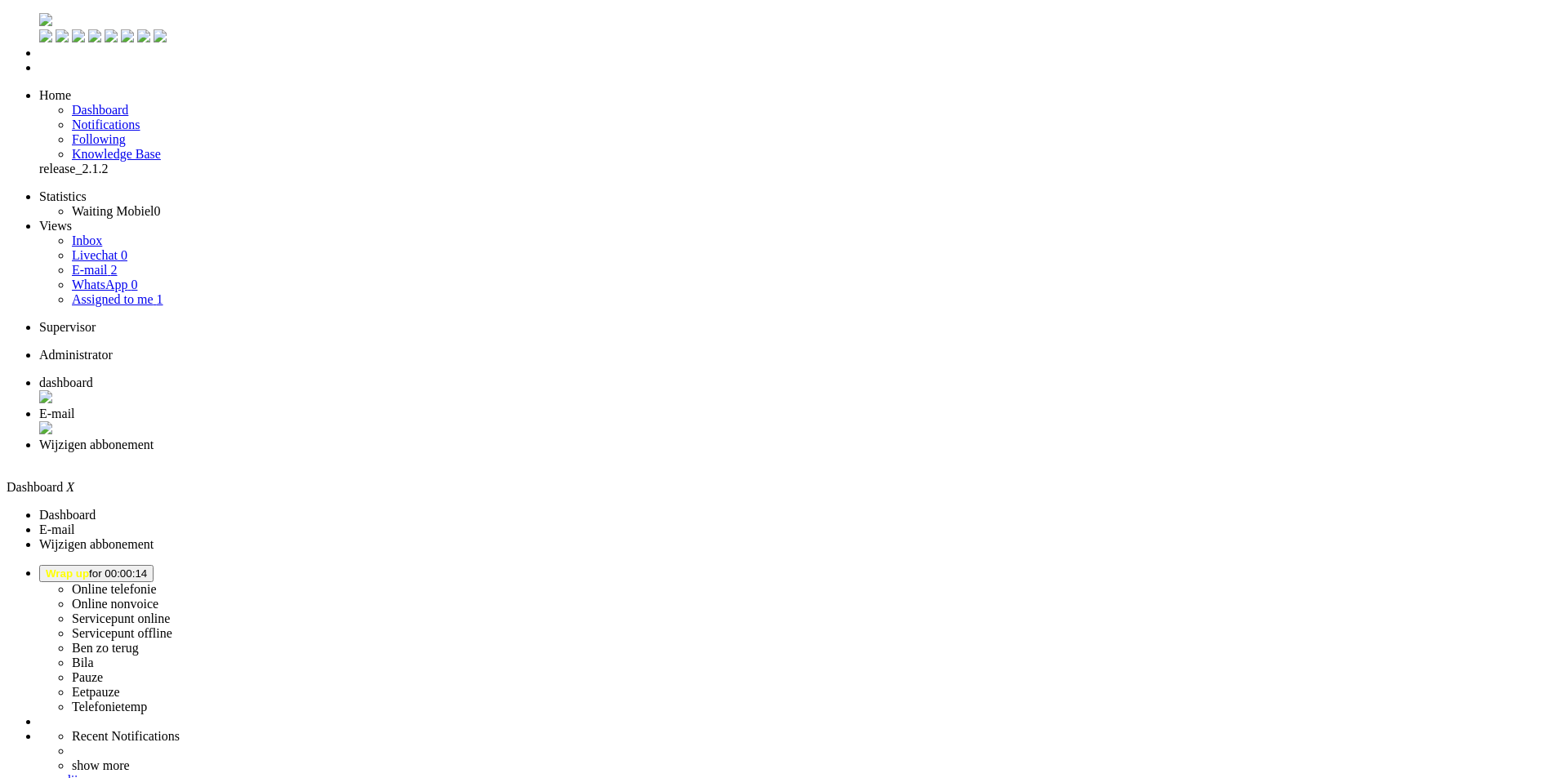
click at [147, 568] on span "Wrap up for 00:00:14" at bounding box center [96, 574] width 101 height 13
click at [157, 582] on label "Online telefonie" at bounding box center [114, 589] width 85 height 14
click at [521, 438] on li "Wijzigen abbonement" at bounding box center [800, 452] width 1521 height 29
click at [93, 376] on span "dashboard" at bounding box center [66, 383] width 54 height 14
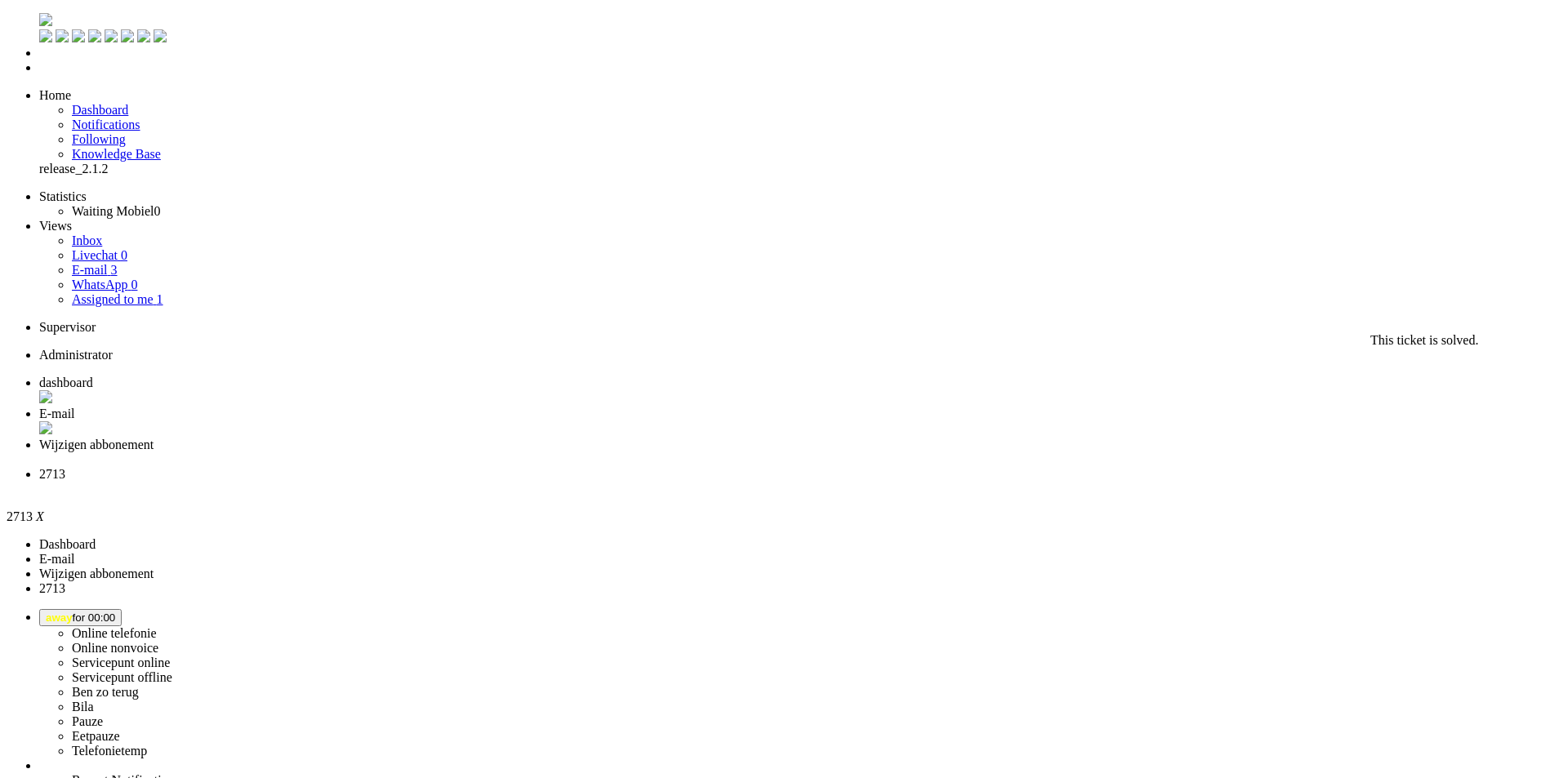
click at [752, 482] on div "Close tab" at bounding box center [800, 488] width 1521 height 15
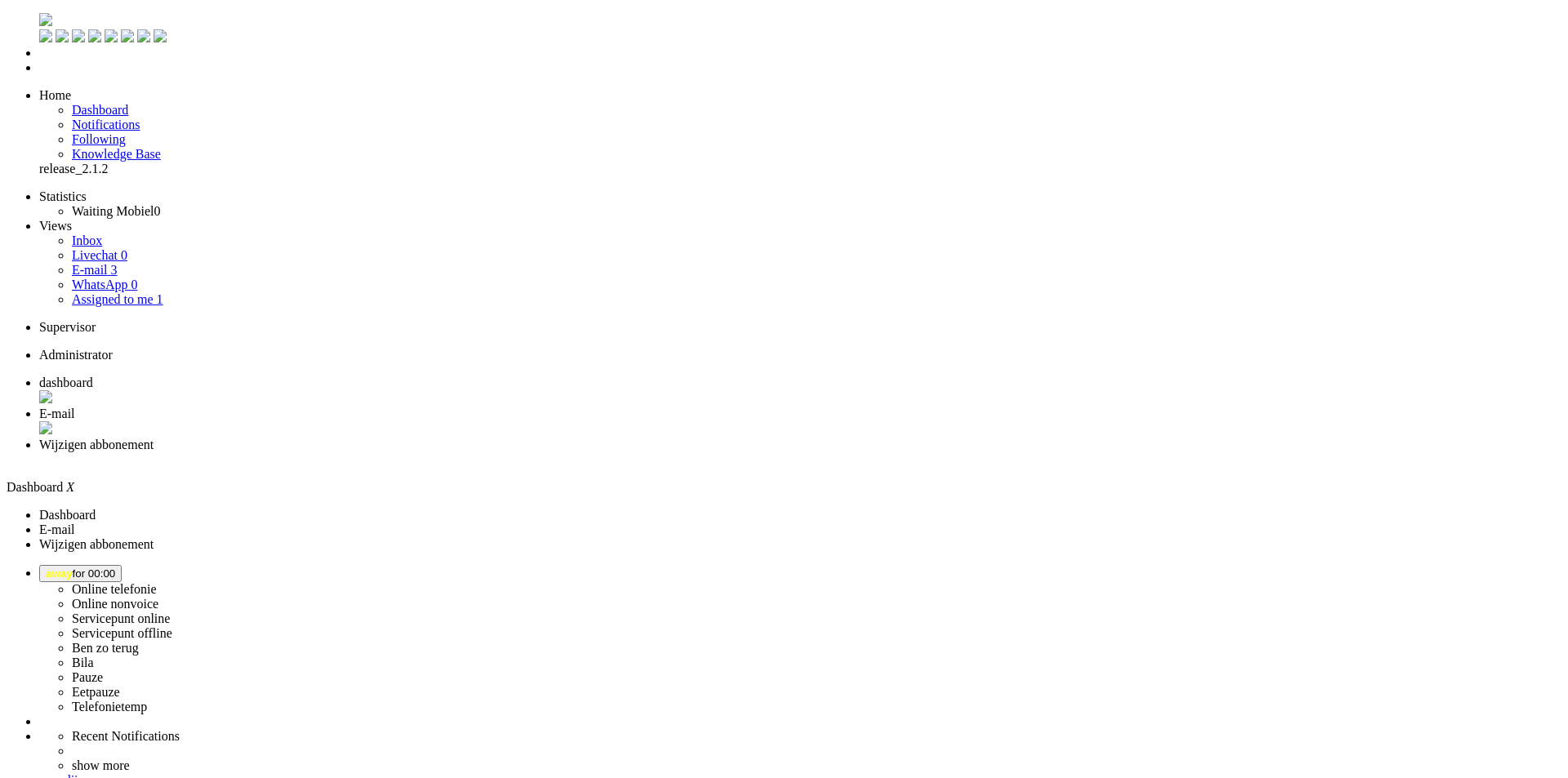
click at [115, 568] on span "away for 00:00" at bounding box center [80, 574] width 70 height 13
click at [157, 582] on label "Online telefonie" at bounding box center [114, 589] width 85 height 14
click at [76, 407] on span "E-mail" at bounding box center [56, 414] width 36 height 14
click at [93, 376] on span "dashboard" at bounding box center [66, 383] width 54 height 14
click at [104, 263] on link "E-mail 2" at bounding box center [94, 269] width 46 height 14
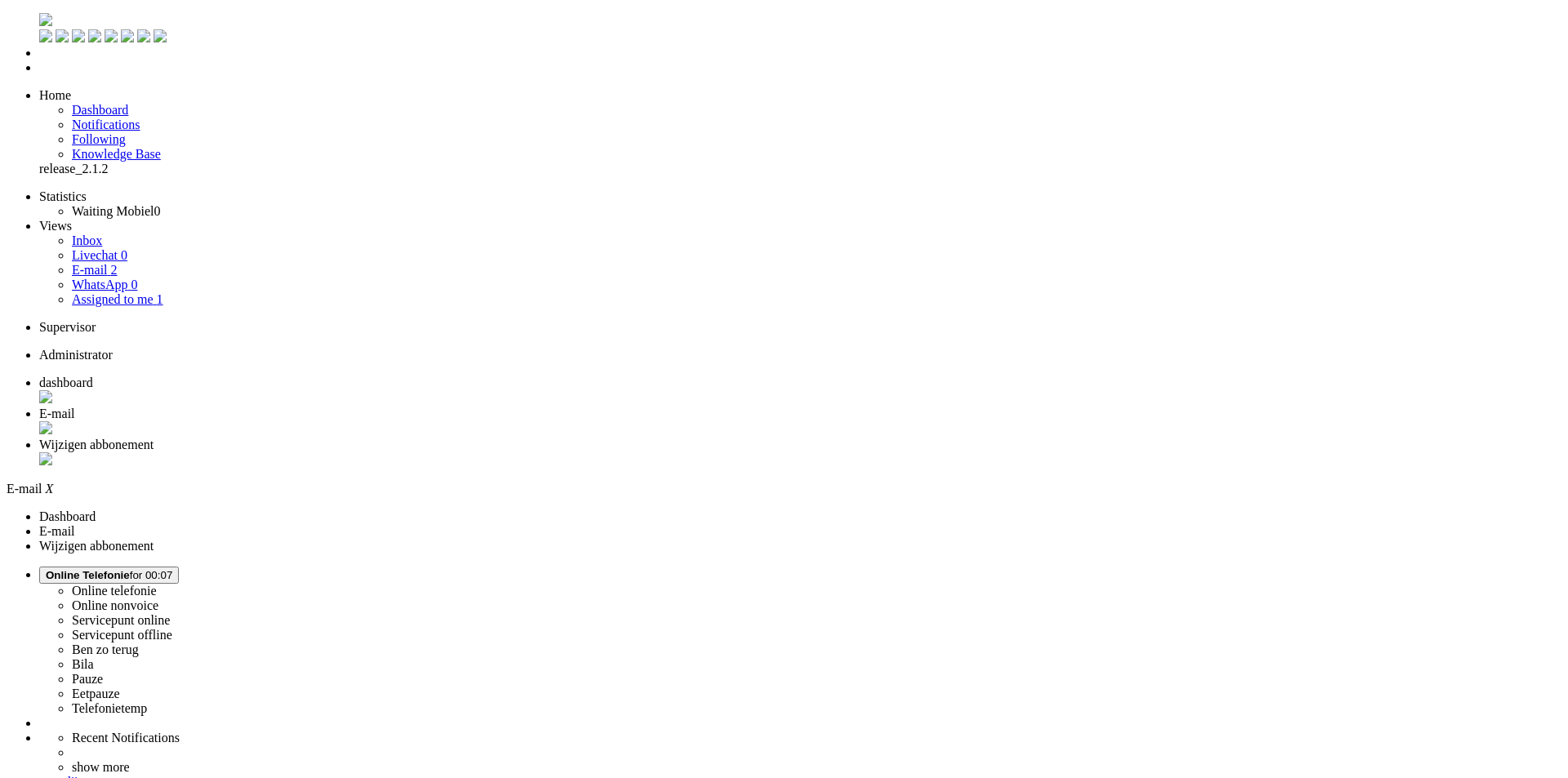
click at [86, 293] on span "Assigned to me" at bounding box center [112, 299] width 81 height 14
click at [558, 438] on li "Wijzigen abbonement" at bounding box center [800, 453] width 1521 height 31
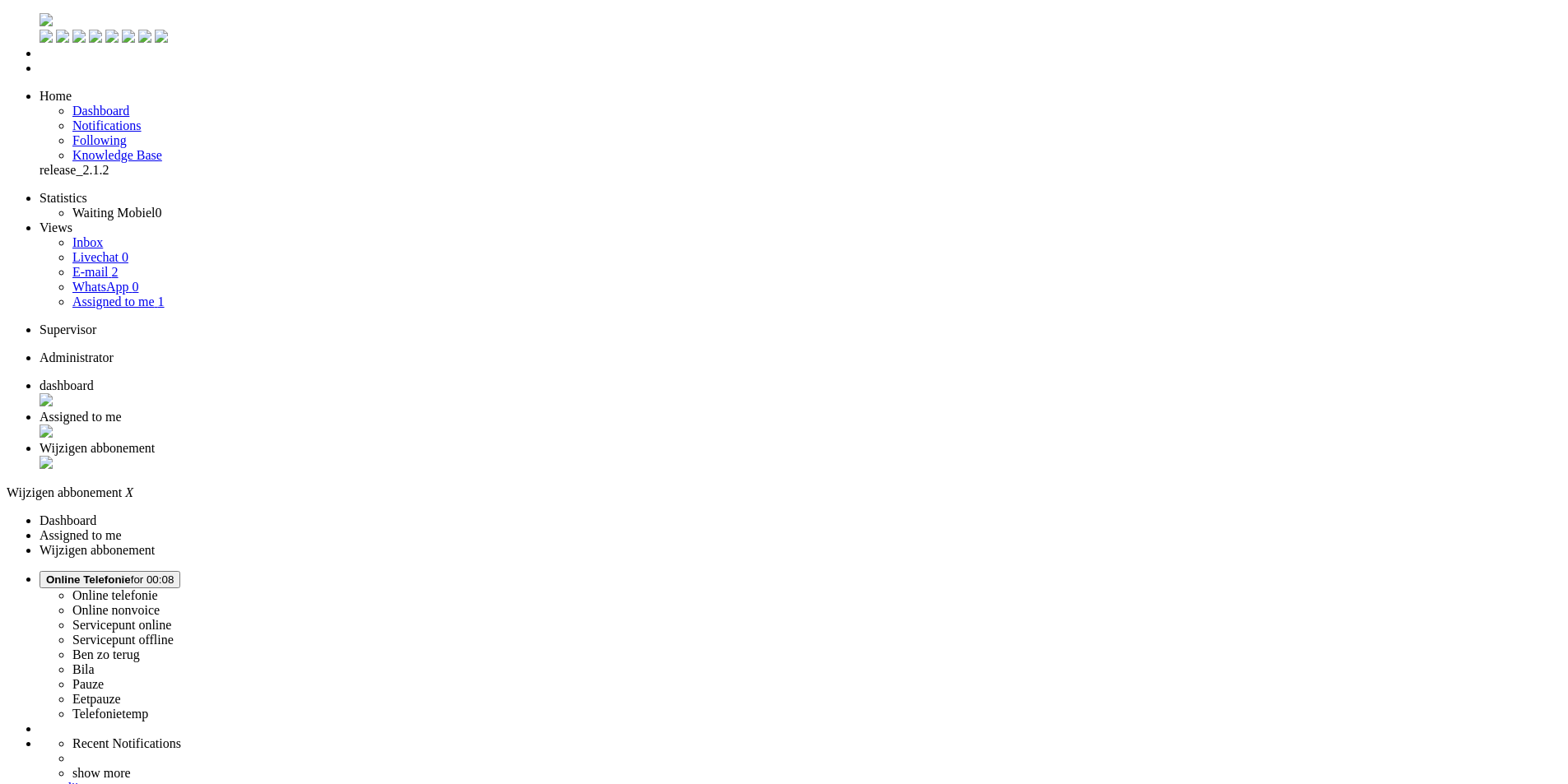
click at [611, 456] on div "Close tab" at bounding box center [800, 464] width 1522 height 17
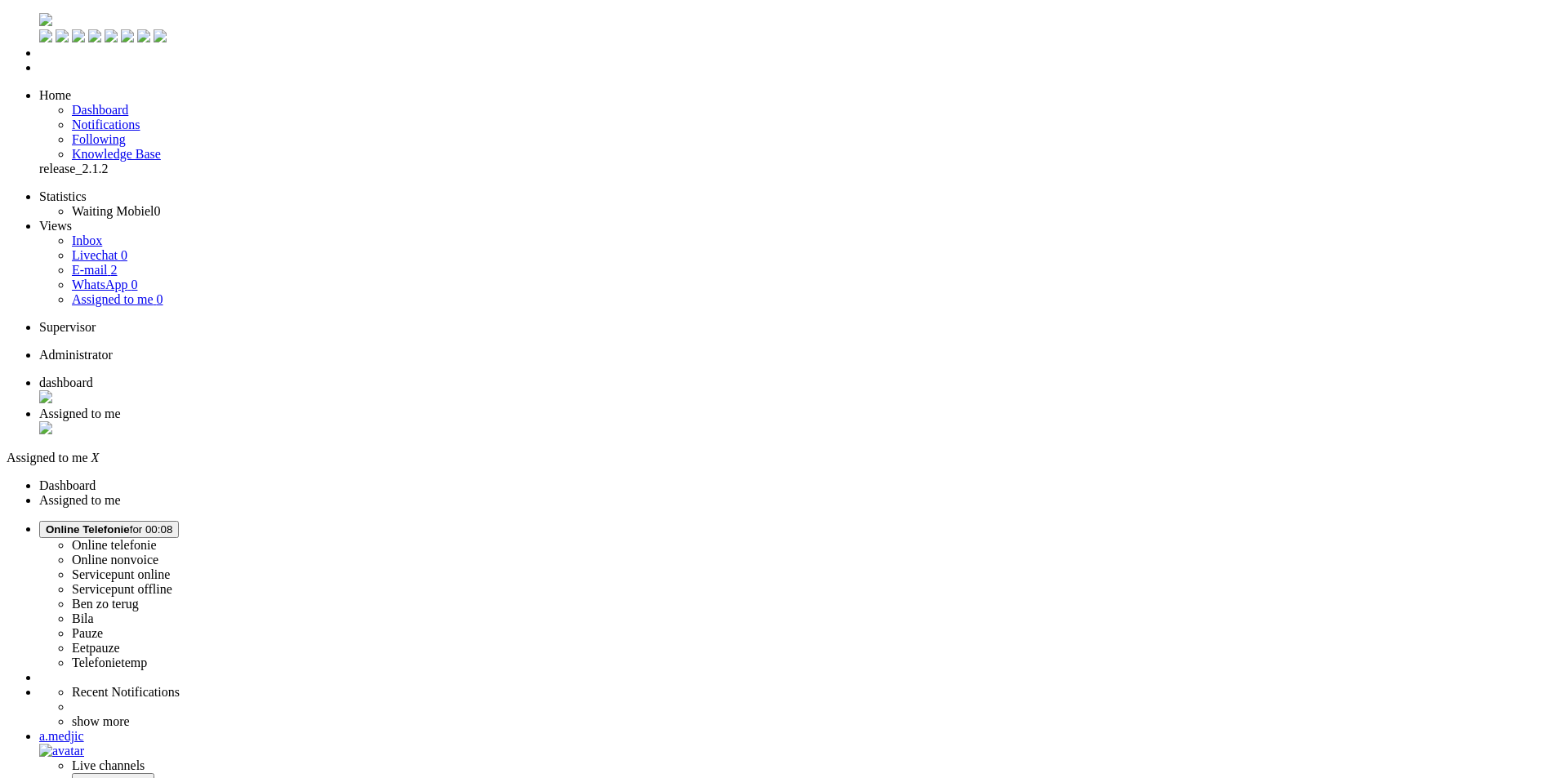
click at [112, 263] on link "E-mail 2" at bounding box center [94, 269] width 46 height 14
click at [172, 523] on span "Online Telefonie for 00:13" at bounding box center [109, 529] width 127 height 13
click at [103, 626] on label "Pauze" at bounding box center [87, 633] width 31 height 14
click at [120, 523] on span "Pauze for 00:00" at bounding box center [82, 529] width 75 height 13
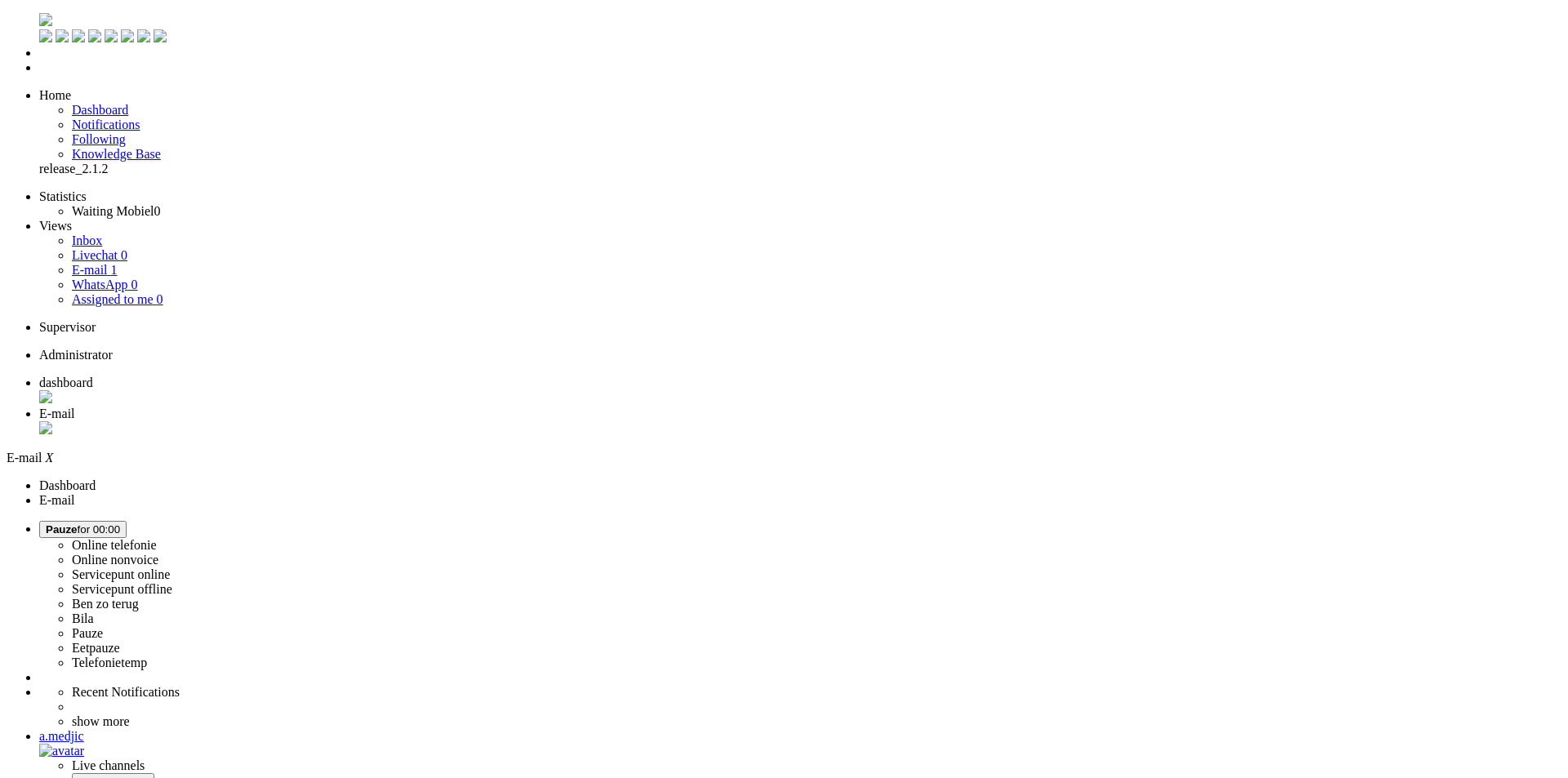
click at [1506, 729] on div "a.medjic" at bounding box center [800, 735] width 1521 height 15
